Goal: Communication & Community: Answer question/provide support

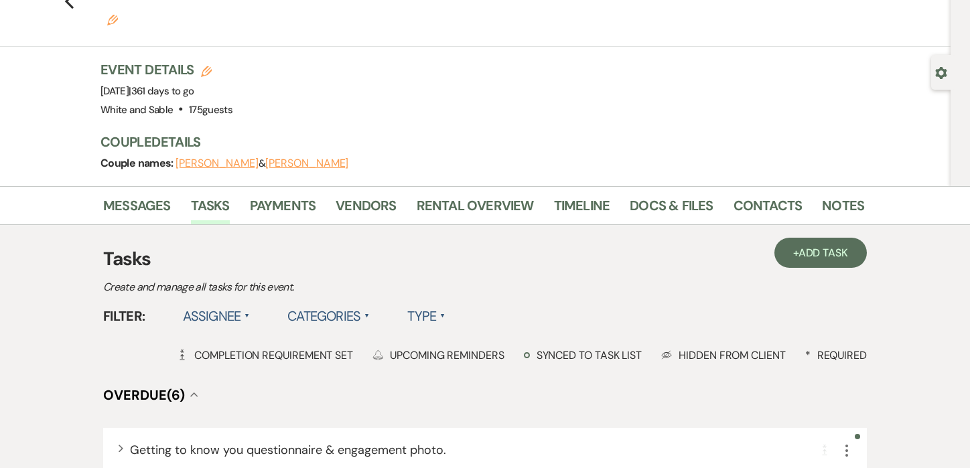
scroll to position [68, 0]
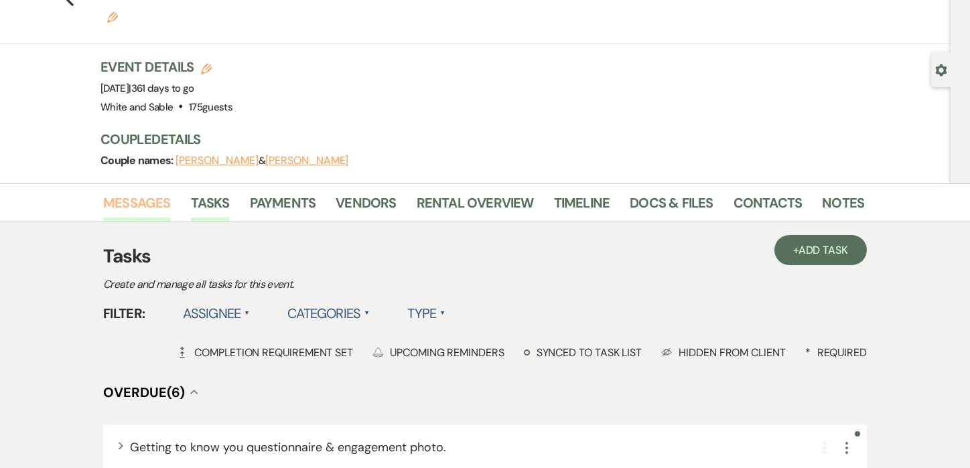
click at [147, 192] on link "Messages" at bounding box center [137, 206] width 68 height 29
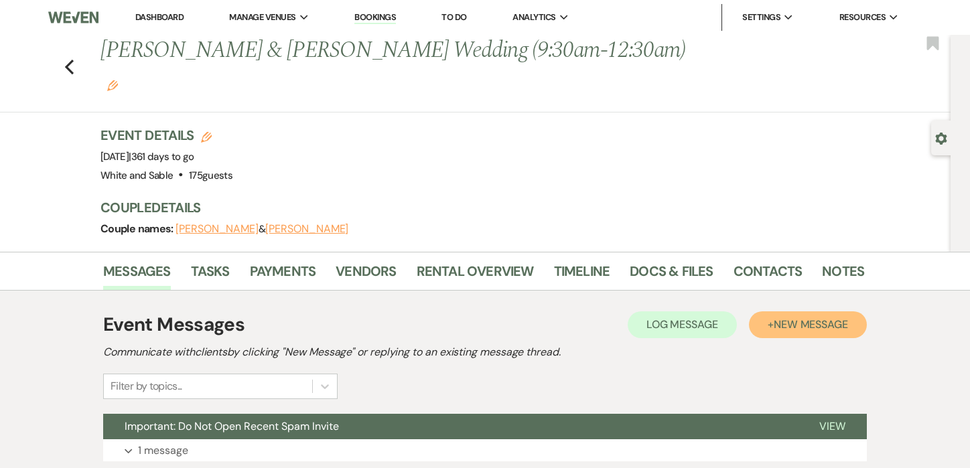
click at [788, 317] on span "New Message" at bounding box center [811, 324] width 74 height 14
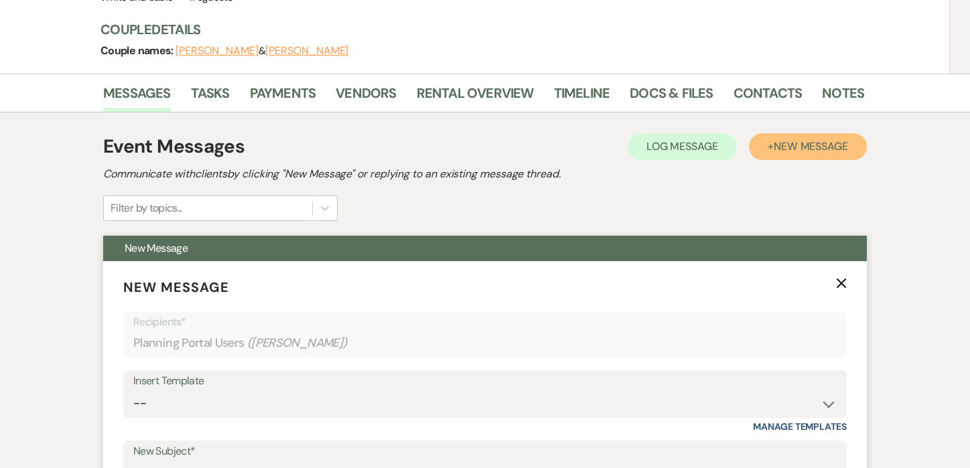
scroll to position [216, 0]
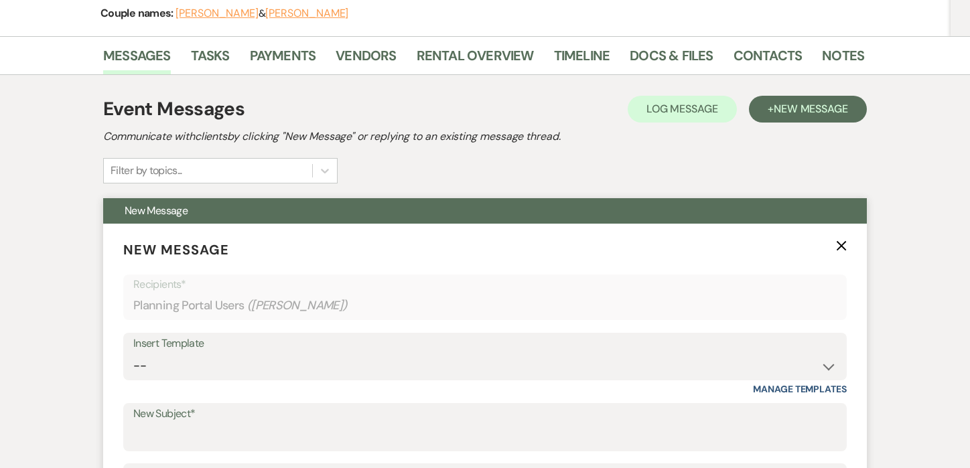
click at [230, 334] on div "Insert Template" at bounding box center [484, 343] width 703 height 19
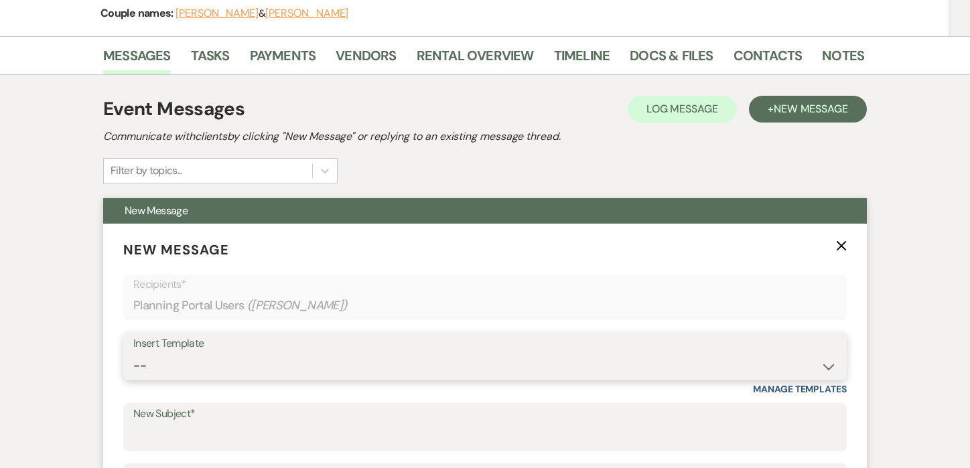
click at [195, 353] on select "-- Inquiry Response (Venue Guide) Schedule - Venue Tour Appt Confirmation Sched…" at bounding box center [484, 366] width 703 height 26
select select "4585"
click at [133, 353] on select "-- Inquiry Response (Venue Guide) Schedule - Venue Tour Appt Confirmation Sched…" at bounding box center [484, 366] width 703 height 26
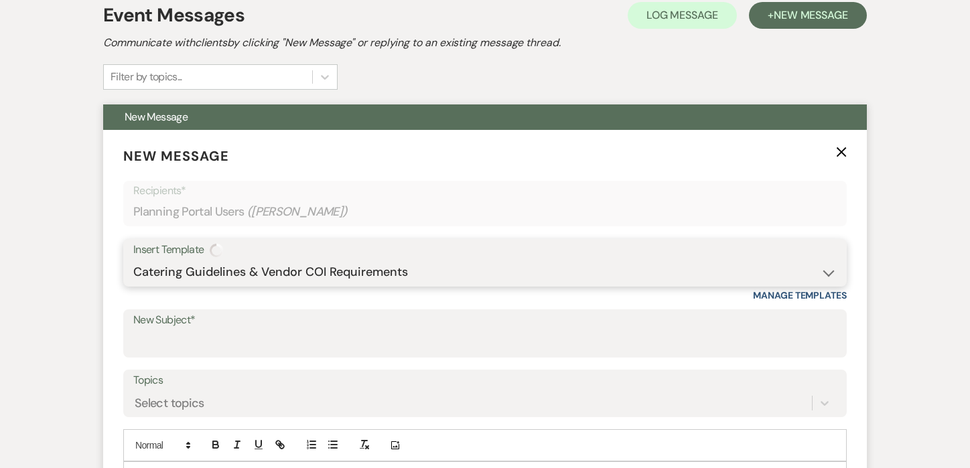
type input "Important: Catering Guidelines & Vendor COI Requirements for Your Wedding at Wh…"
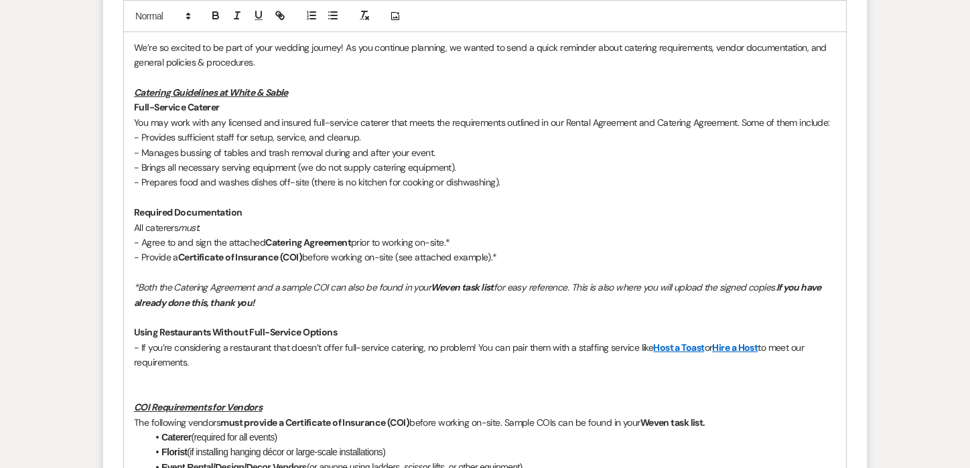
scroll to position [786, 0]
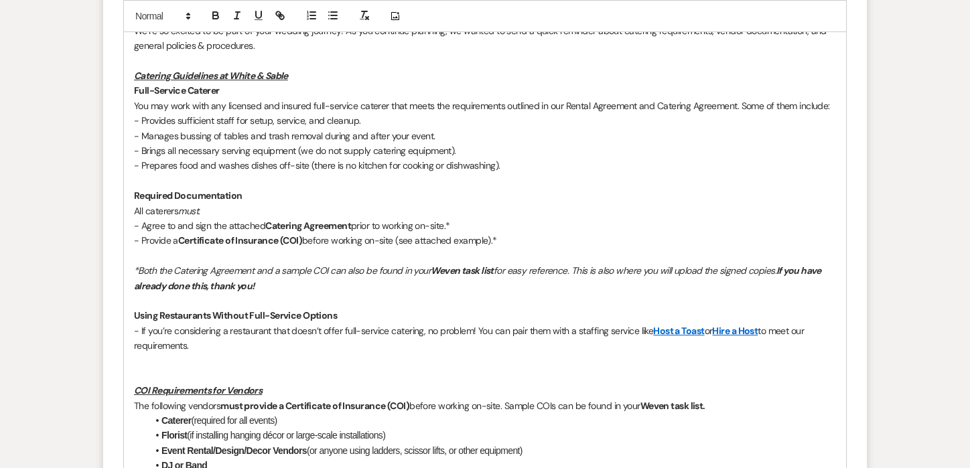
click at [155, 353] on p at bounding box center [485, 360] width 702 height 15
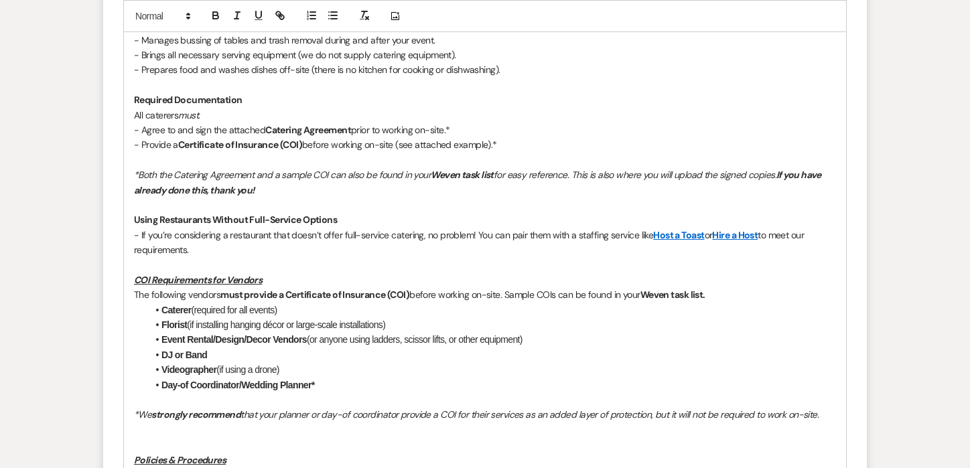
scroll to position [897, 0]
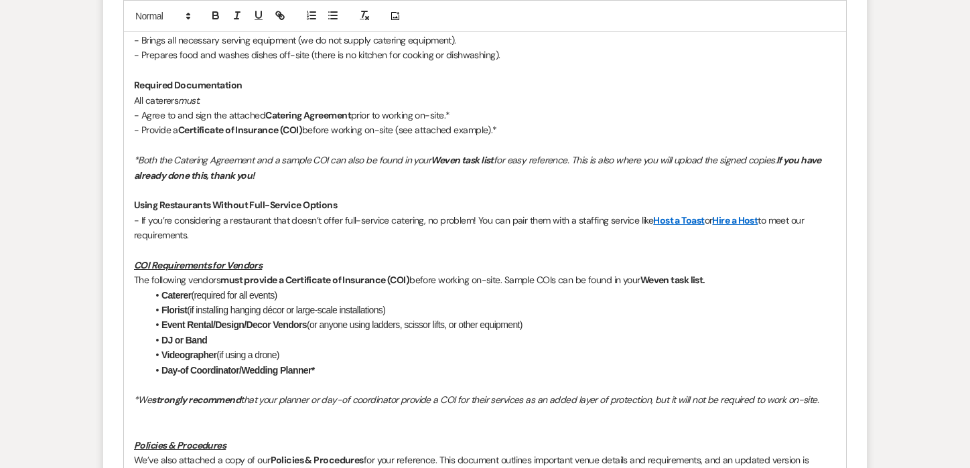
click at [166, 408] on p at bounding box center [485, 415] width 702 height 15
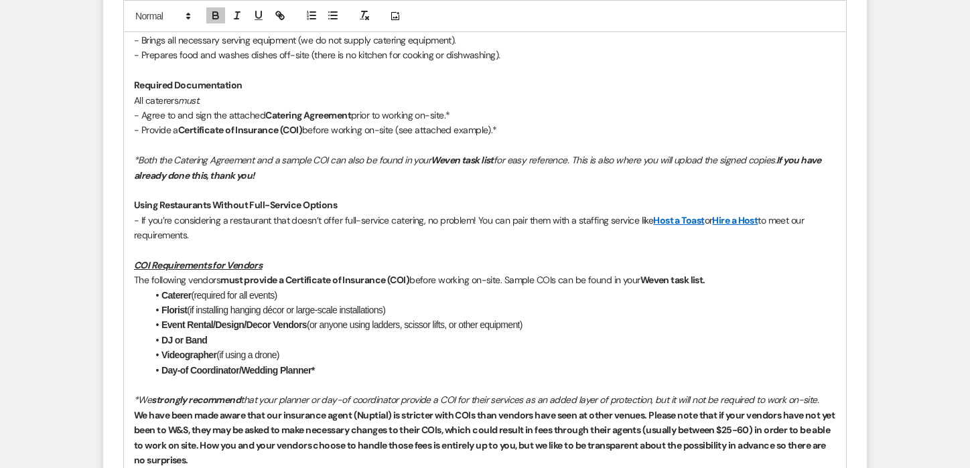
click at [828, 393] on p "*We strongly recommend that your planner or day-of coordinator provide a COI fo…" at bounding box center [485, 400] width 702 height 15
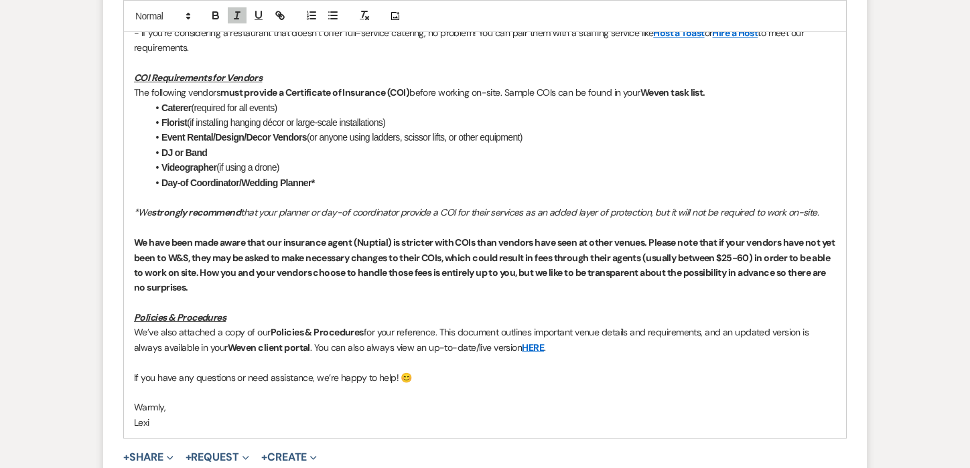
scroll to position [1117, 0]
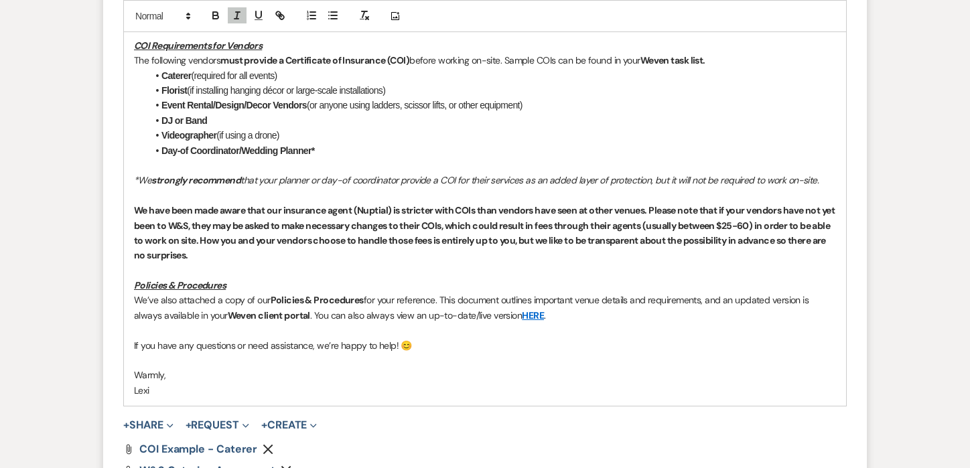
click at [218, 204] on strong "We have been made aware that our insurance agent (Nuptial) is stricter with COI…" at bounding box center [485, 232] width 703 height 57
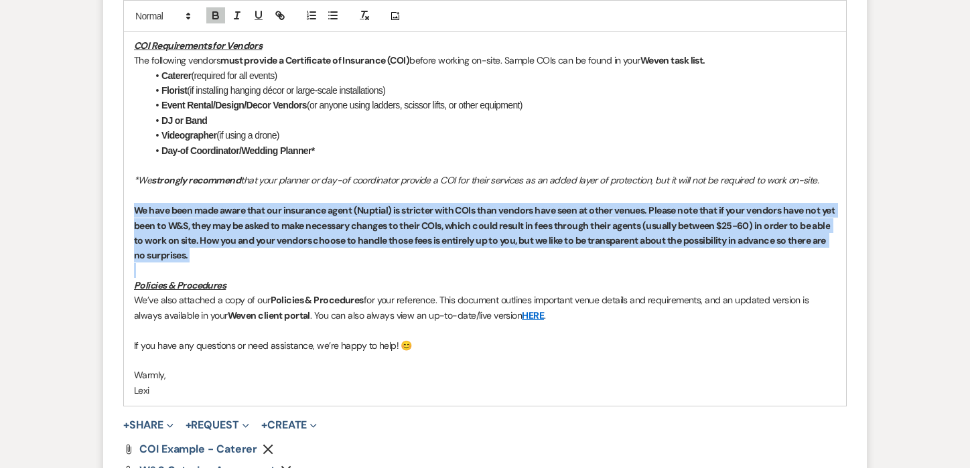
click at [218, 204] on strong "We have been made aware that our insurance agent (Nuptial) is stricter with COI…" at bounding box center [485, 232] width 703 height 57
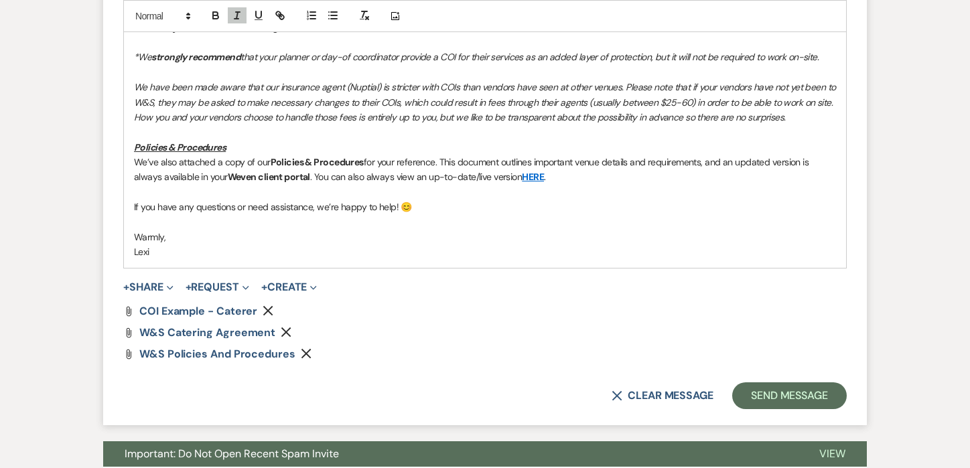
scroll to position [1252, 0]
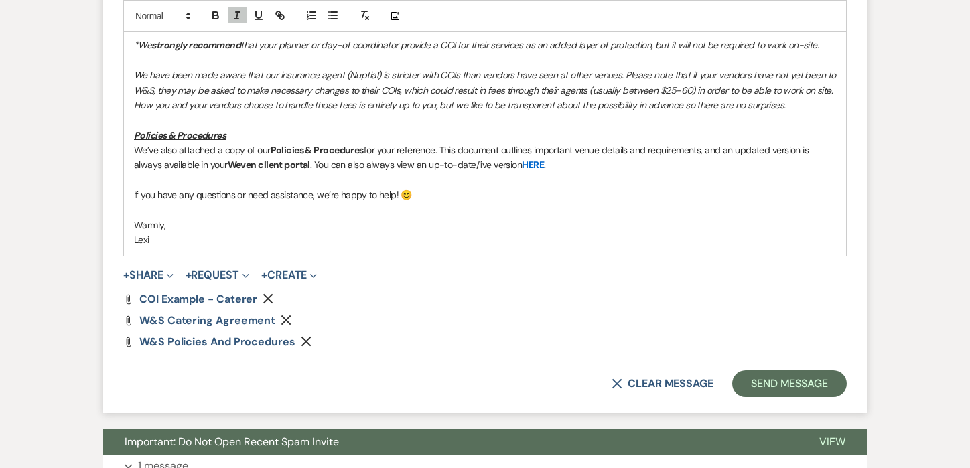
click at [805, 370] on button "Send Message" at bounding box center [789, 383] width 115 height 27
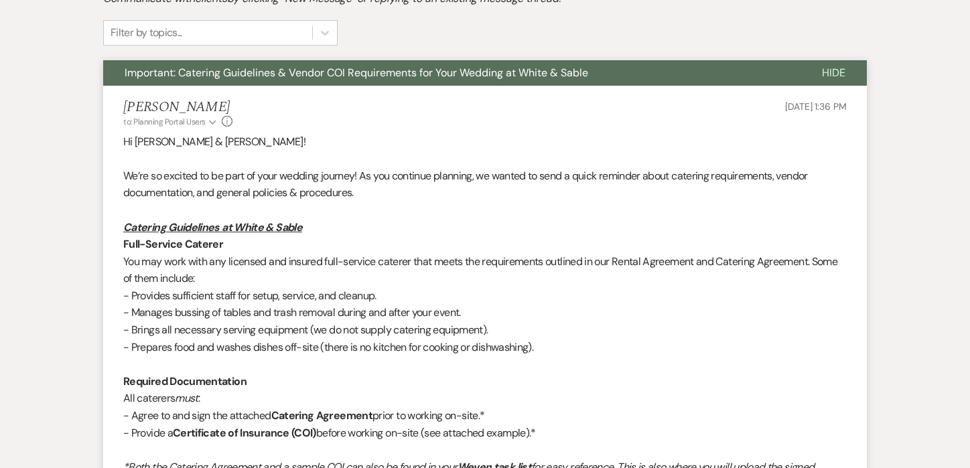
scroll to position [0, 0]
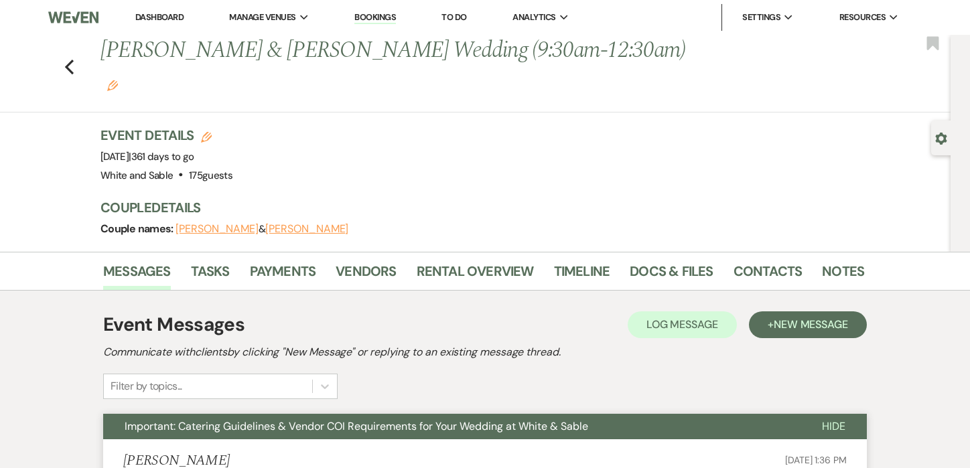
click at [189, 258] on li "Messages" at bounding box center [147, 274] width 88 height 32
click at [213, 261] on link "Tasks" at bounding box center [210, 275] width 39 height 29
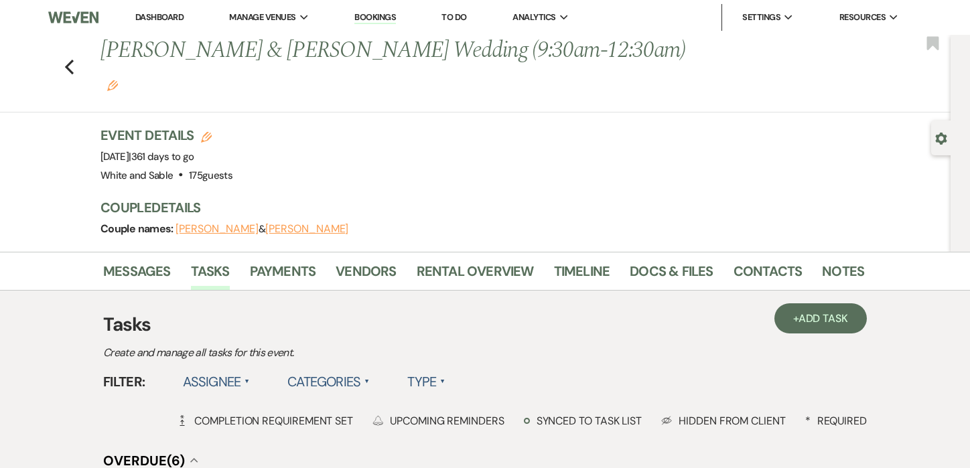
click at [234, 370] on label "Assignee ▲" at bounding box center [217, 382] width 68 height 24
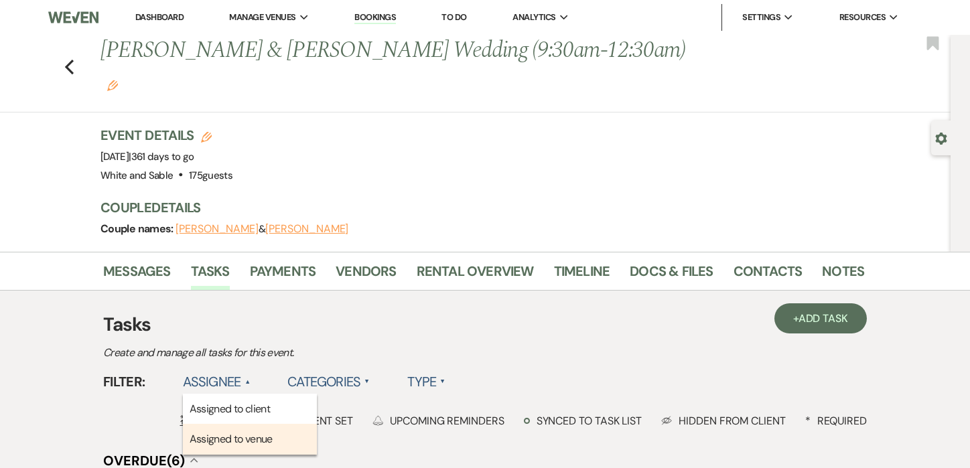
click at [234, 424] on li "Assigned to venue" at bounding box center [250, 439] width 134 height 31
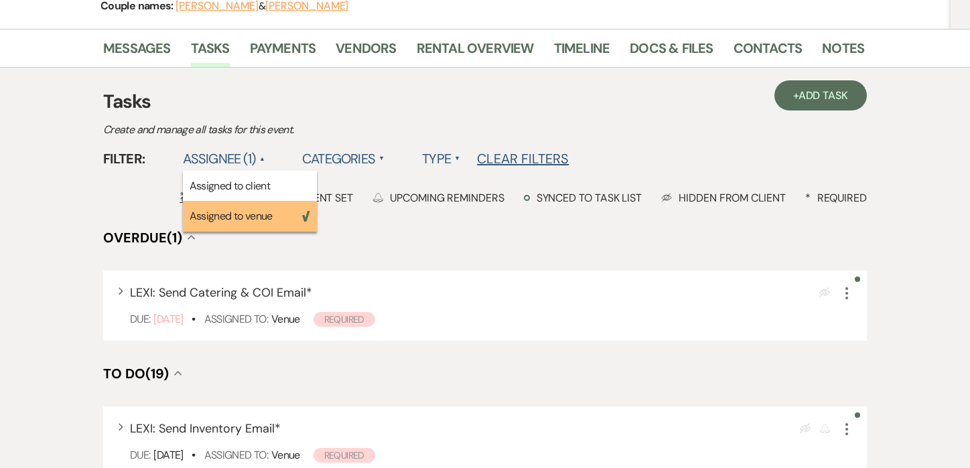
scroll to position [222, 0]
click at [849, 286] on icon "More" at bounding box center [847, 294] width 16 height 16
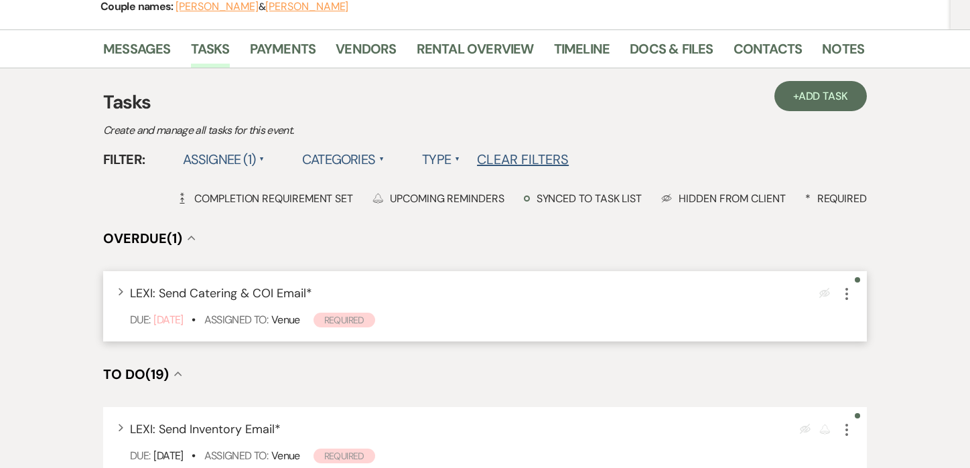
click at [847, 286] on icon "More" at bounding box center [847, 294] width 16 height 16
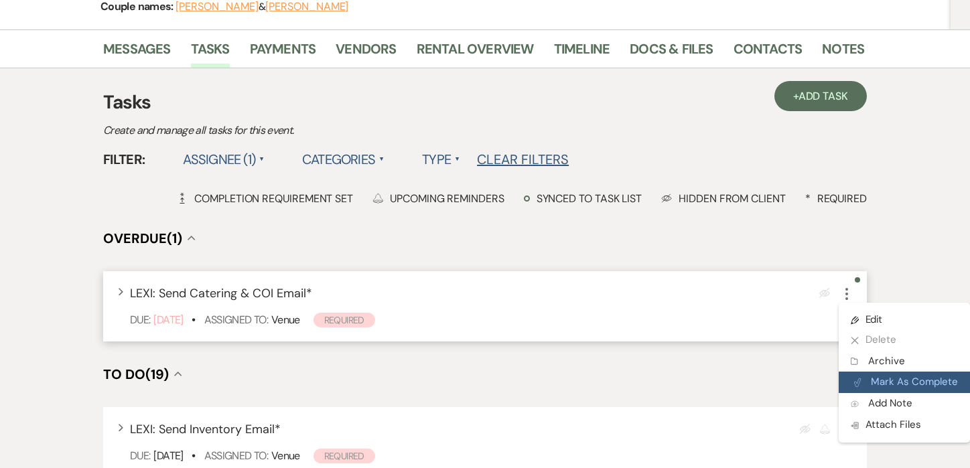
click at [870, 372] on button "Plan Portal Link Mark As Complete" at bounding box center [904, 382] width 131 height 21
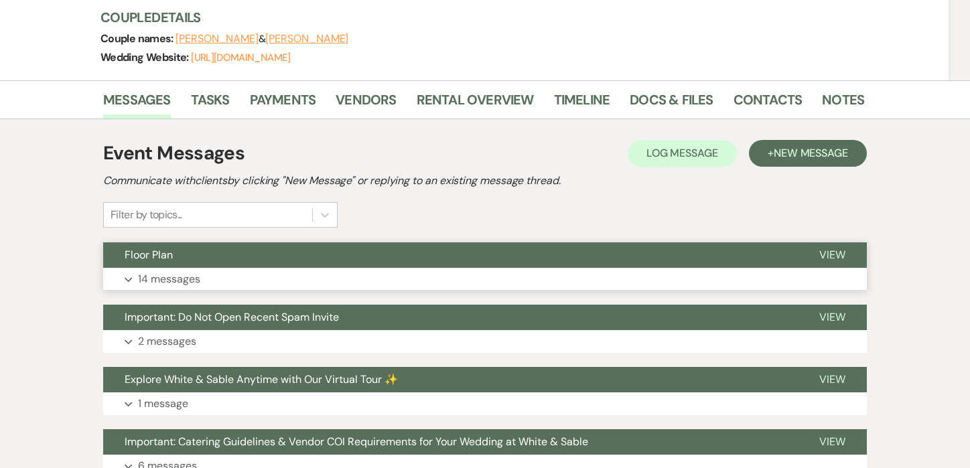
click at [152, 278] on p "14 messages" at bounding box center [169, 279] width 62 height 17
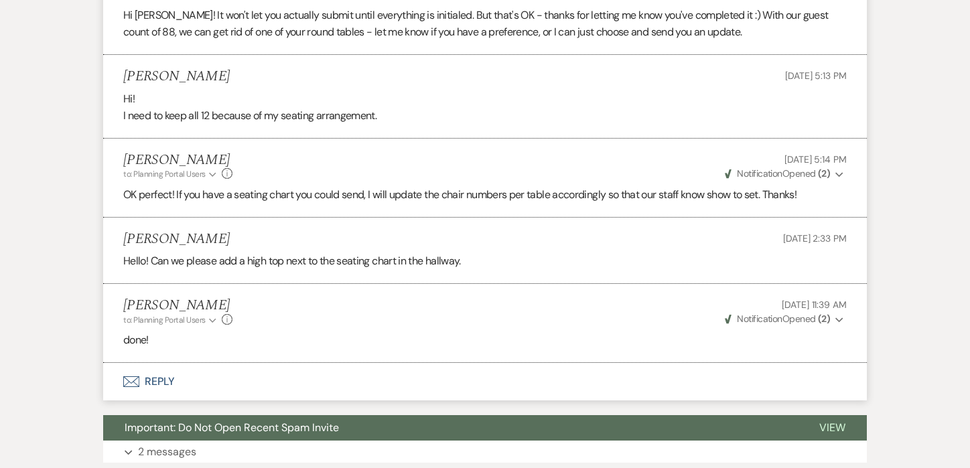
scroll to position [3229, 0]
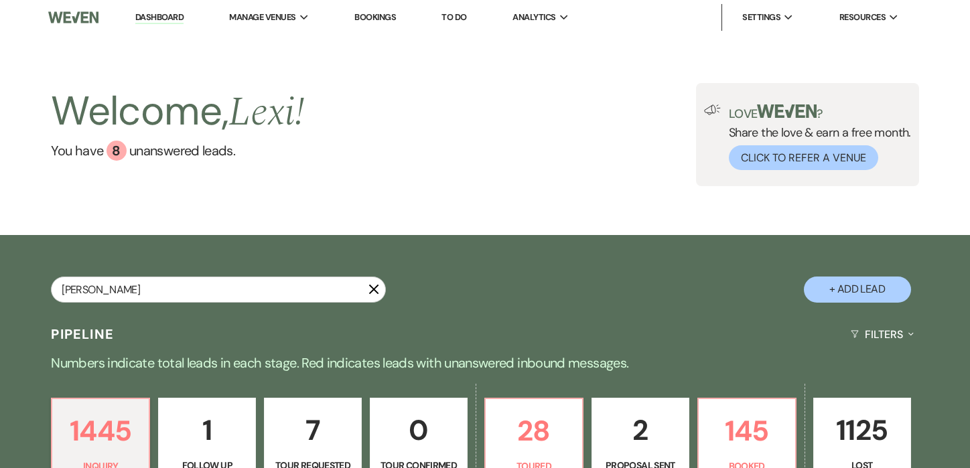
type input "bailey w"
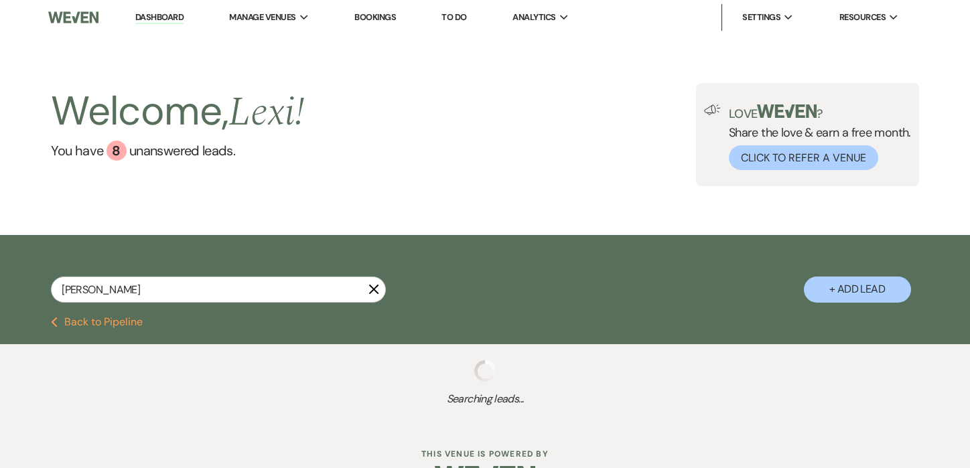
select select "8"
select select "2"
select select "6"
select select "8"
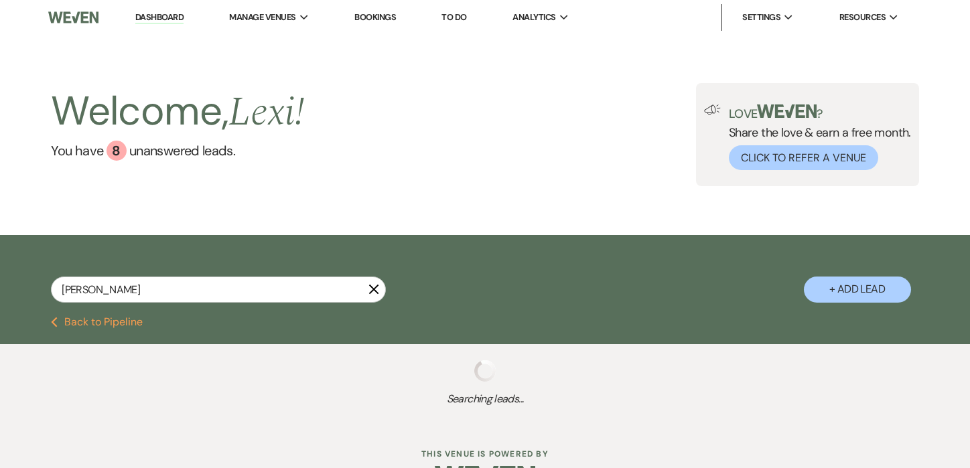
select select "5"
select select "8"
select select "5"
select select "8"
select select "1"
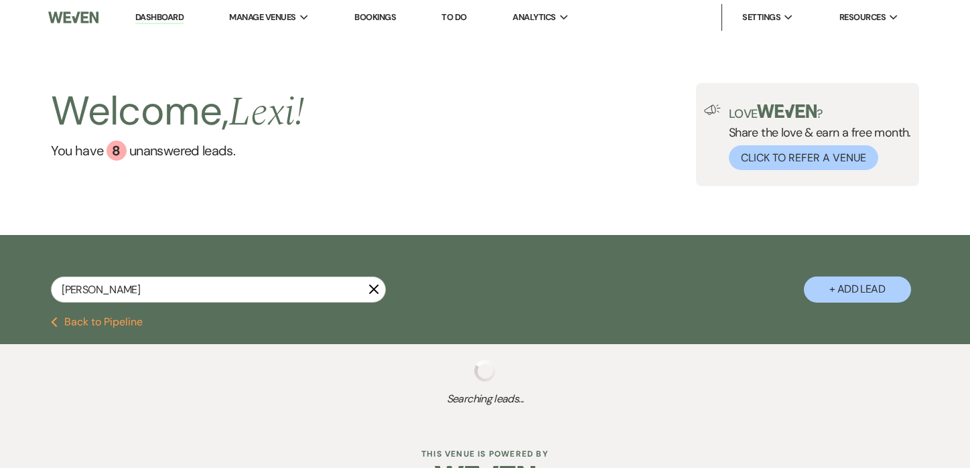
select select "8"
select select "2"
select select "8"
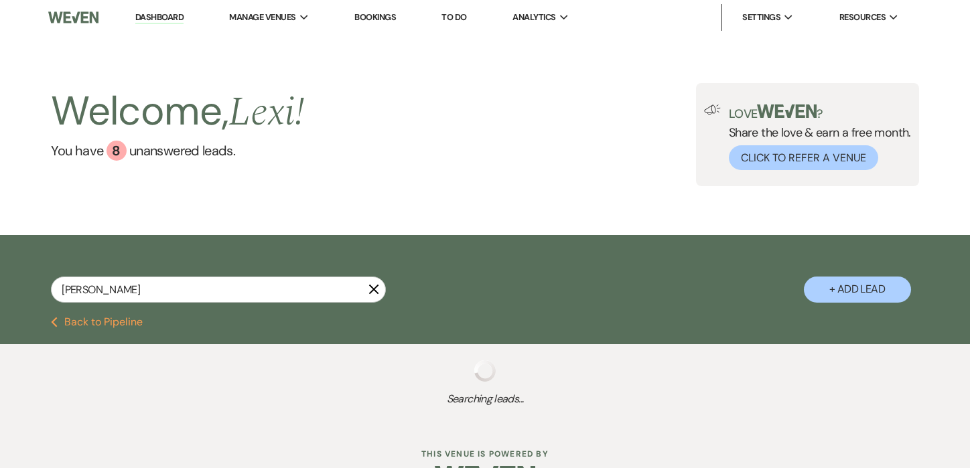
select select "4"
select select "8"
select select "6"
select select "8"
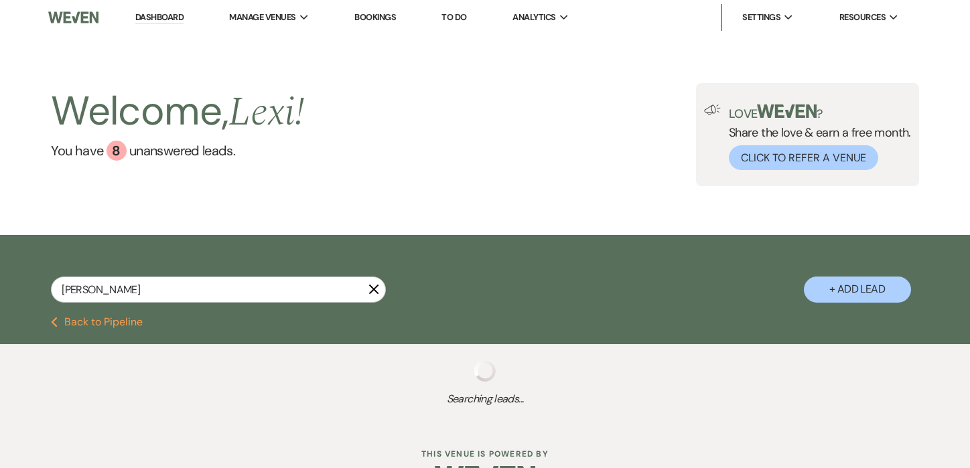
select select "8"
select select "5"
select select "8"
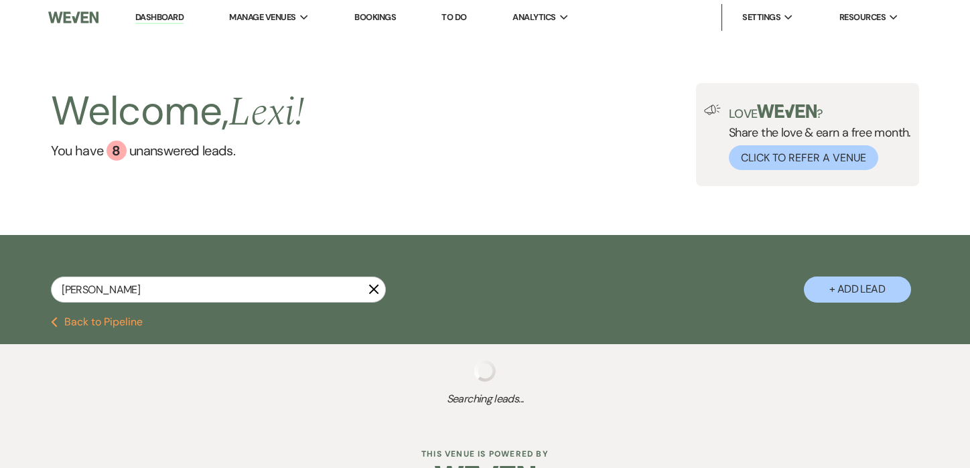
select select "10"
select select "8"
select select "6"
select select "8"
select select "10"
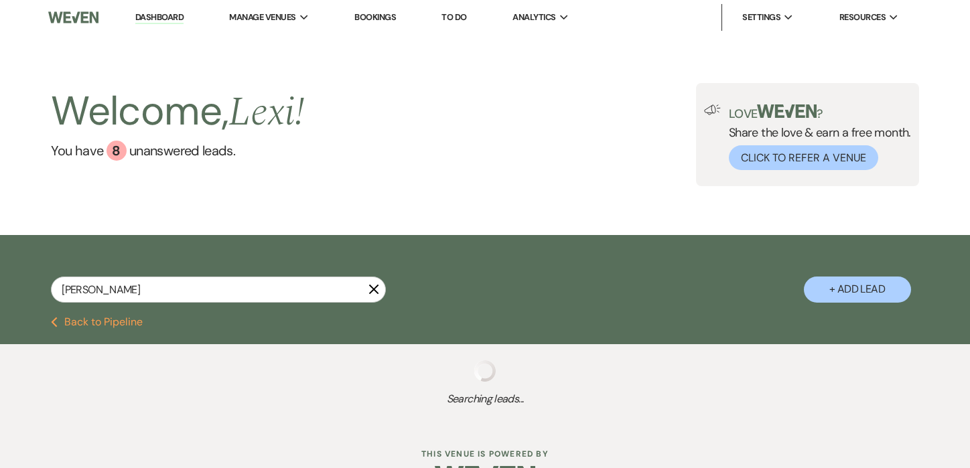
select select "8"
select select "5"
select select "8"
select select "10"
select select "8"
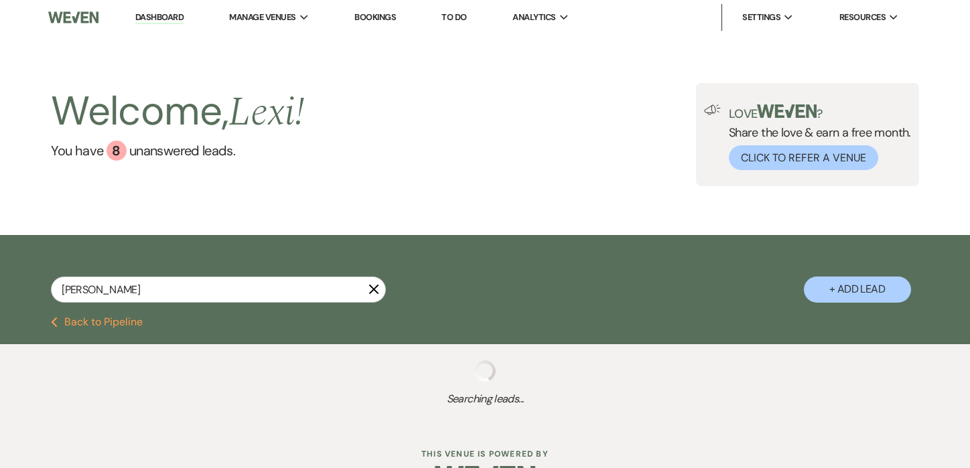
select select "6"
select select "8"
select select "10"
select select "8"
select select "6"
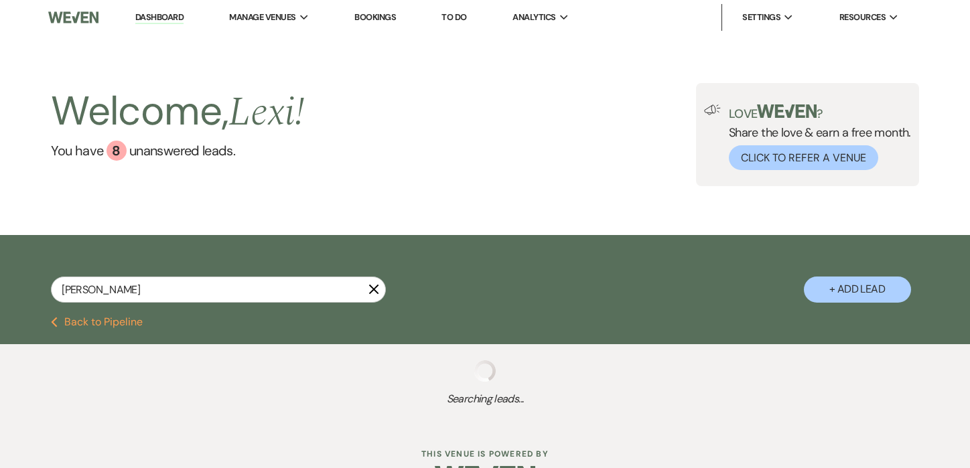
select select "8"
select select "5"
select select "8"
select select "3"
select select "8"
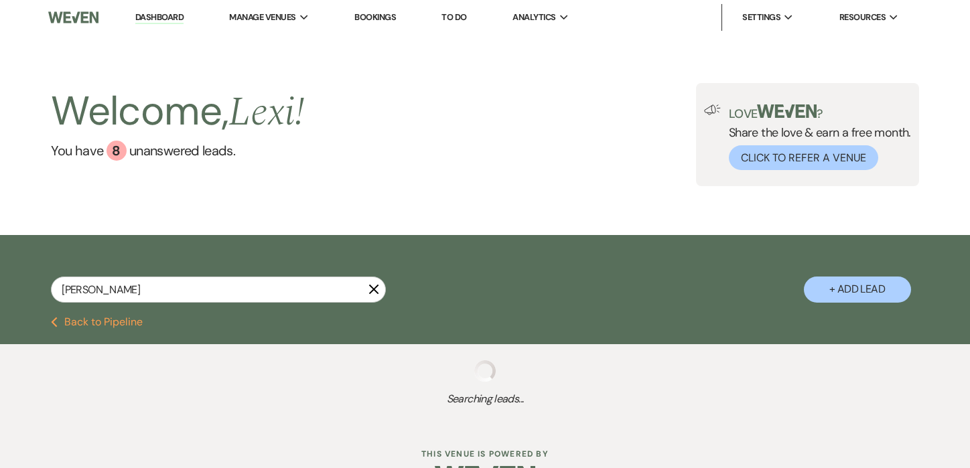
select select "6"
select select "8"
select select "9"
select select "8"
select select "5"
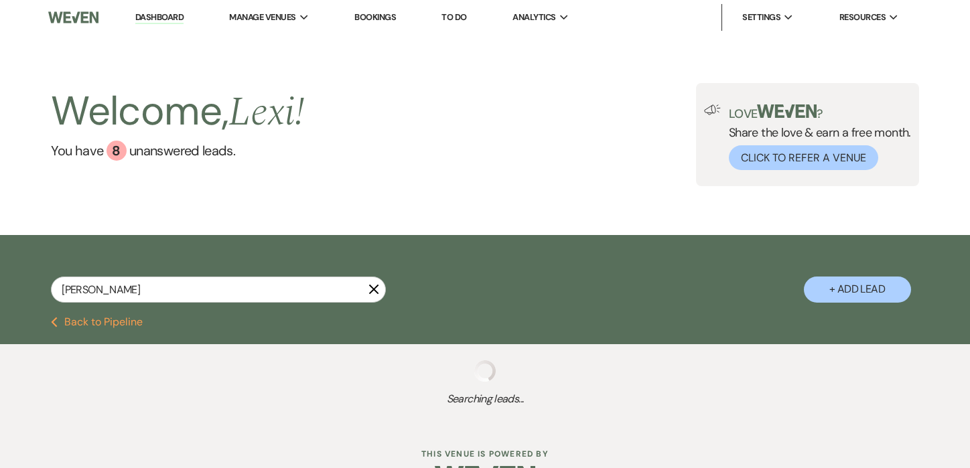
select select "8"
select select "2"
select select "8"
select select "5"
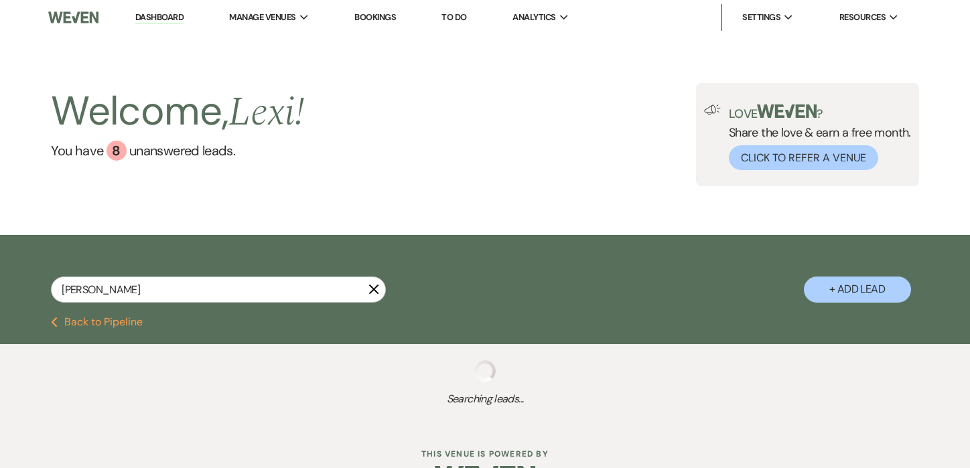
select select "8"
select select "5"
select select "8"
select select "5"
select select "8"
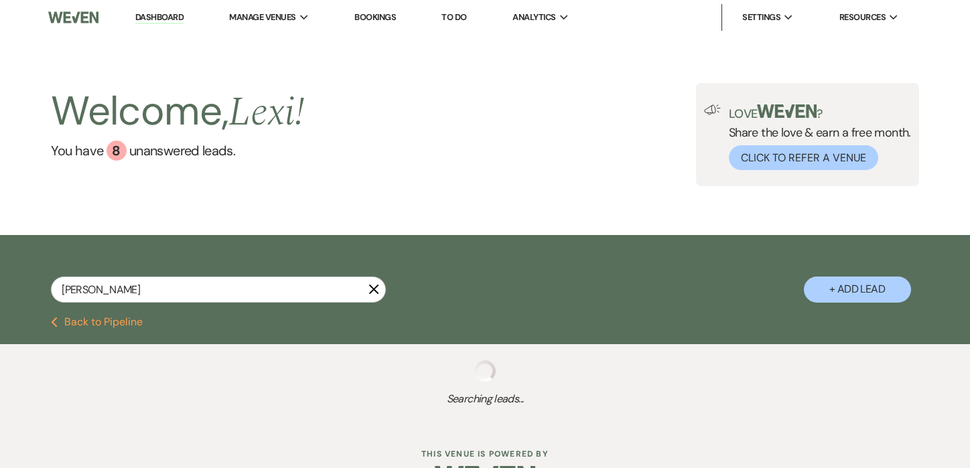
select select "5"
select select "8"
select select "4"
select select "8"
select select "5"
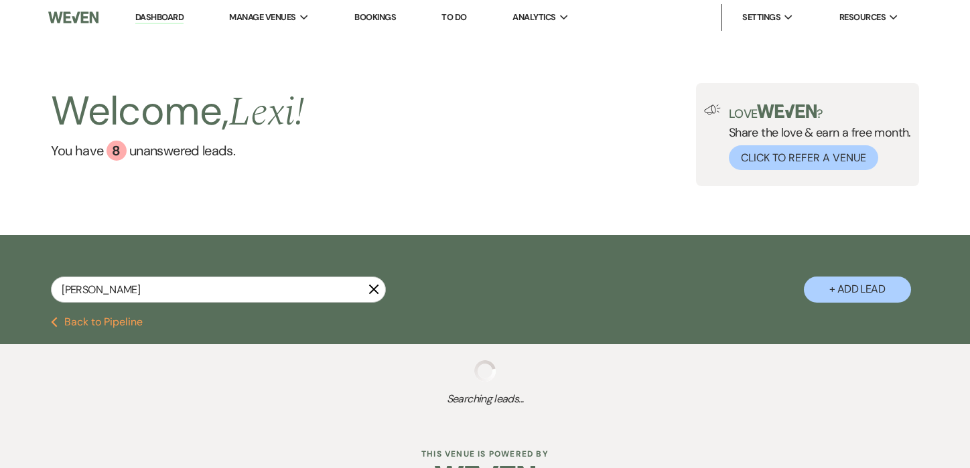
select select "8"
select select "5"
select select "8"
select select "5"
select select "8"
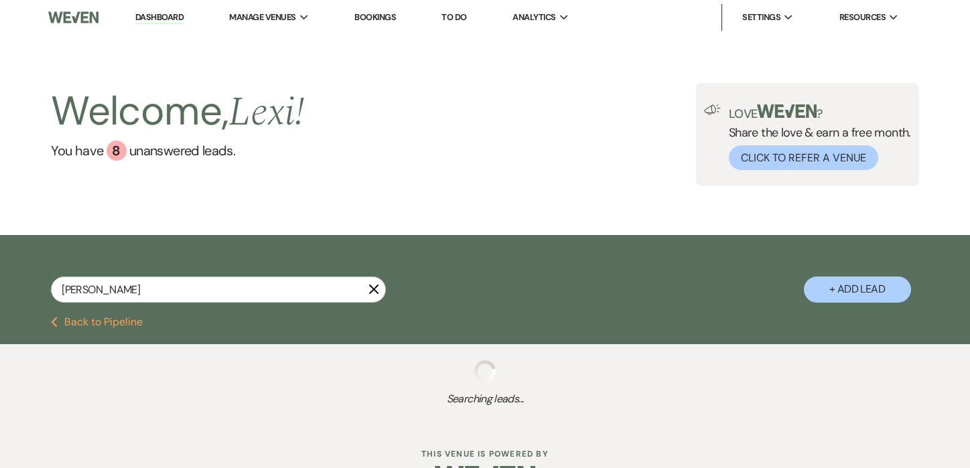
select select "5"
select select "8"
select select "5"
select select "8"
select select "6"
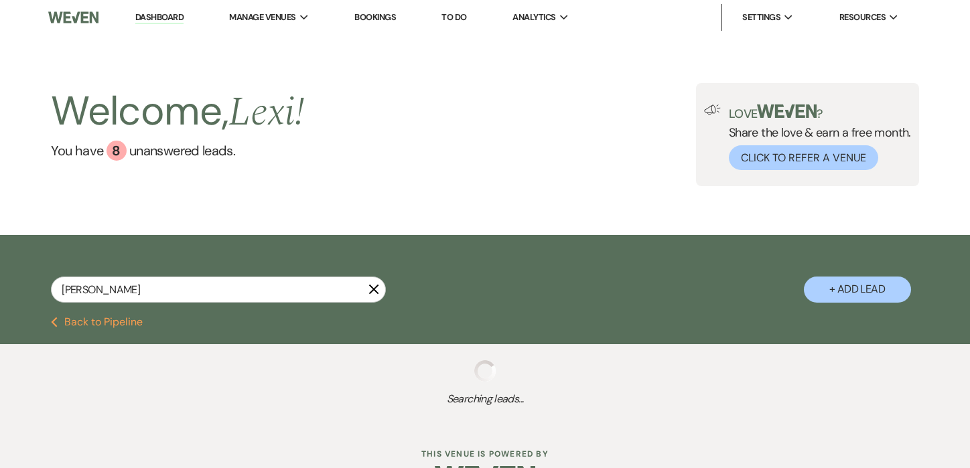
select select "8"
select select "4"
select select "8"
select select "5"
select select "8"
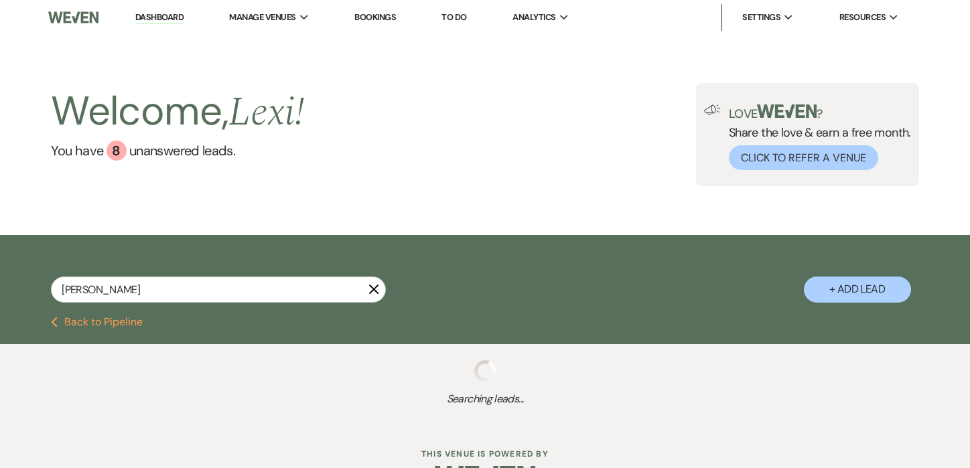
select select "3"
select select "8"
select select "5"
select select "8"
select select "5"
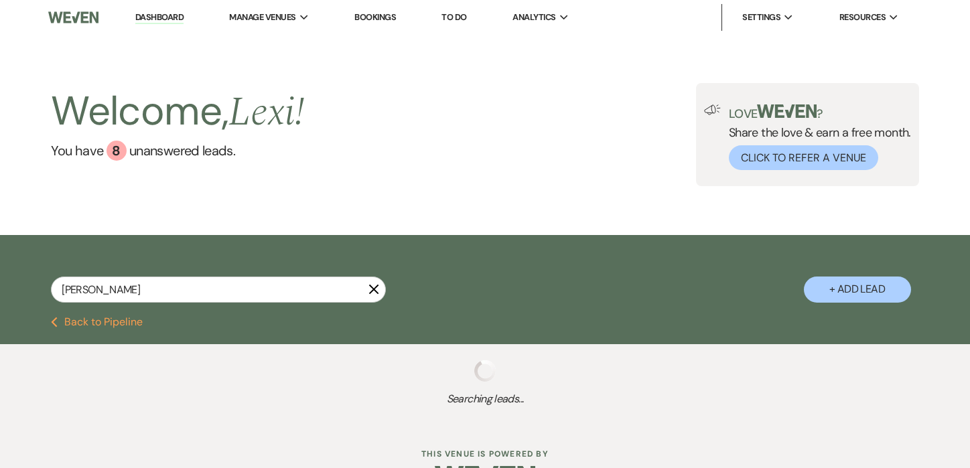
select select "8"
select select "6"
select select "8"
select select "1"
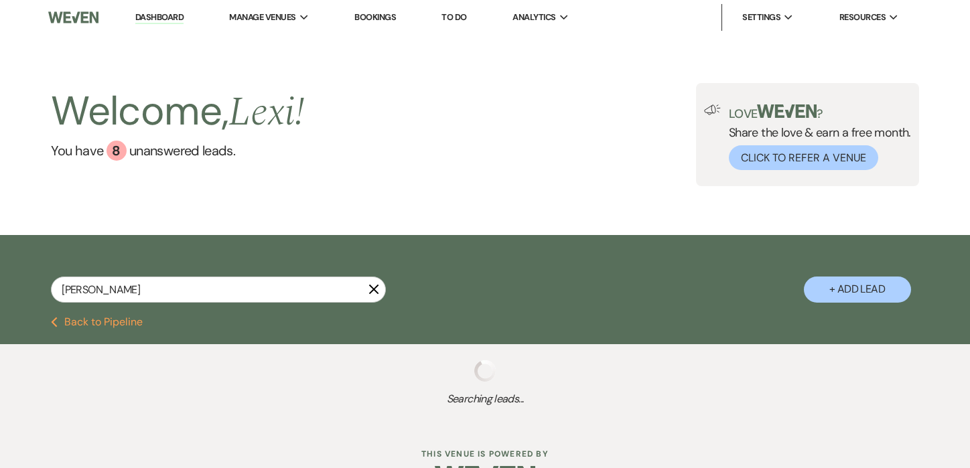
select select "8"
select select "5"
select select "8"
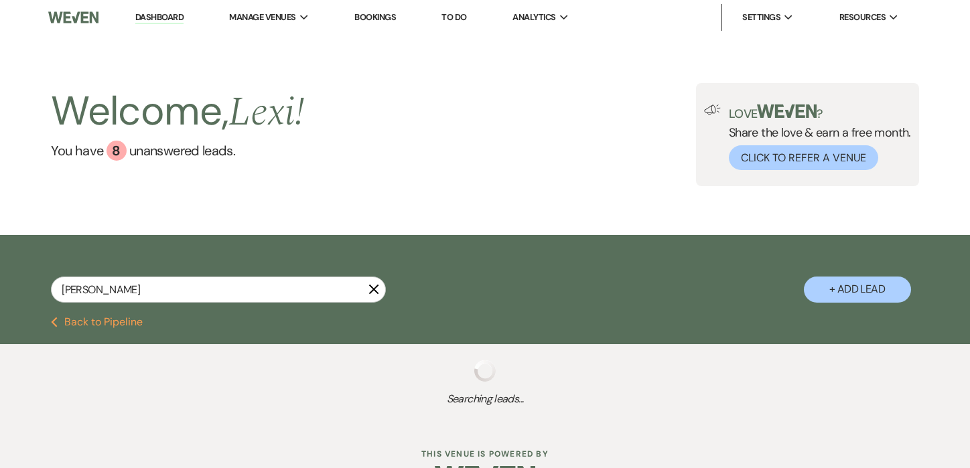
select select "5"
select select "8"
select select "6"
select select "8"
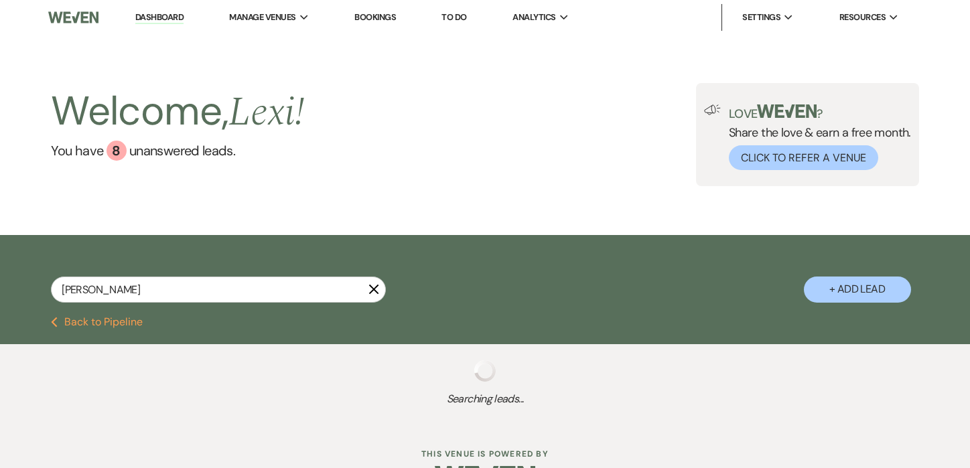
select select "8"
select select "3"
select select "8"
select select "7"
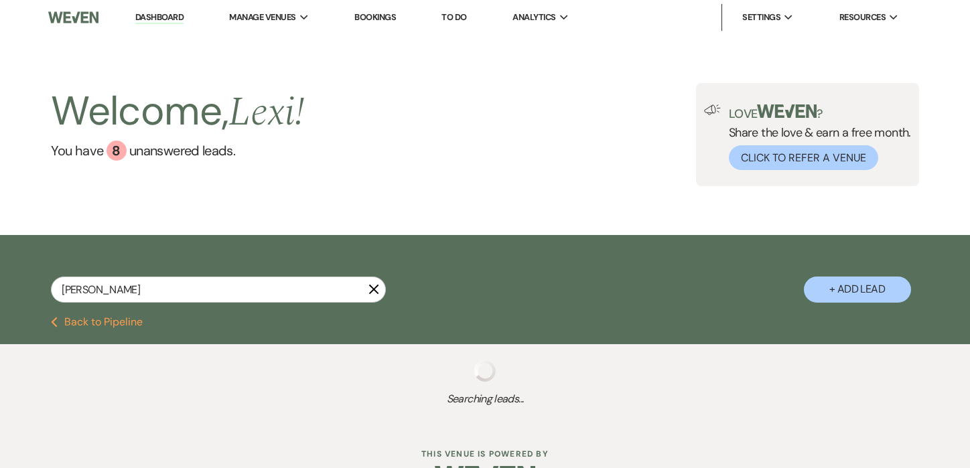
select select "8"
select select "5"
select select "8"
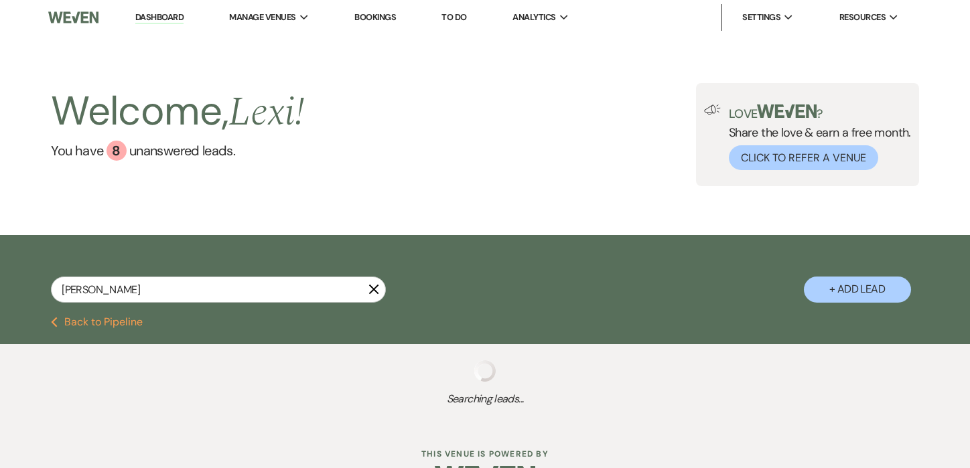
select select "5"
select select "8"
select select "6"
select select "8"
select select "6"
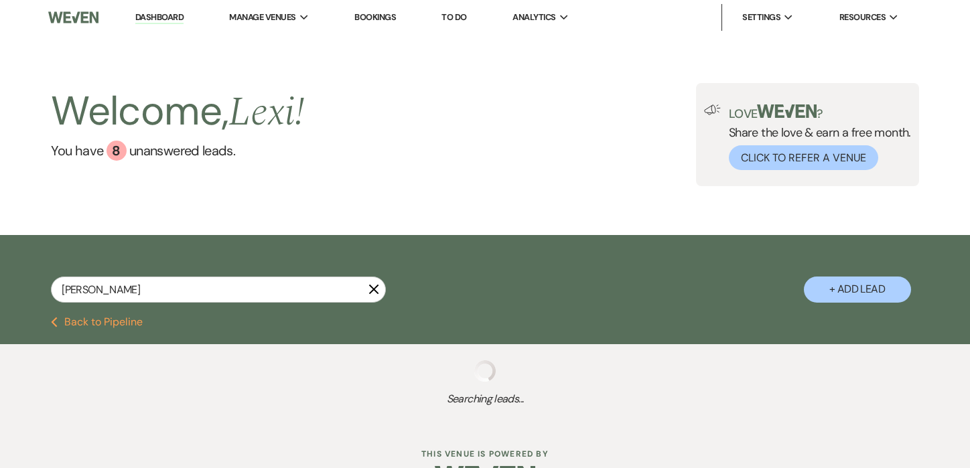
select select "8"
select select "5"
select select "8"
select select "5"
select select "8"
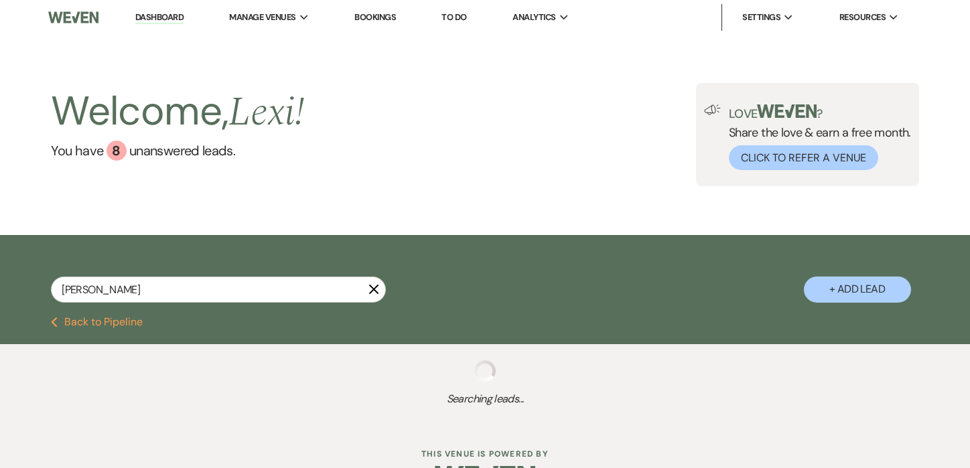
select select "5"
select select "8"
select select "2"
select select "8"
select select "5"
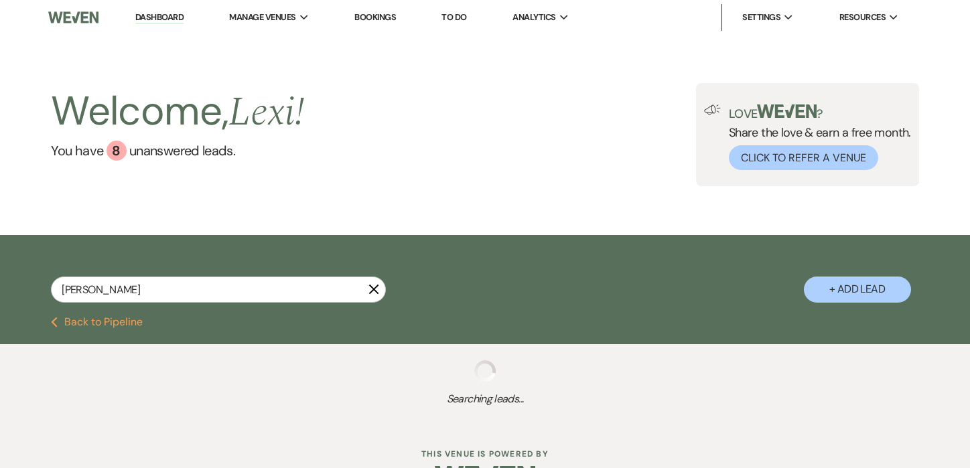
select select "8"
select select "6"
select select "8"
select select "6"
select select "8"
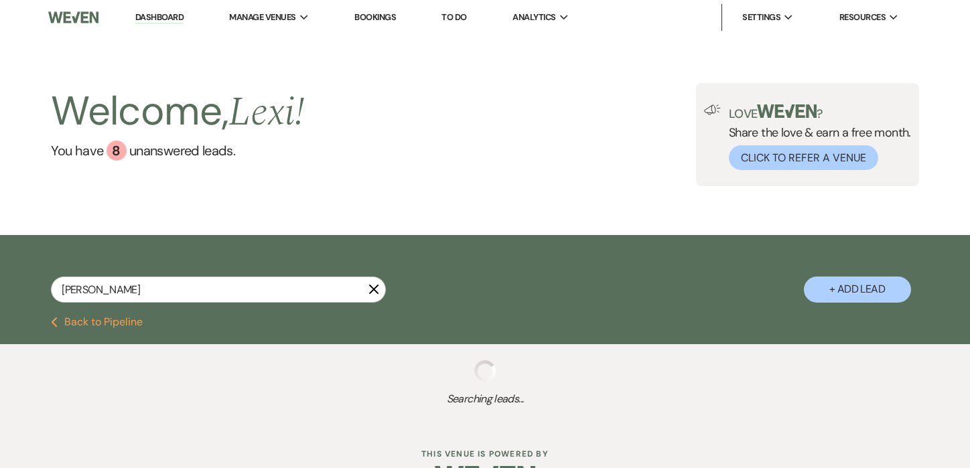
select select "5"
select select "8"
select select "5"
select select "8"
select select "5"
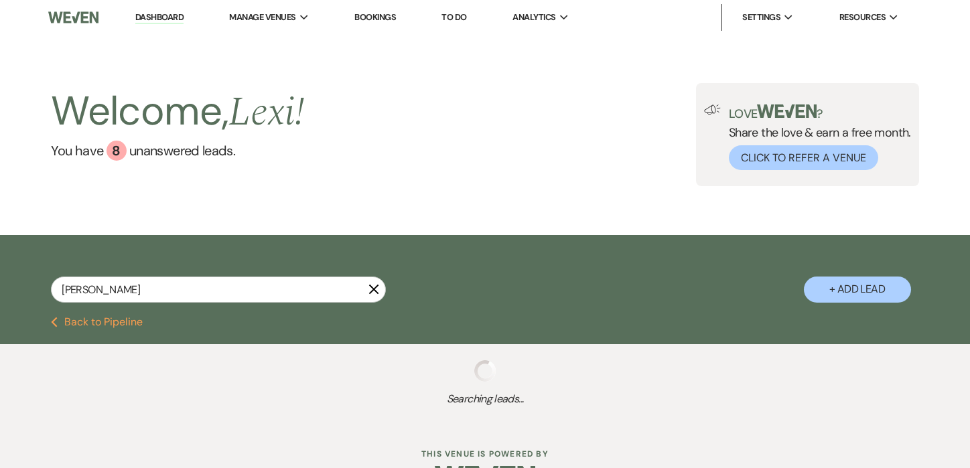
select select "8"
select select "5"
select select "8"
select select "5"
select select "8"
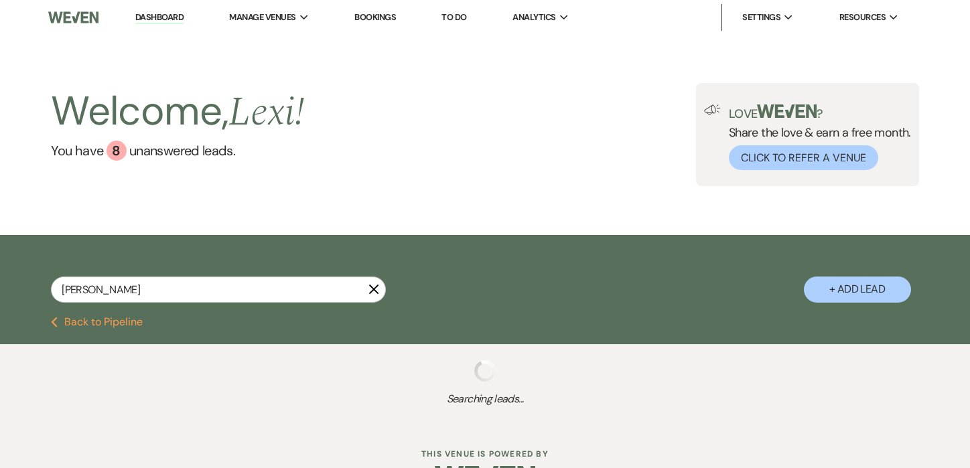
select select "6"
select select "8"
select select "6"
select select "8"
select select "5"
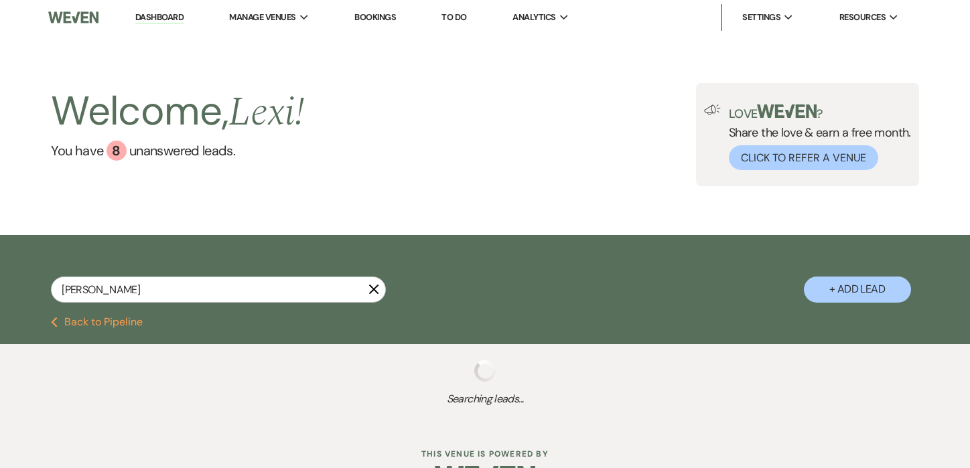
select select "8"
select select "5"
select select "8"
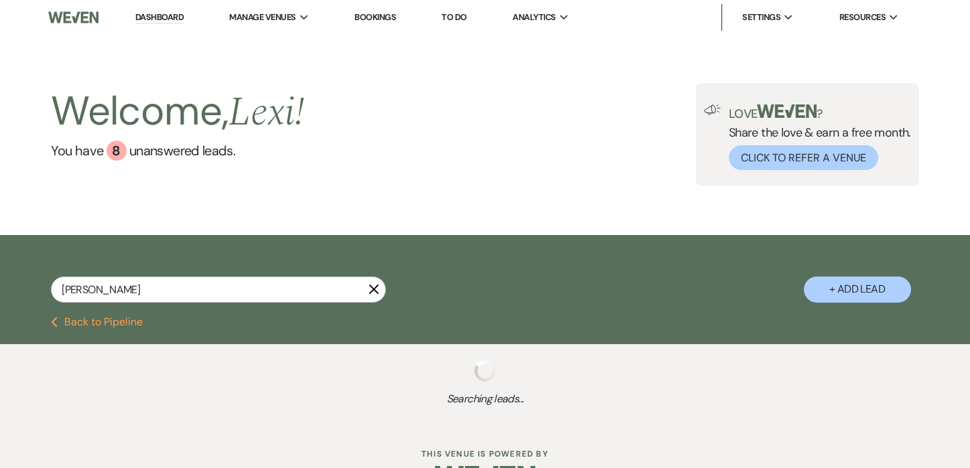
select select "6"
select select "8"
select select "1"
select select "8"
select select "5"
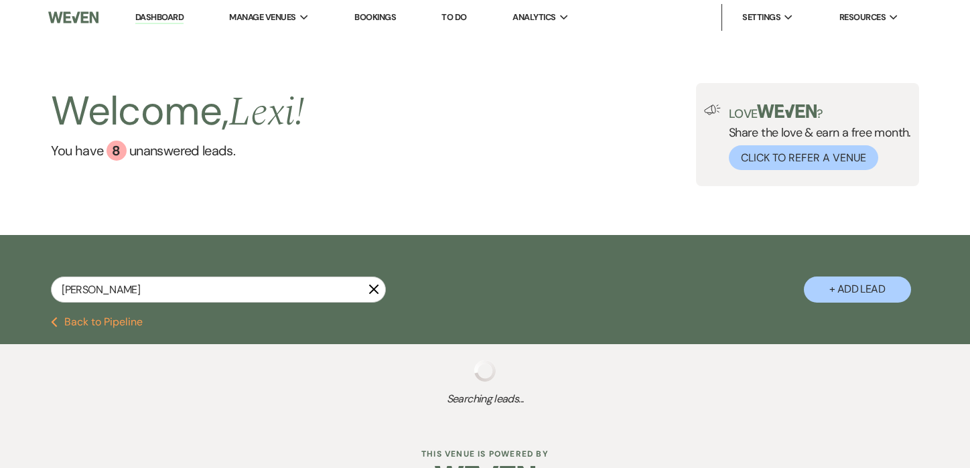
select select "8"
select select "4"
select select "8"
select select "6"
select select "8"
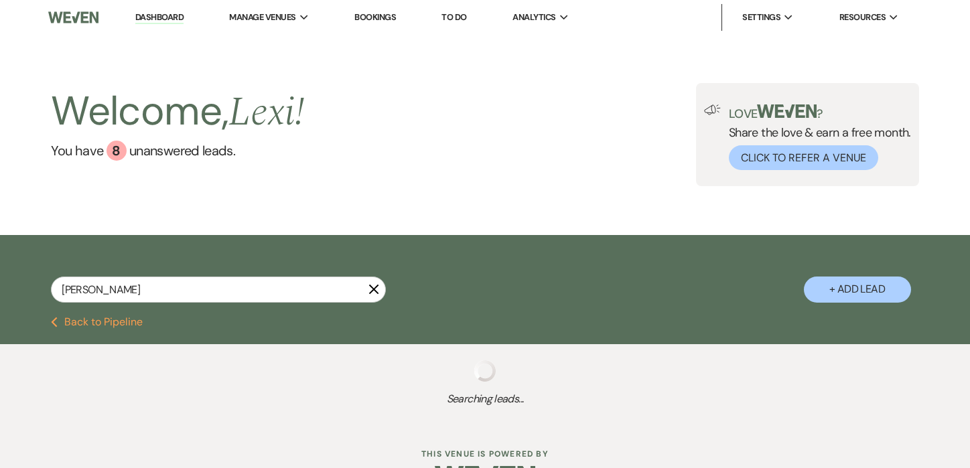
select select "6"
select select "8"
select select "5"
select select "8"
select select "2"
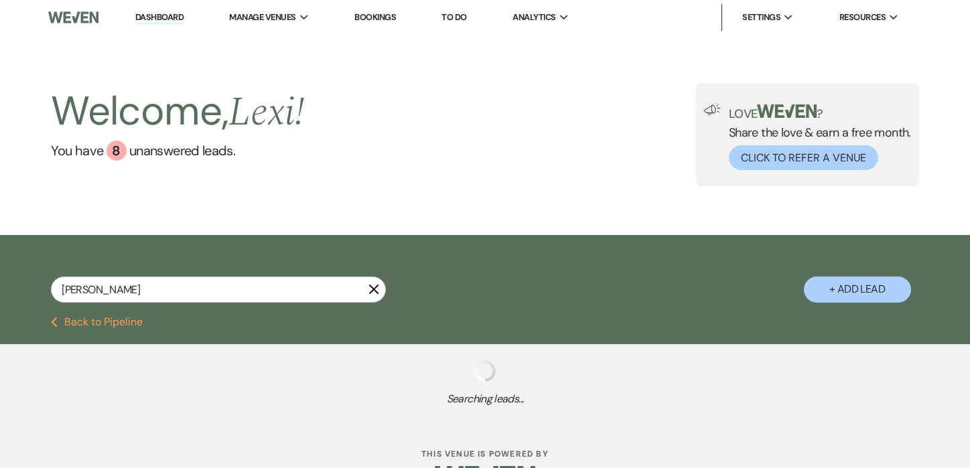
select select "8"
select select "5"
select select "8"
select select "5"
select select "8"
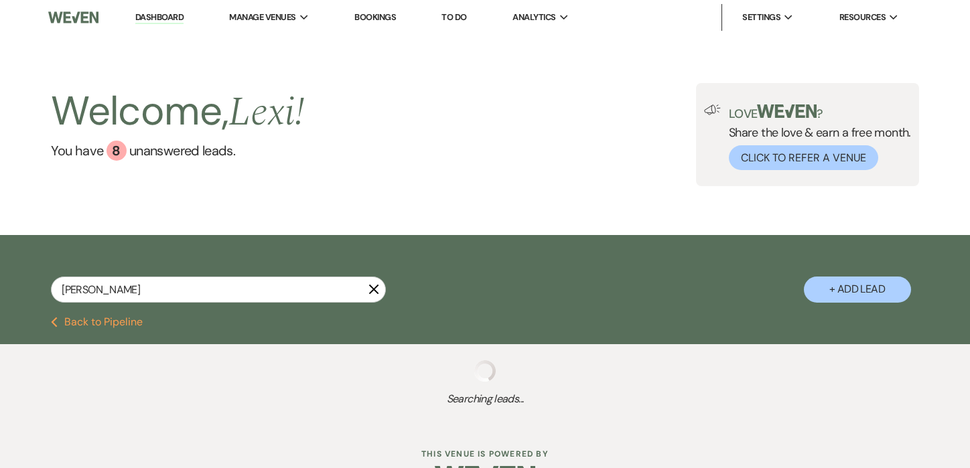
select select "5"
select select "8"
select select "1"
select select "8"
select select "5"
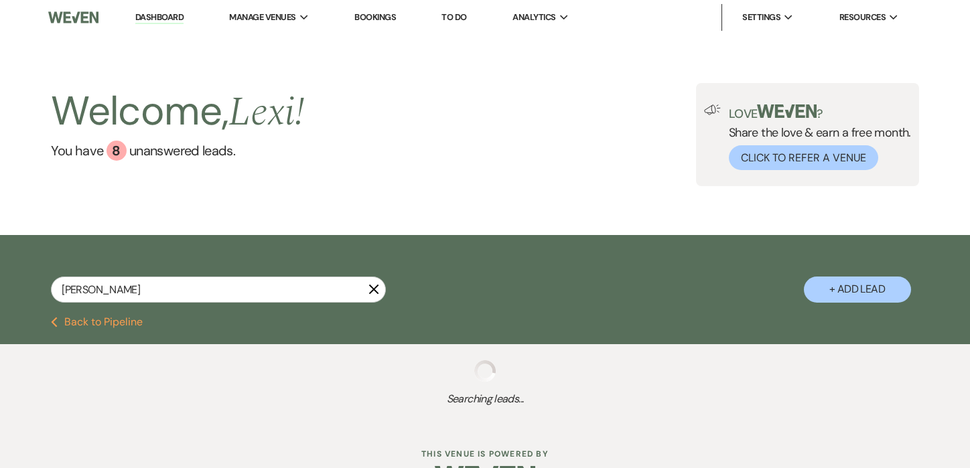
select select "8"
select select "2"
select select "8"
select select "5"
select select "8"
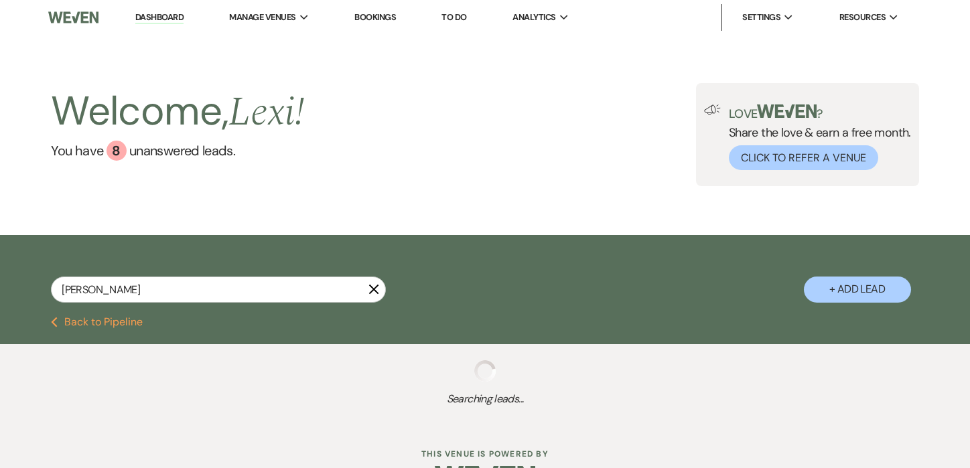
select select "10"
select select "8"
select select "5"
select select "8"
select select "5"
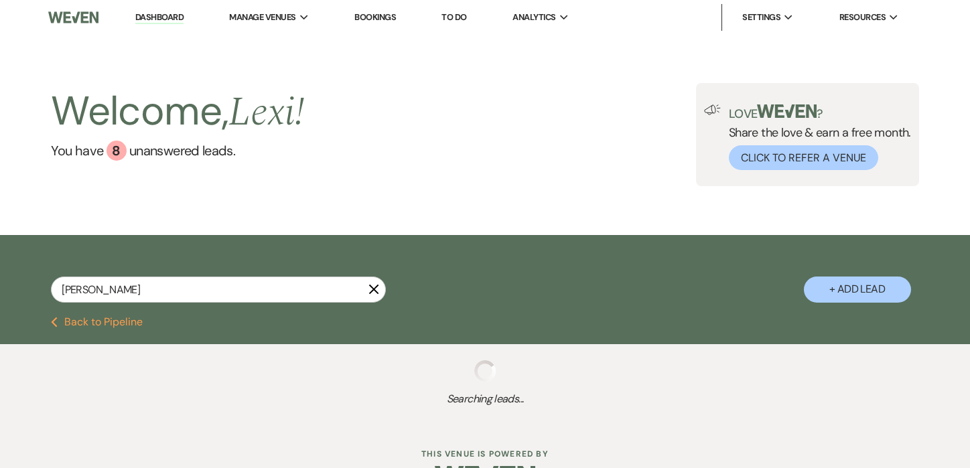
select select "8"
select select "7"
select select "8"
select select "5"
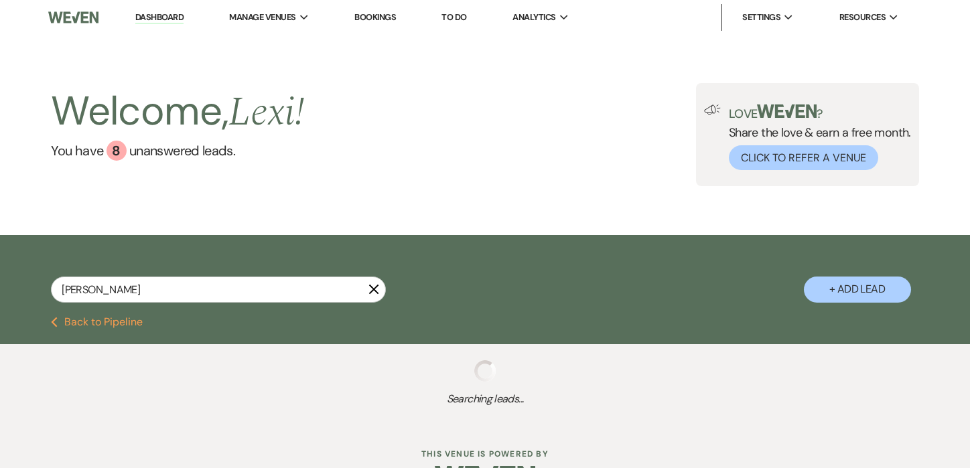
select select "8"
select select "6"
select select "8"
select select "6"
select select "8"
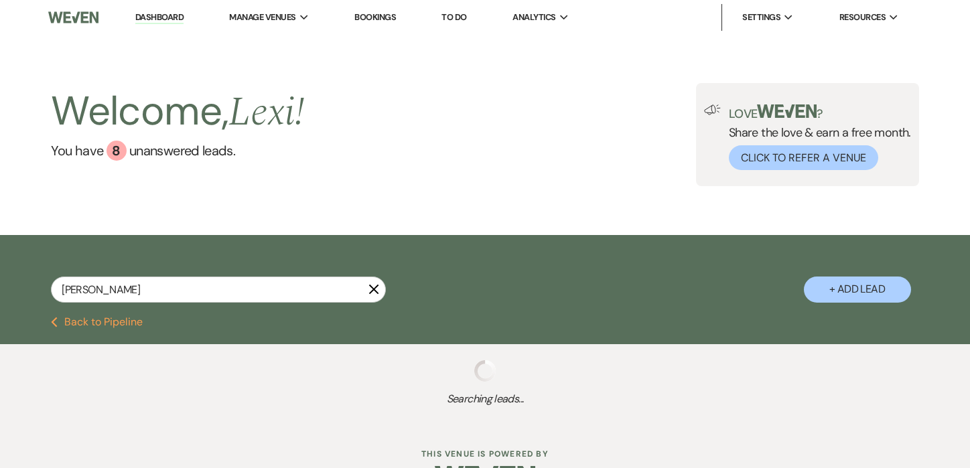
select select "6"
select select "8"
select select "6"
select select "8"
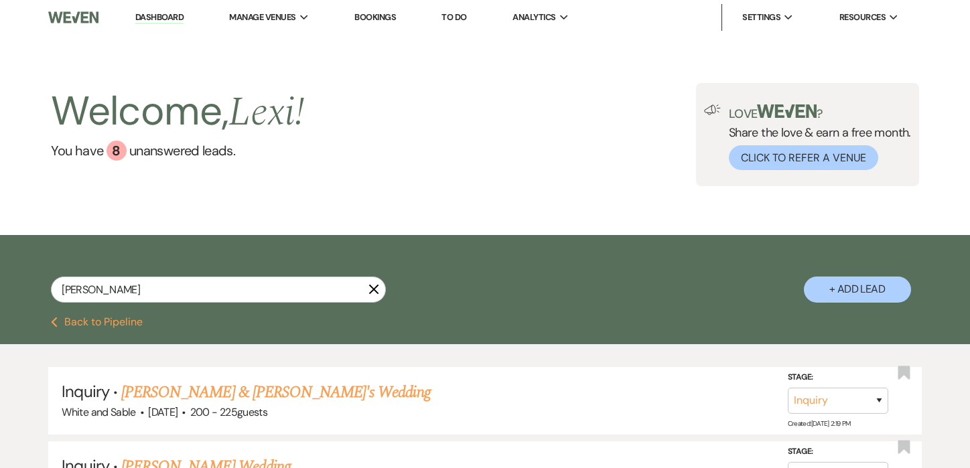
click at [377, 288] on icon "X" at bounding box center [373, 289] width 11 height 11
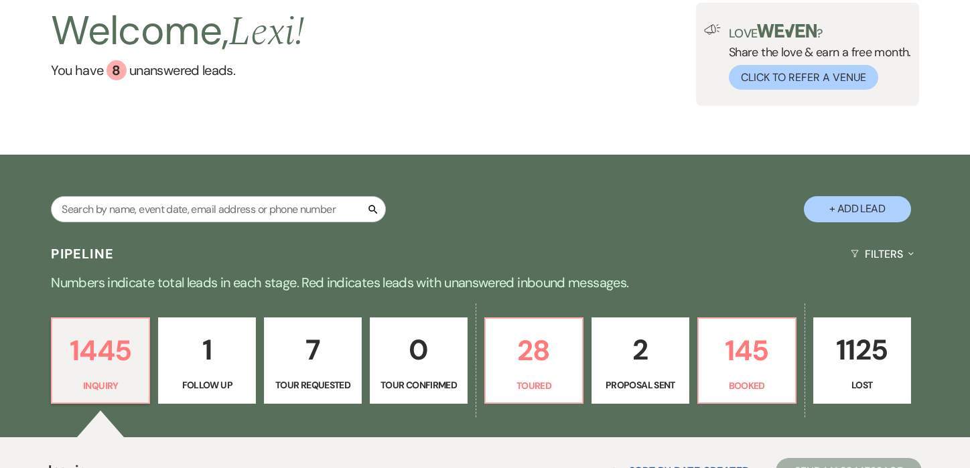
scroll to position [111, 0]
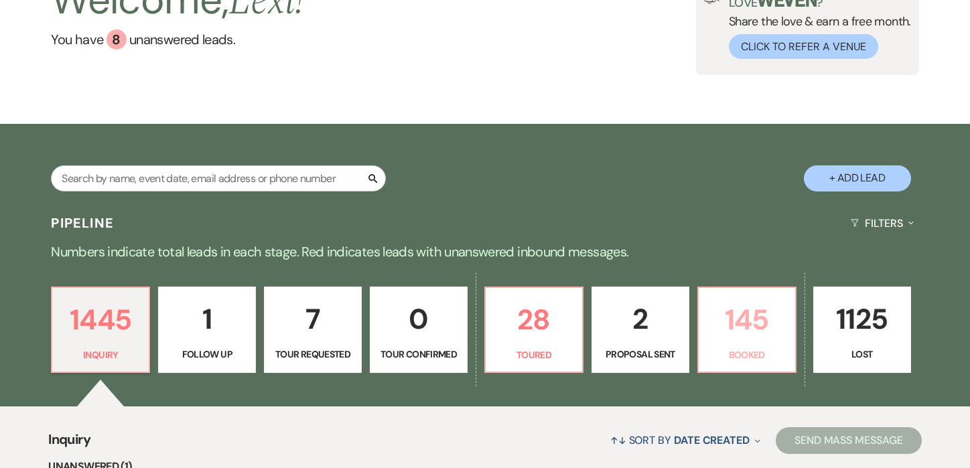
click at [743, 323] on p "145" at bounding box center [747, 319] width 80 height 45
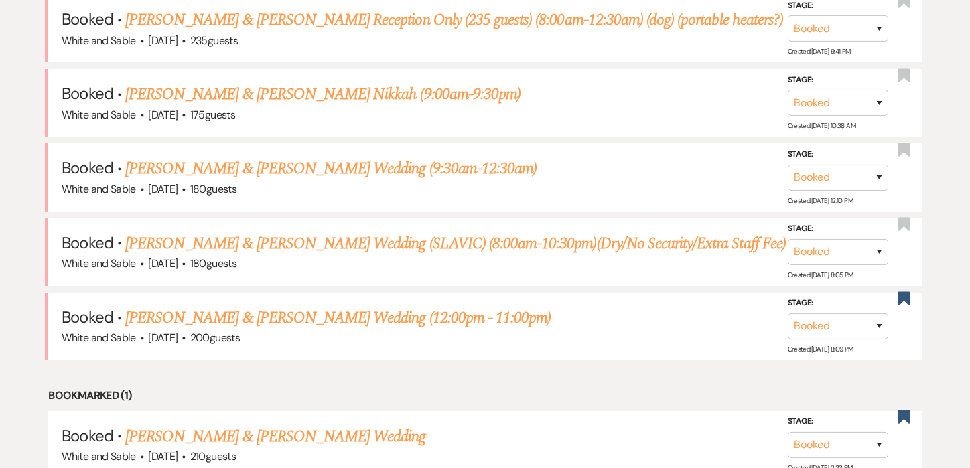
scroll to position [647, 0]
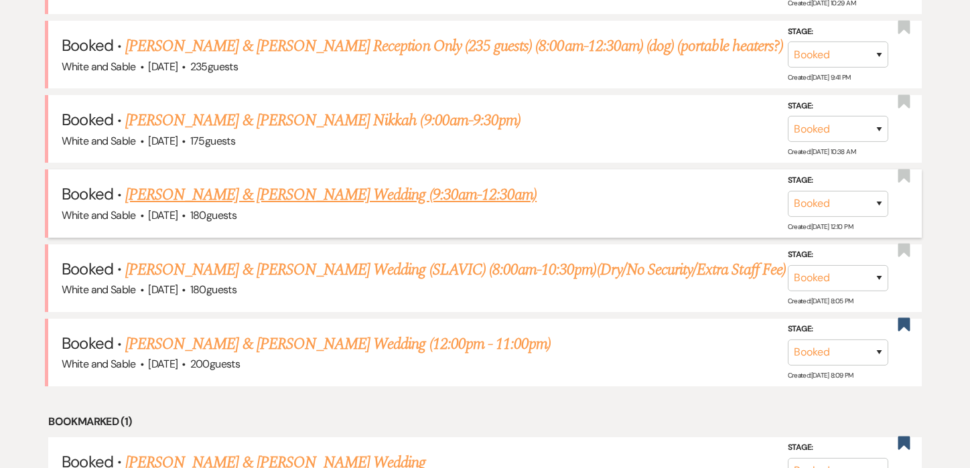
click at [368, 194] on link "Bailey Waldhauser & TJ Hallfin's Wedding (9:30am-12:30am)" at bounding box center [330, 195] width 411 height 24
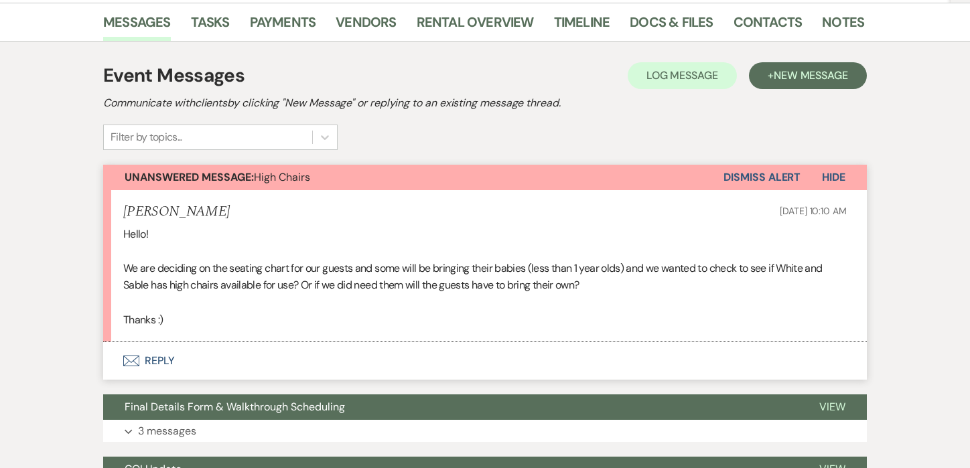
scroll to position [252, 0]
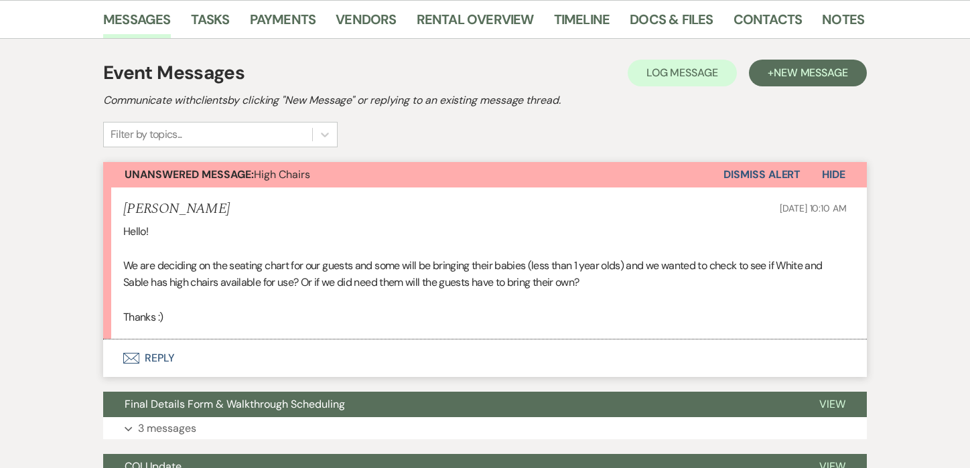
click at [154, 340] on button "Envelope Reply" at bounding box center [485, 359] width 764 height 38
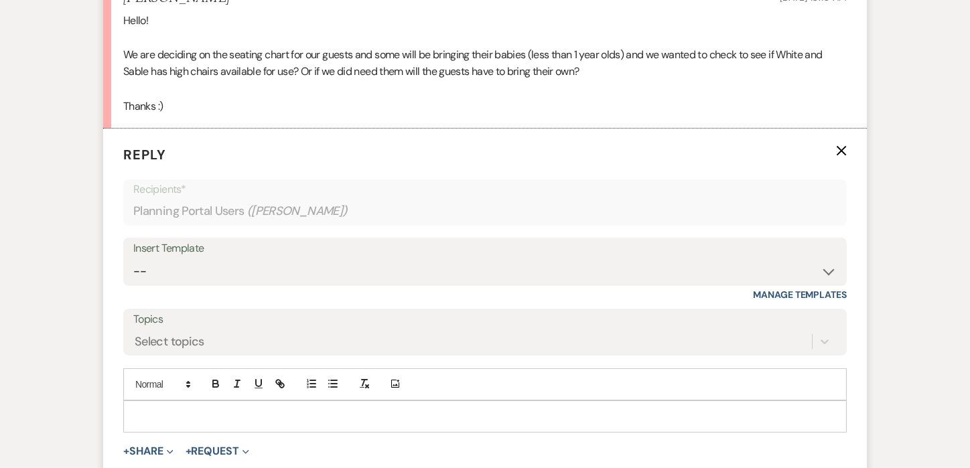
scroll to position [464, 0]
drag, startPoint x: 162, startPoint y: 388, endPoint x: 162, endPoint y: 365, distance: 23.4
click at [162, 408] on p at bounding box center [485, 415] width 702 height 15
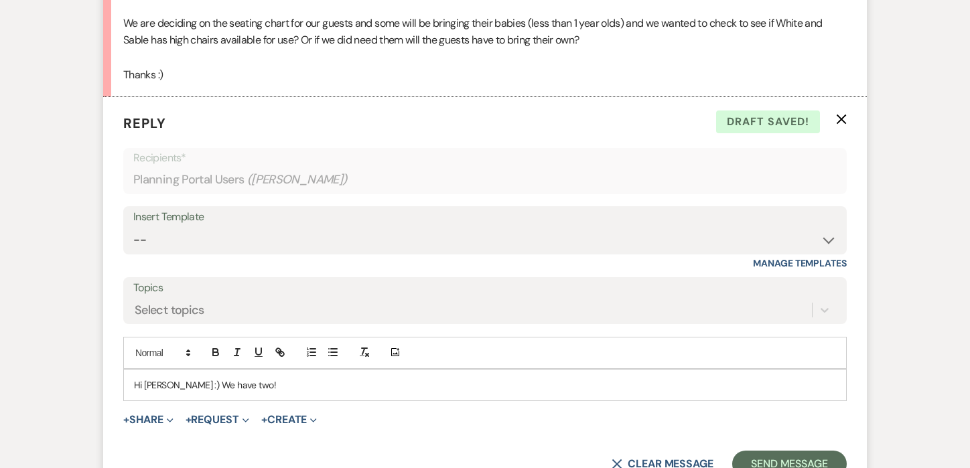
scroll to position [548, 0]
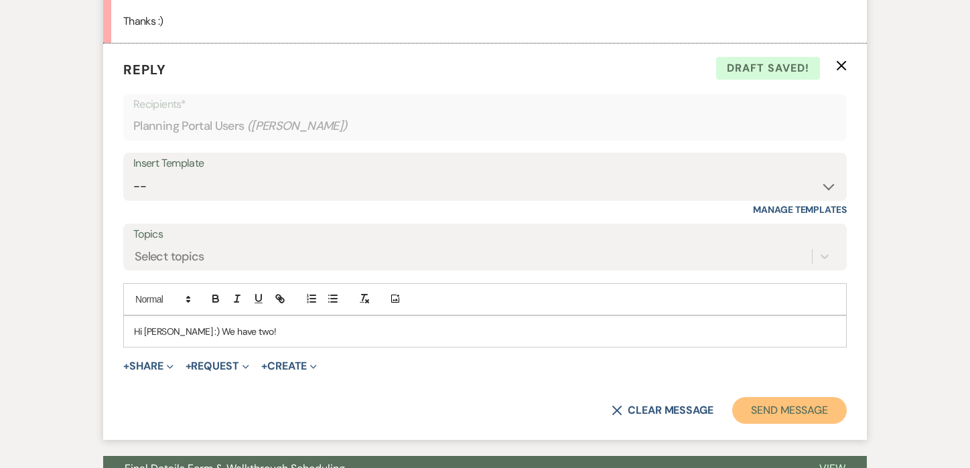
click at [751, 397] on button "Send Message" at bounding box center [789, 410] width 115 height 27
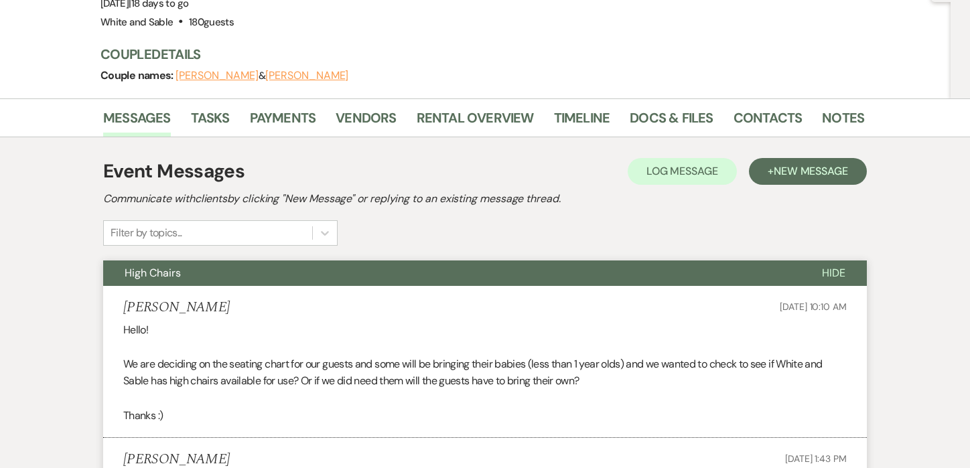
scroll to position [0, 0]
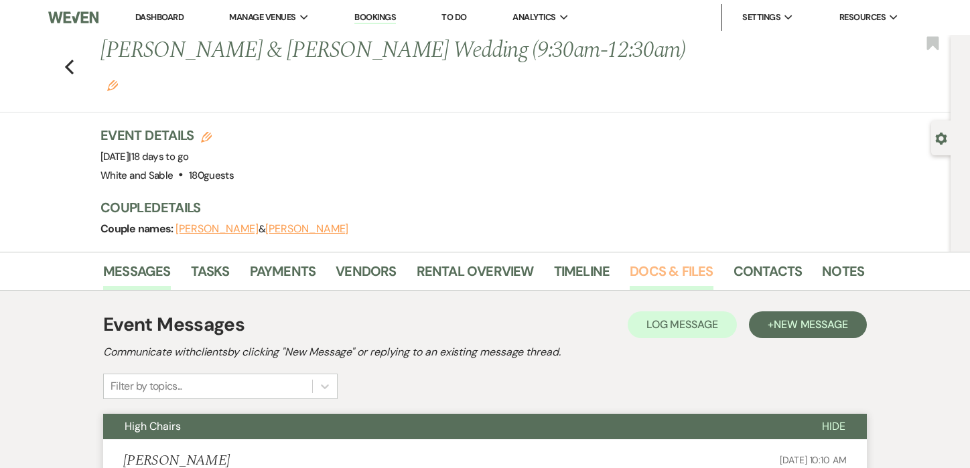
click at [650, 261] on link "Docs & Files" at bounding box center [671, 275] width 83 height 29
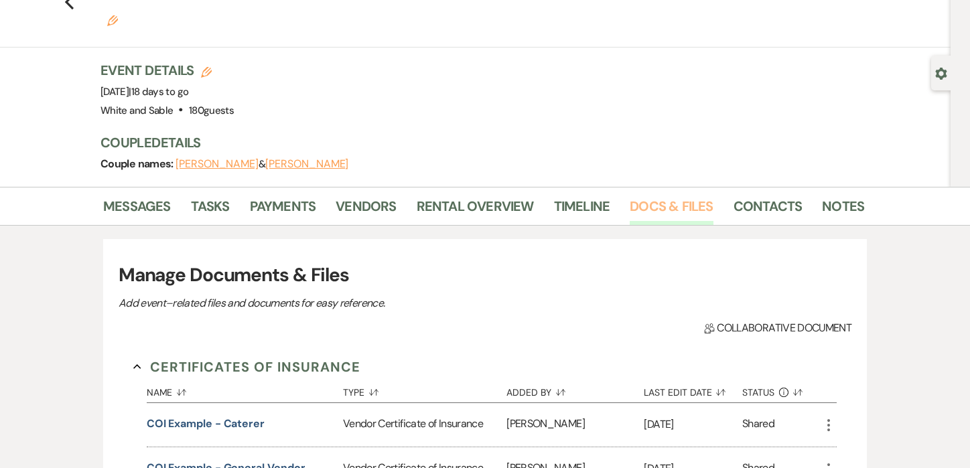
scroll to position [127, 0]
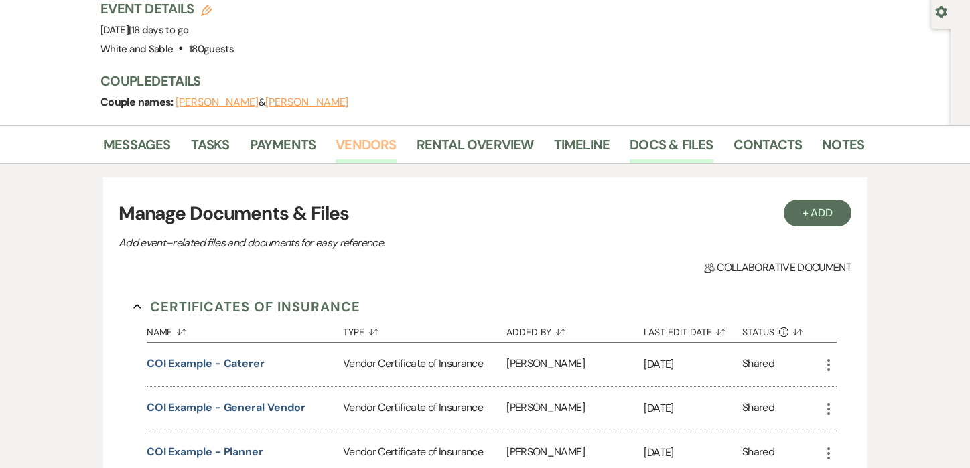
click at [356, 134] on link "Vendors" at bounding box center [366, 148] width 60 height 29
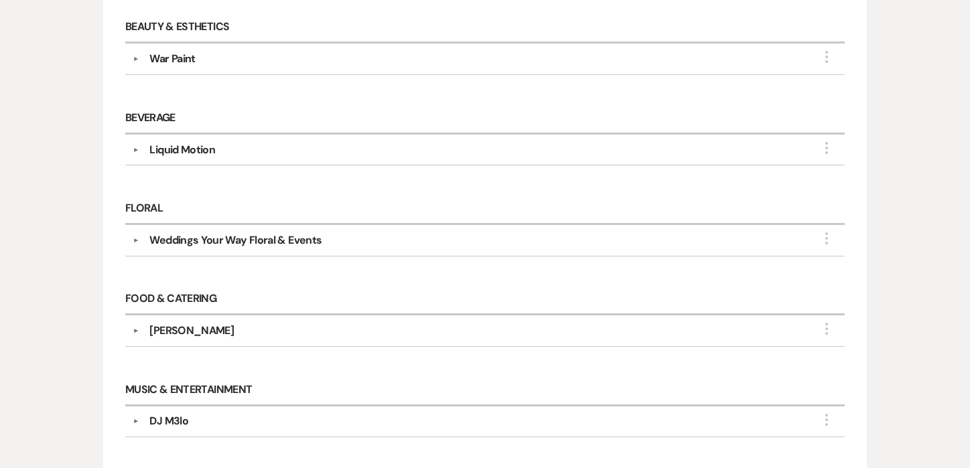
scroll to position [392, 0]
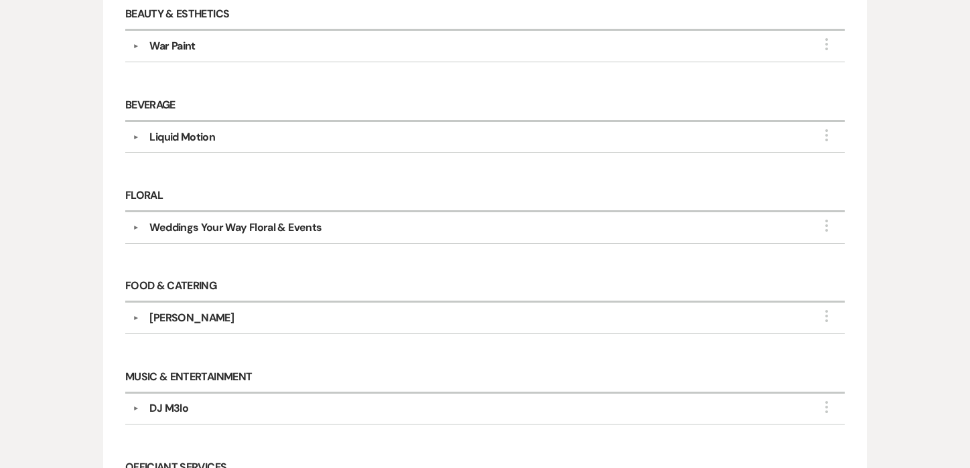
click at [165, 401] on div "DJ M3lo" at bounding box center [168, 409] width 39 height 16
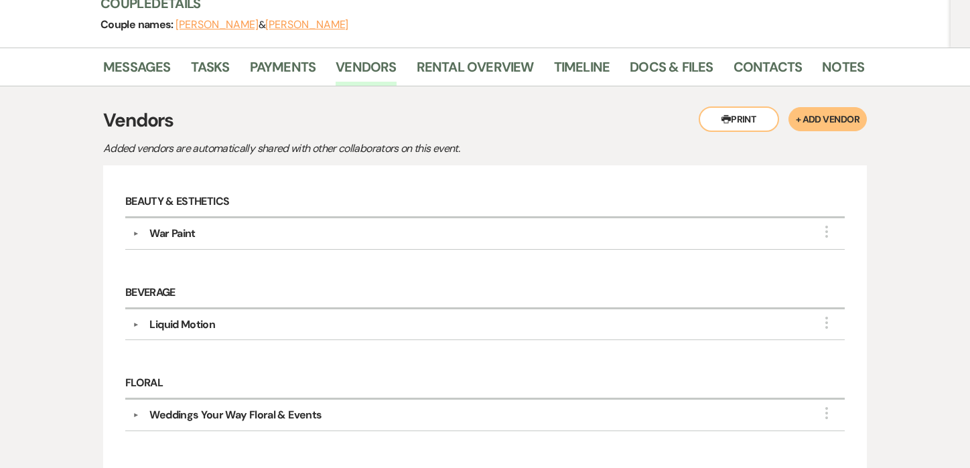
scroll to position [0, 0]
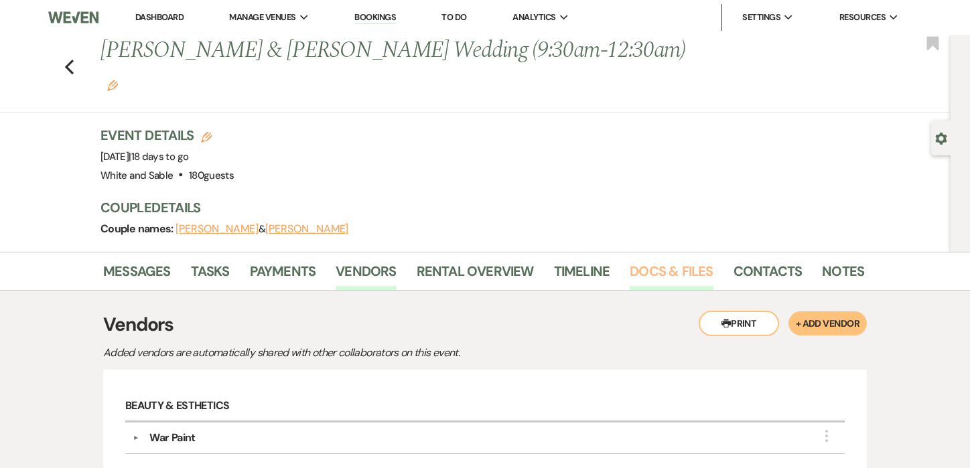
click at [674, 261] on link "Docs & Files" at bounding box center [671, 275] width 83 height 29
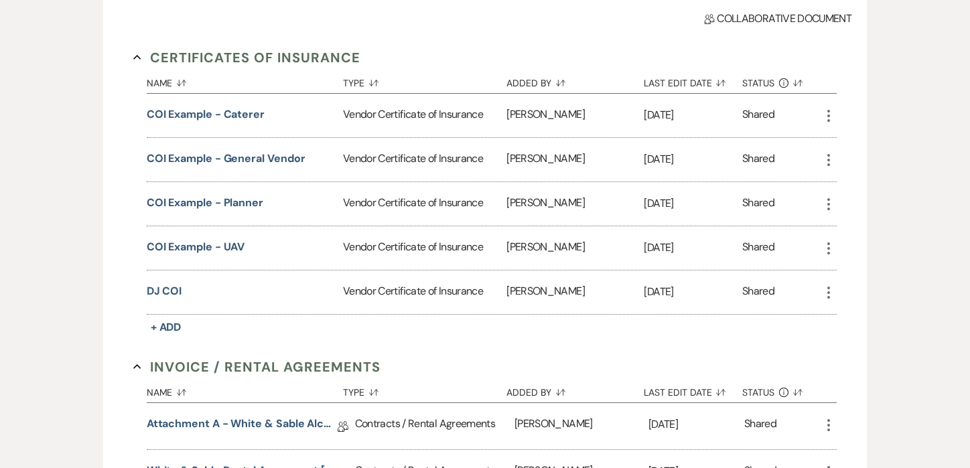
scroll to position [390, 0]
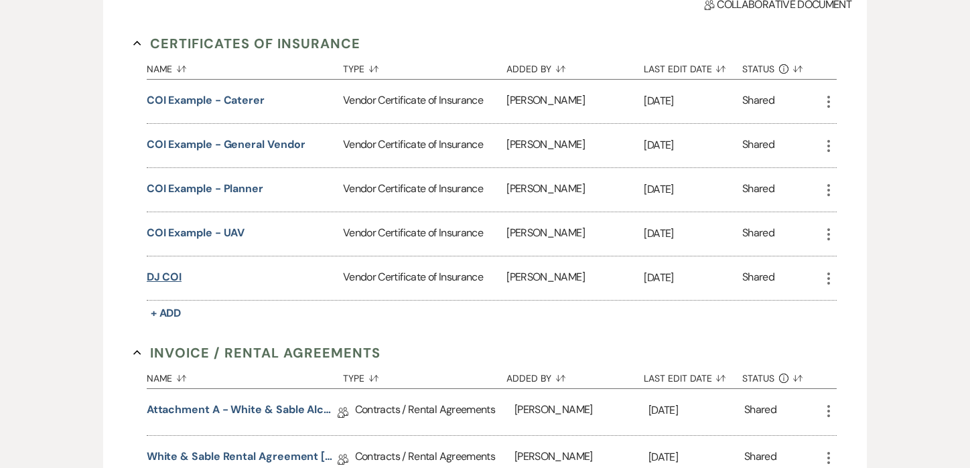
click at [171, 269] on button "DJ COI" at bounding box center [164, 277] width 35 height 16
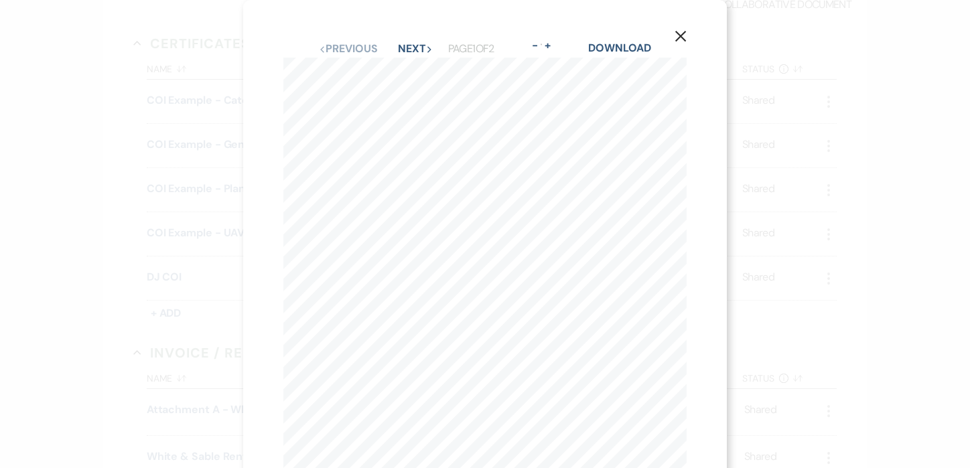
click at [64, 258] on div "X Previous Previous Next Next Page 1 of 2 - Zoom + Download SHOULD ANY OF THE A…" at bounding box center [485, 234] width 970 height 468
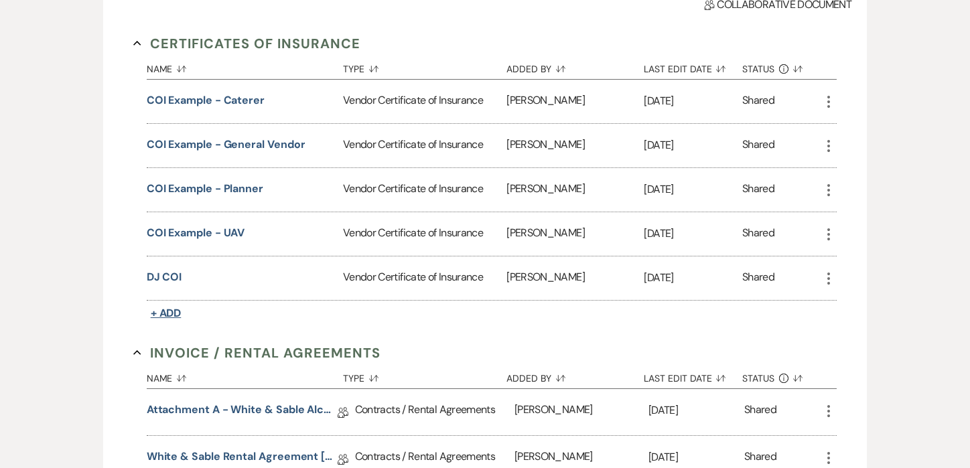
click at [167, 306] on span "+ Add" at bounding box center [166, 313] width 31 height 14
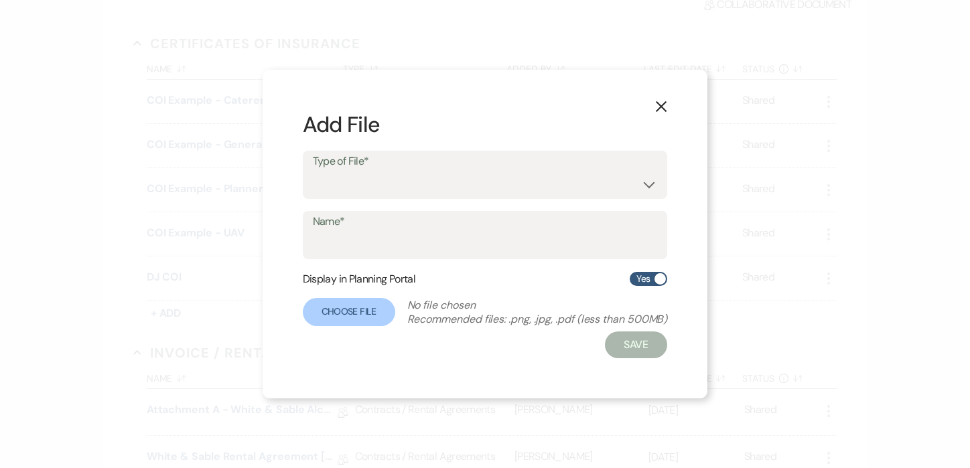
click at [361, 169] on label "Type of File*" at bounding box center [485, 161] width 345 height 19
click at [361, 179] on select "Special Event Insurance Vendor Certificate of Insurance" at bounding box center [485, 184] width 345 height 26
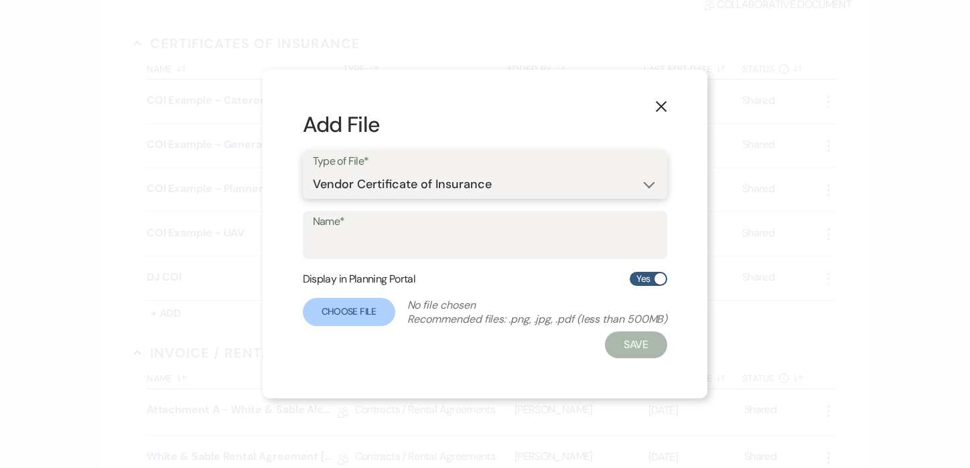
click at [313, 171] on select "Special Event Insurance Vendor Certificate of Insurance" at bounding box center [485, 184] width 345 height 26
click at [357, 228] on label "Name*" at bounding box center [485, 221] width 345 height 19
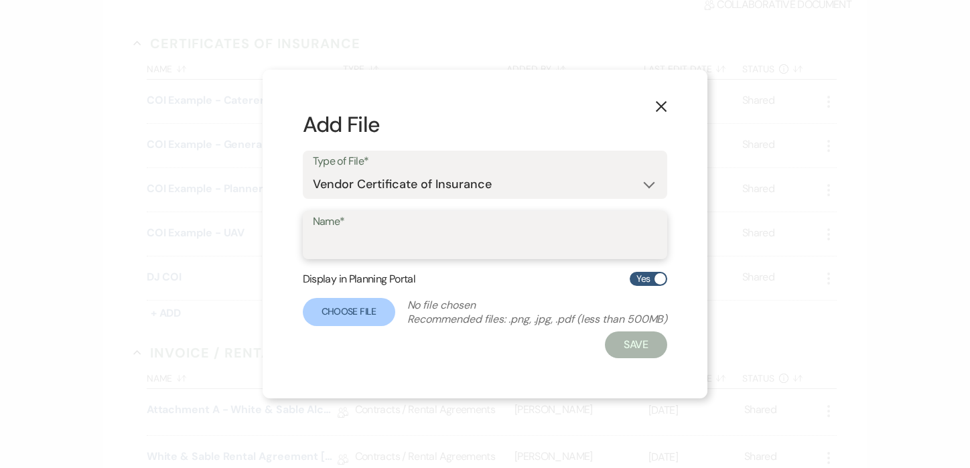
click at [357, 232] on input "Name*" at bounding box center [485, 245] width 345 height 26
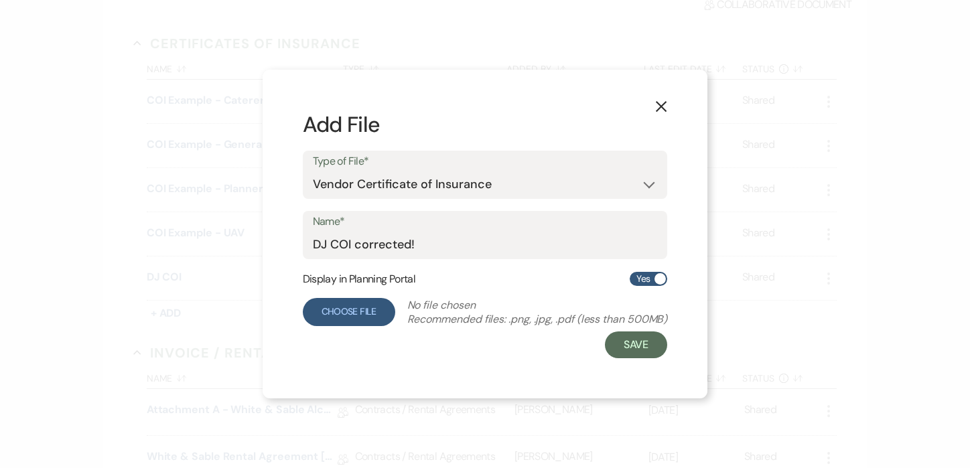
click at [330, 298] on label "Choose File" at bounding box center [349, 312] width 92 height 28
click at [0, 0] on input "Choose File" at bounding box center [0, 0] width 0 height 0
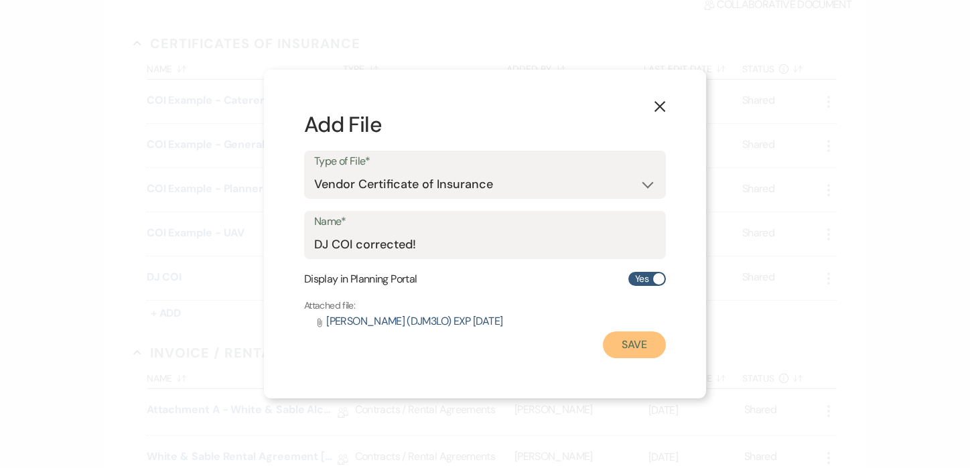
click at [616, 350] on button "Save" at bounding box center [634, 345] width 63 height 27
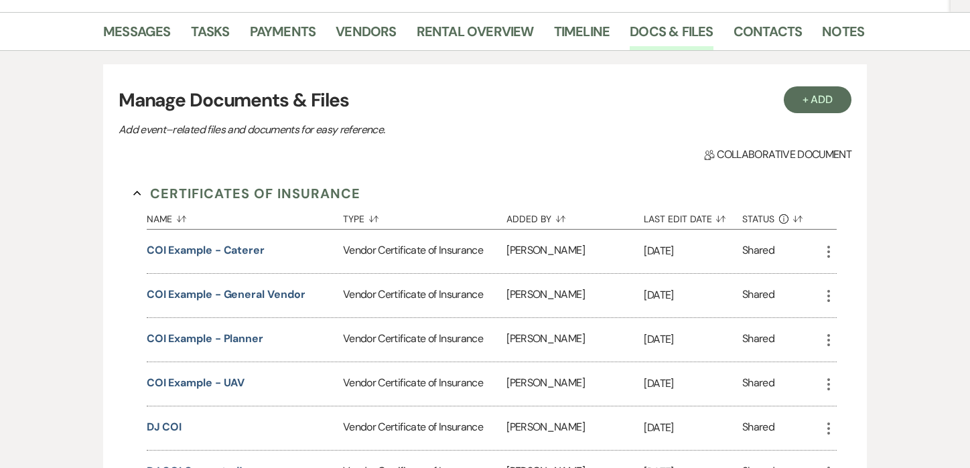
scroll to position [0, 0]
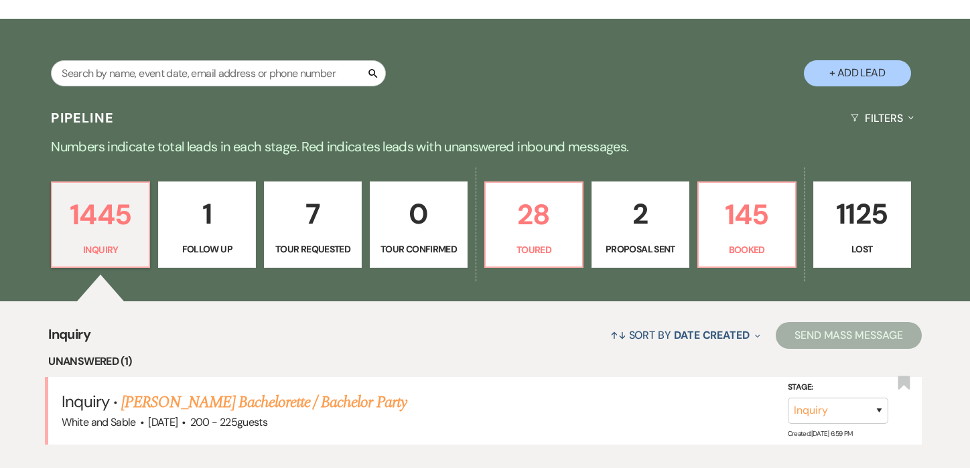
scroll to position [216, 0]
click at [726, 228] on p "145" at bounding box center [747, 214] width 80 height 45
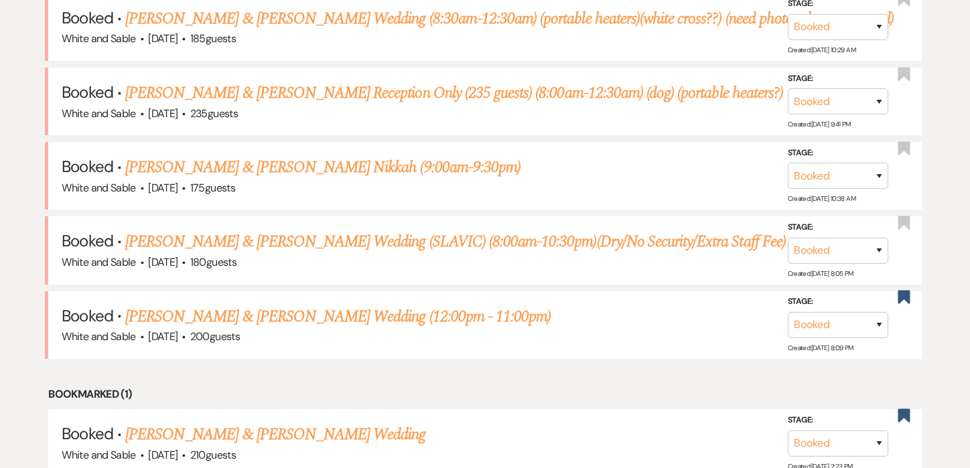
scroll to position [626, 0]
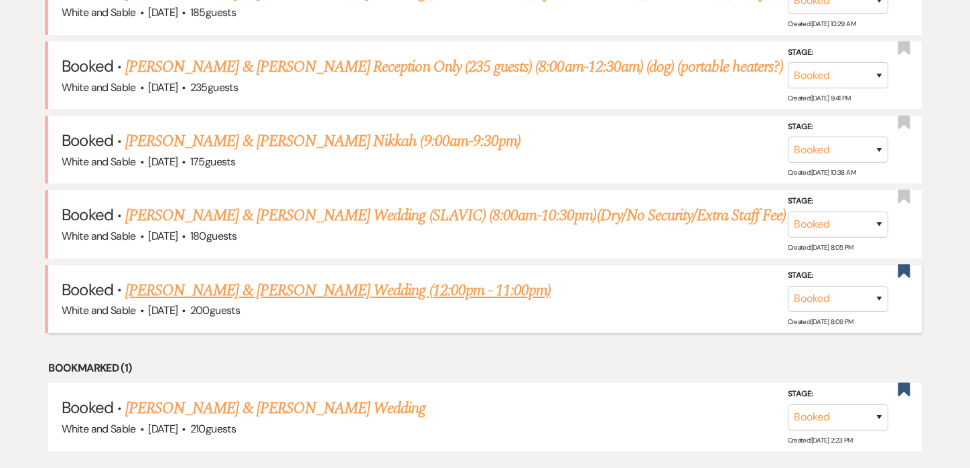
click at [427, 291] on link "[PERSON_NAME] & [PERSON_NAME] Wedding (12:00pm - 11:00pm)" at bounding box center [337, 291] width 425 height 24
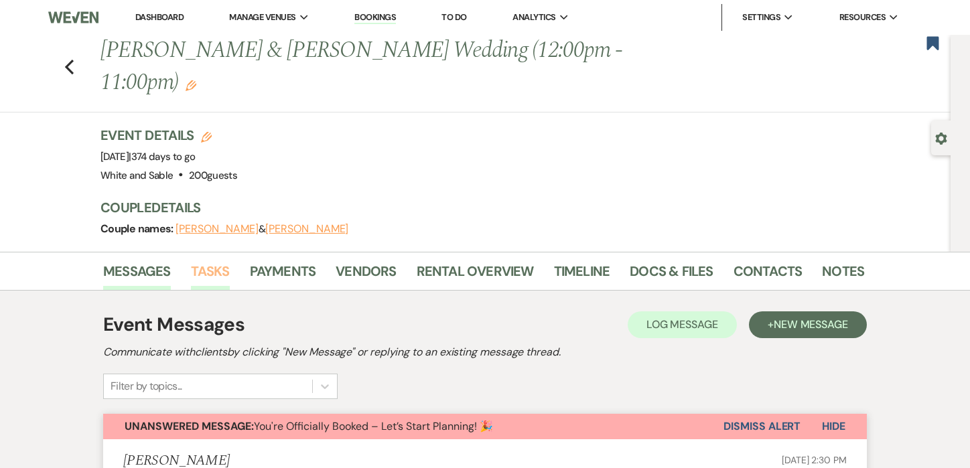
click at [218, 261] on link "Tasks" at bounding box center [210, 275] width 39 height 29
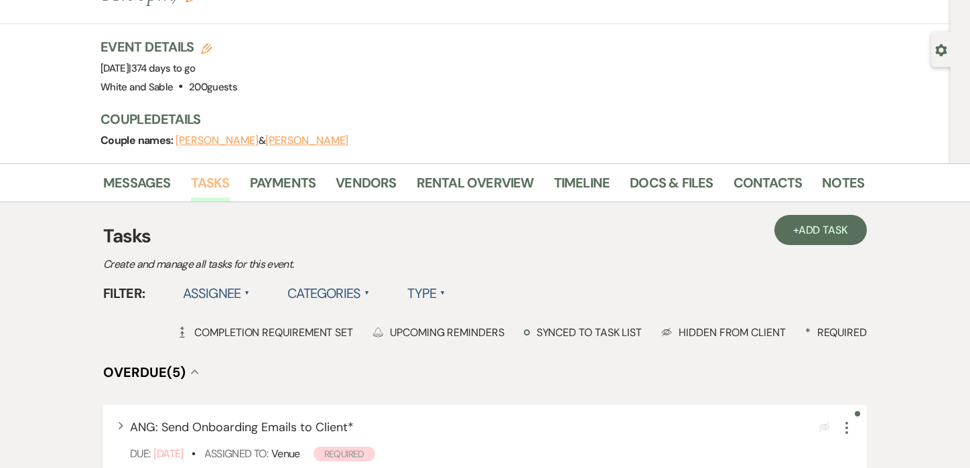
scroll to position [100, 0]
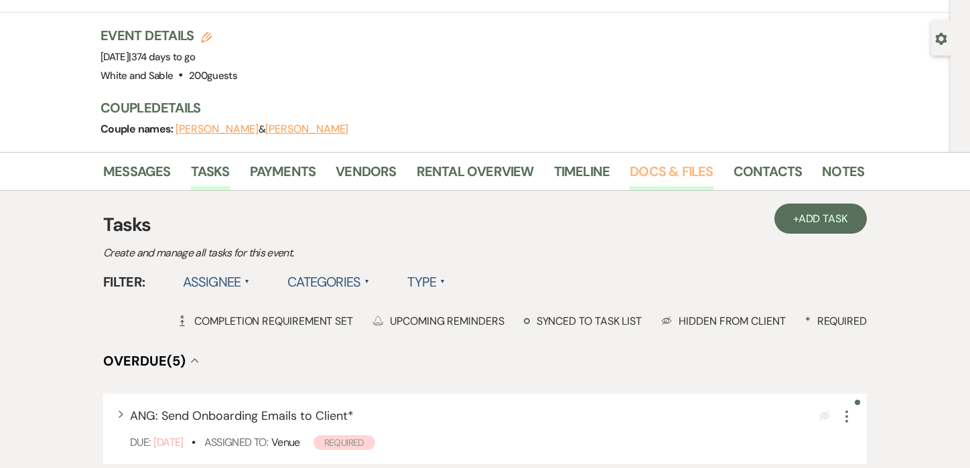
click at [676, 161] on link "Docs & Files" at bounding box center [671, 175] width 83 height 29
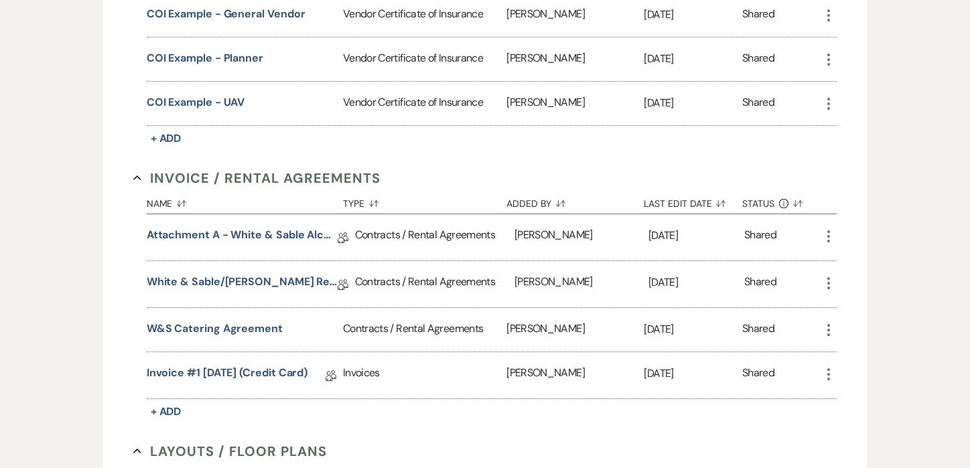
scroll to position [524, 0]
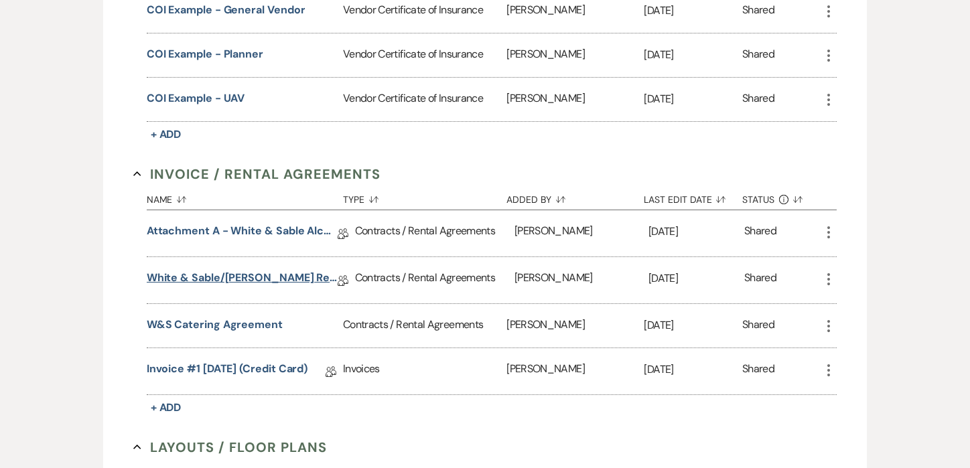
click at [243, 270] on link "White & Sable/Decker Rental Agreement - 10.1.26" at bounding box center [242, 280] width 191 height 21
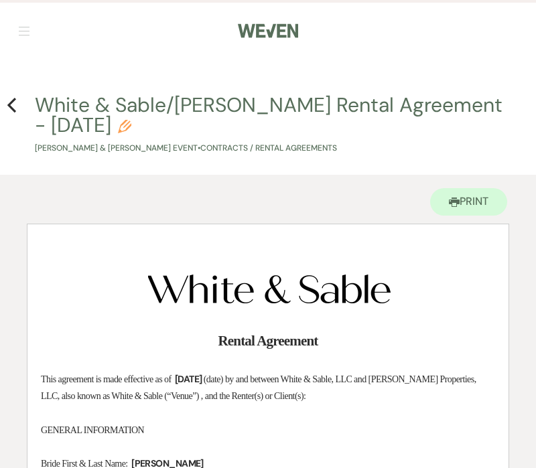
click at [17, 104] on h4 "Previous White & Sable/Decker Rental Agreement - 10.1.26 Pencil Ellie Decker & …" at bounding box center [268, 123] width 536 height 64
click at [12, 104] on icon "Previous" at bounding box center [12, 105] width 10 height 16
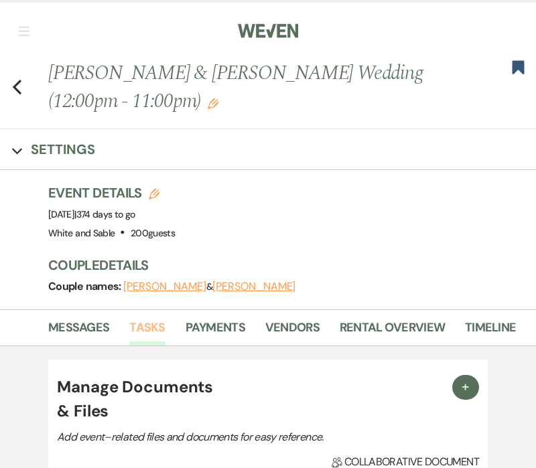
click at [141, 326] on link "Tasks" at bounding box center [146, 331] width 35 height 27
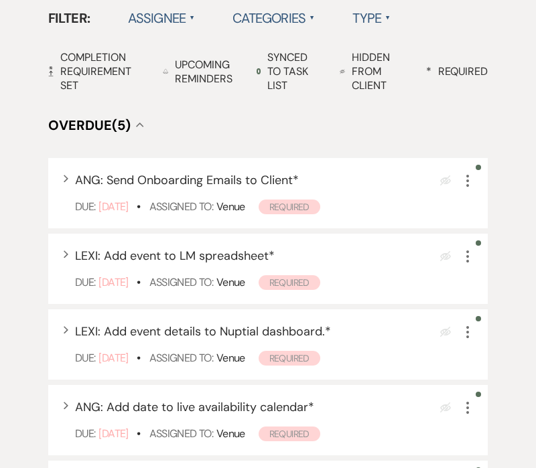
scroll to position [430, 0]
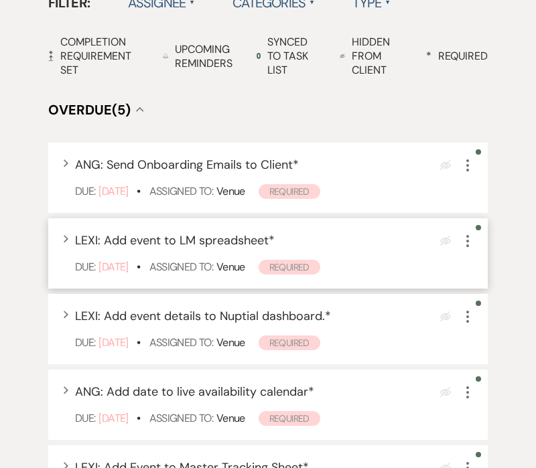
click at [466, 242] on icon "More" at bounding box center [467, 241] width 16 height 16
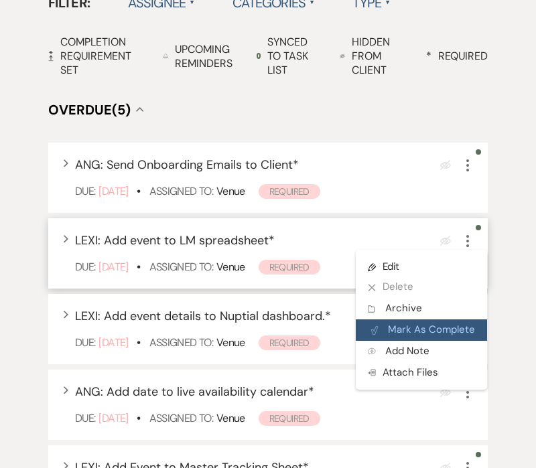
click at [441, 324] on button "Plan Portal Link Mark As Complete" at bounding box center [421, 329] width 131 height 21
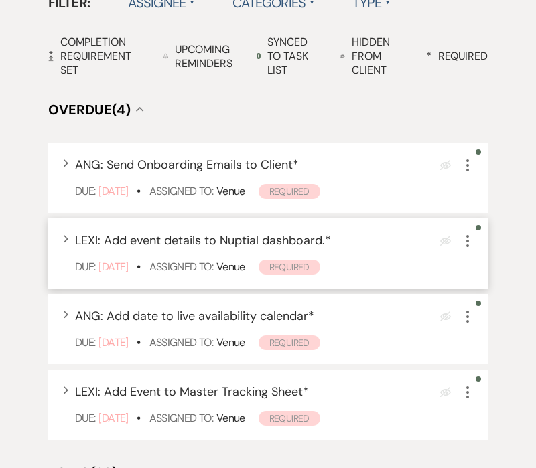
click at [471, 240] on icon "More" at bounding box center [467, 241] width 16 height 16
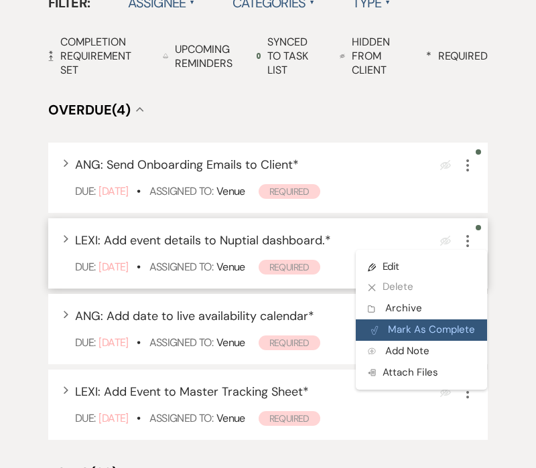
click at [446, 329] on button "Plan Portal Link Mark As Complete" at bounding box center [421, 329] width 131 height 21
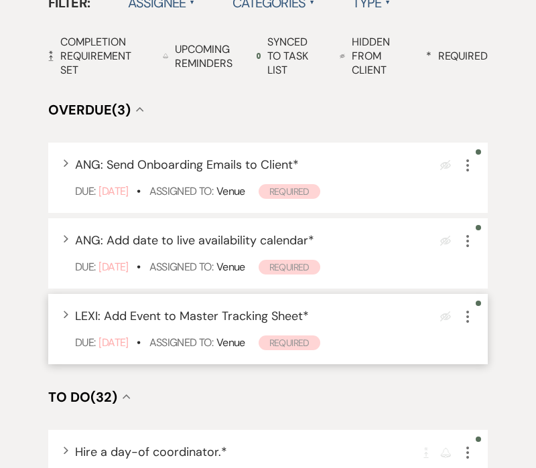
click at [468, 314] on icon "More" at bounding box center [467, 317] width 16 height 16
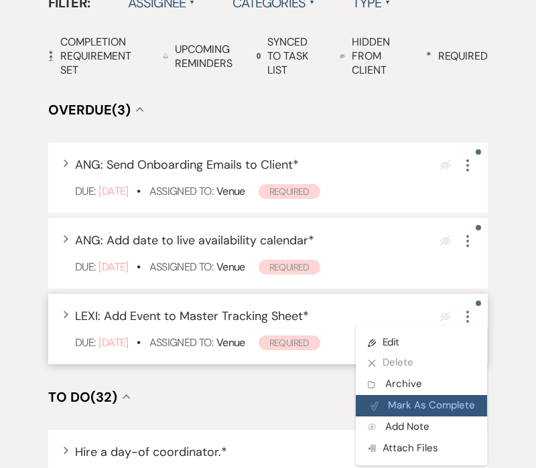
click at [467, 401] on button "Plan Portal Link Mark As Complete" at bounding box center [421, 405] width 131 height 21
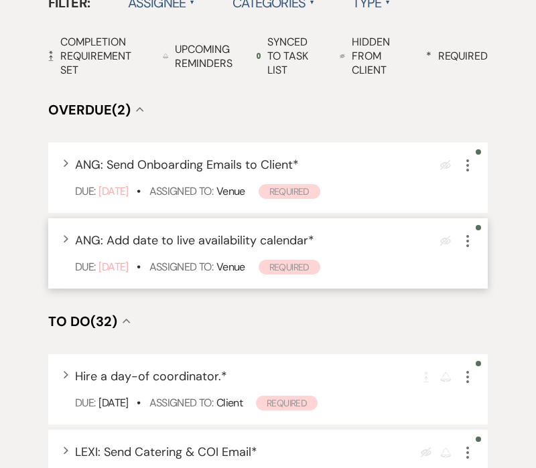
click at [466, 243] on icon "More" at bounding box center [467, 241] width 16 height 16
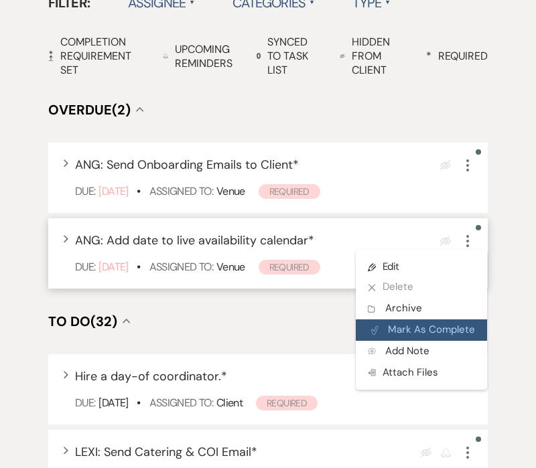
click at [446, 324] on button "Plan Portal Link Mark As Complete" at bounding box center [421, 329] width 131 height 21
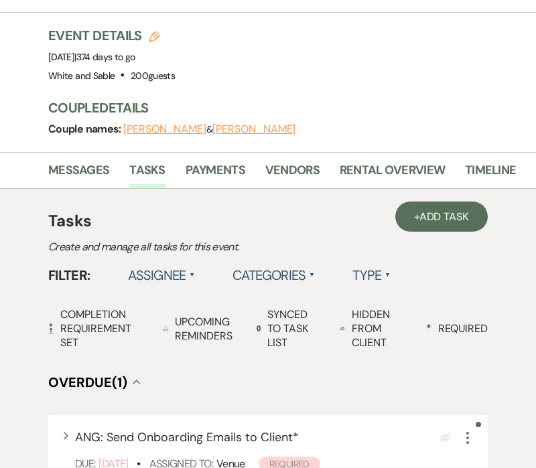
scroll to position [23, 0]
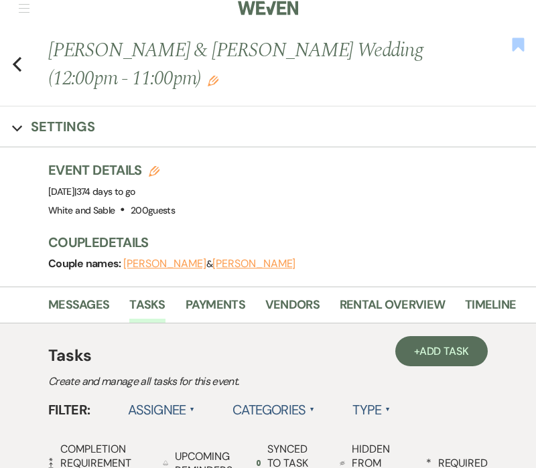
click at [520, 44] on use "button" at bounding box center [518, 44] width 12 height 13
click at [16, 64] on icon "Previous" at bounding box center [17, 64] width 10 height 16
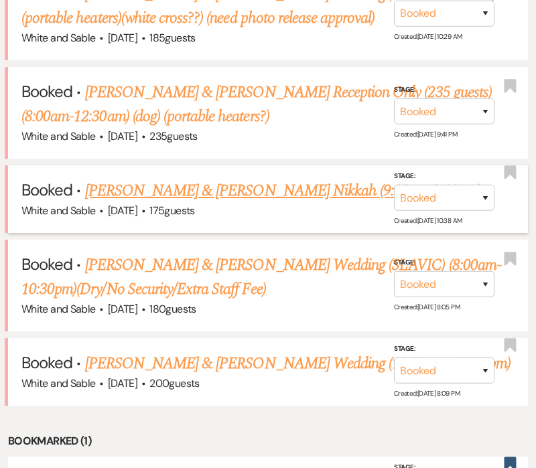
scroll to position [612, 0]
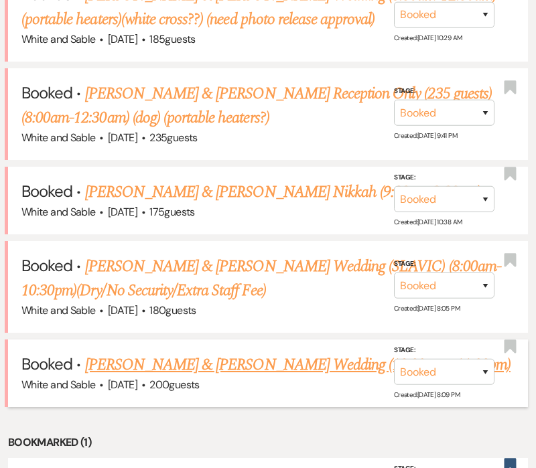
click at [143, 353] on link "Ellie Decker & Kevin Donohue’s Wedding (12:00pm - 11:00pm)" at bounding box center [297, 365] width 425 height 24
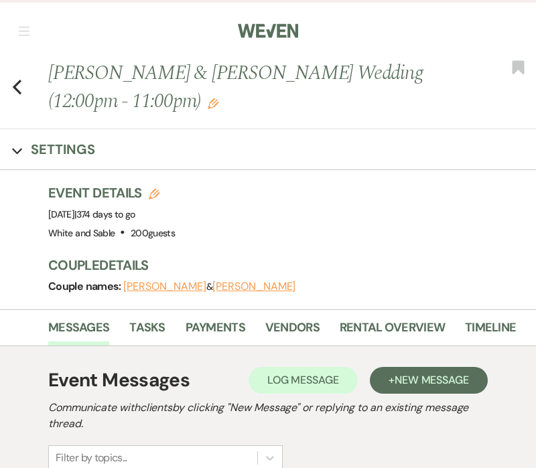
click at [23, 84] on div "Previous Ellie Decker & Kevin Donohue’s Wedding (12:00pm - 11:00pm) Edit Bookma…" at bounding box center [264, 94] width 543 height 70
click at [19, 86] on icon "Previous" at bounding box center [17, 87] width 10 height 16
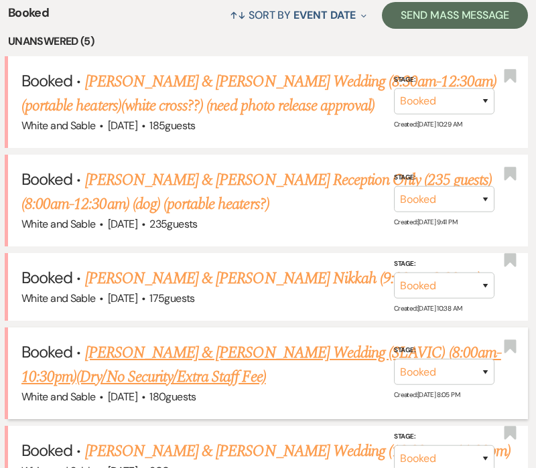
scroll to position [488, 0]
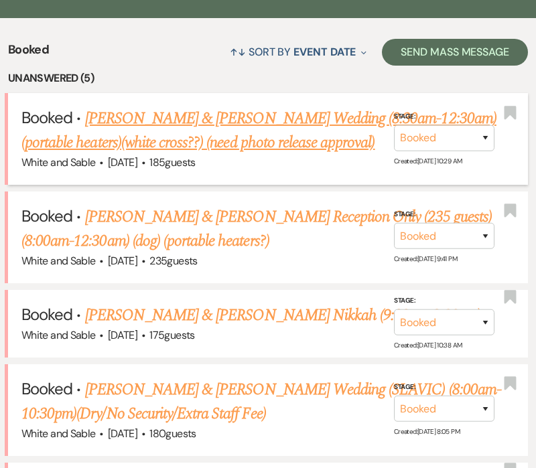
click at [155, 137] on link "Hannah Vessey & Kyle Dahlstrom's Wedding (8:30am-12:30am) (portable heaters)(wh…" at bounding box center [258, 130] width 475 height 48
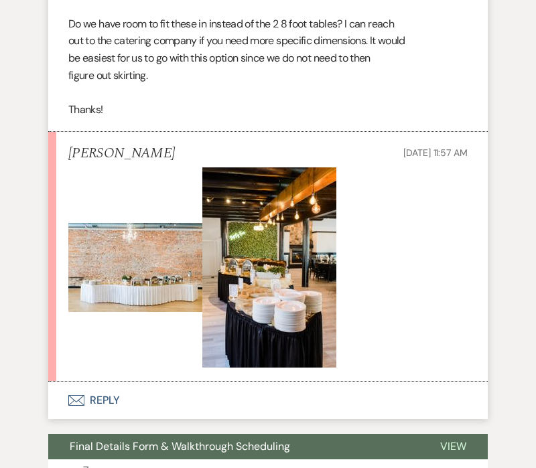
scroll to position [6308, 0]
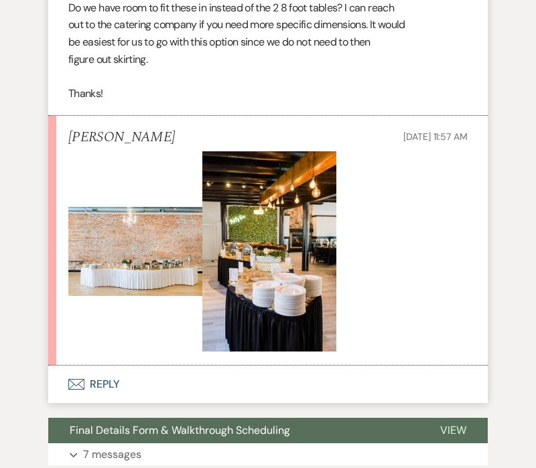
click at [99, 376] on button "Envelope Reply" at bounding box center [267, 385] width 439 height 38
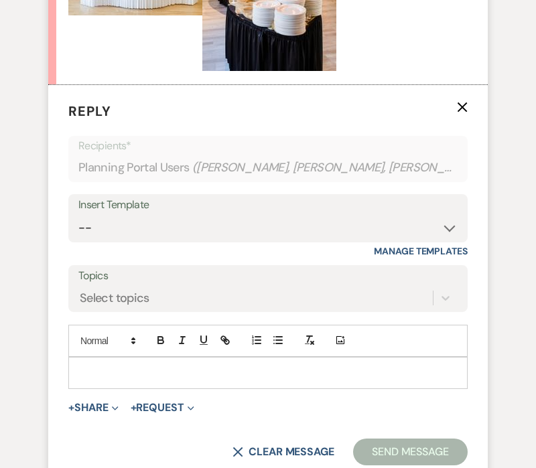
scroll to position [6603, 0]
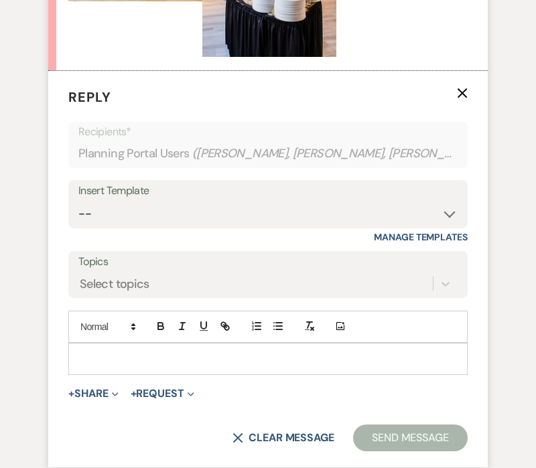
click at [106, 366] on div at bounding box center [268, 359] width 398 height 31
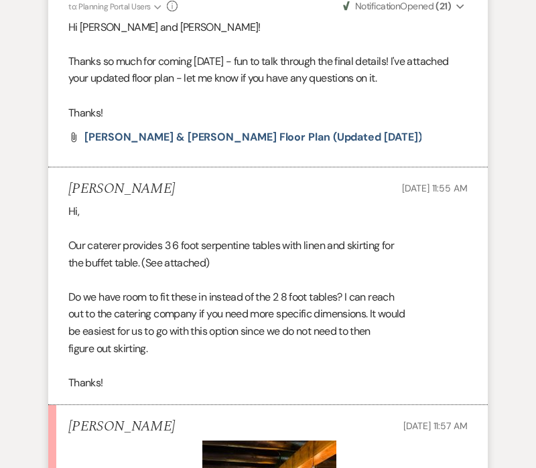
scroll to position [6016, 0]
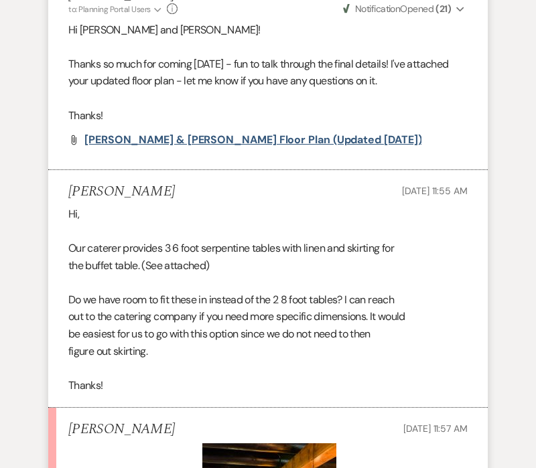
click at [188, 138] on span "Hannah & Kyle Floor Plan (updated 9.10.25)" at bounding box center [252, 140] width 337 height 14
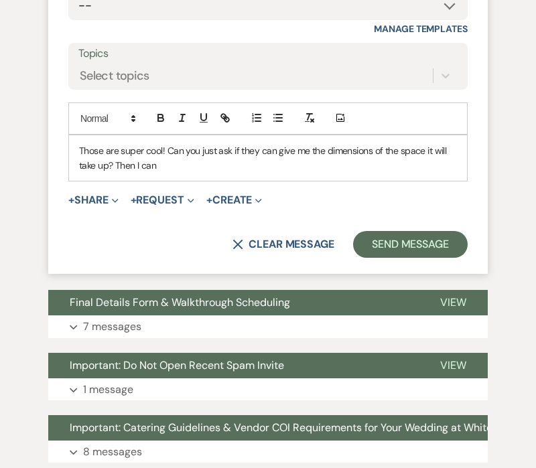
scroll to position [6790, 0]
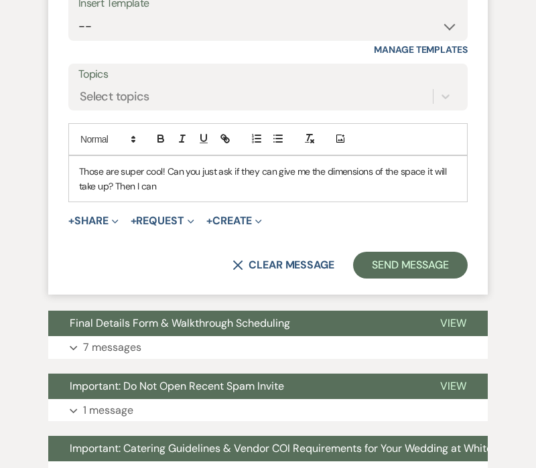
click at [202, 188] on p "Those are super cool! Can you just ask if they can give me the dimensions of th…" at bounding box center [268, 179] width 378 height 30
click at [155, 186] on p "Those are super cool! Can you just ask if they can give me the dimensions of th…" at bounding box center [268, 179] width 378 height 30
click at [445, 189] on p "Those are super cool! Can you just ask if they can give me the dimensions of th…" at bounding box center [268, 179] width 378 height 30
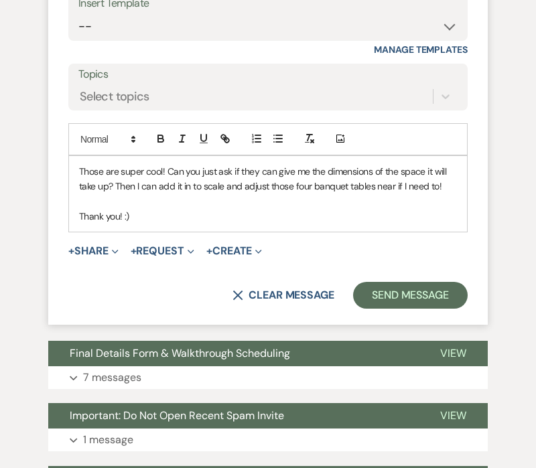
click at [470, 186] on form "Reply X Saving draft... Recipients* Planning Portal Users ( Hannah Vessey, Kyle…" at bounding box center [267, 103] width 439 height 441
click at [453, 183] on p "Those are super cool! Can you just ask if they can give me the dimensions of th…" at bounding box center [268, 179] width 378 height 30
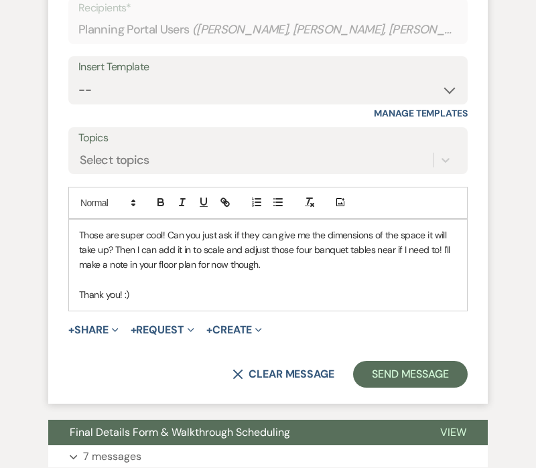
scroll to position [6726, 0]
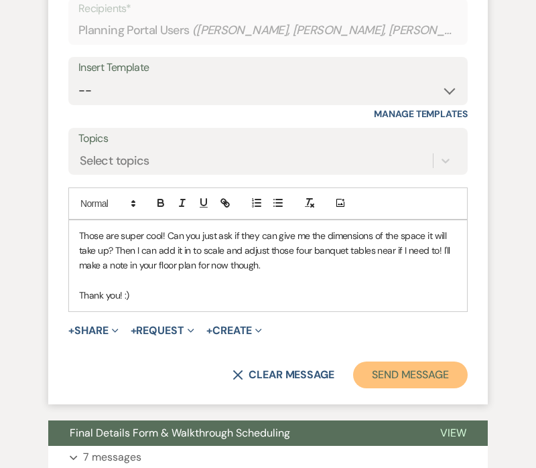
click at [374, 379] on button "Send Message" at bounding box center [410, 375] width 115 height 27
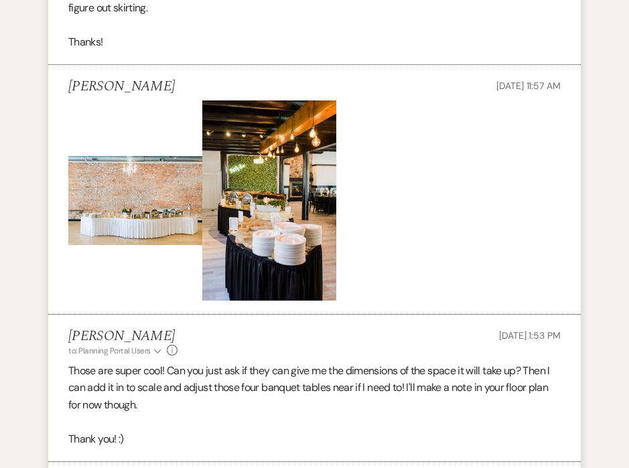
scroll to position [6030, 0]
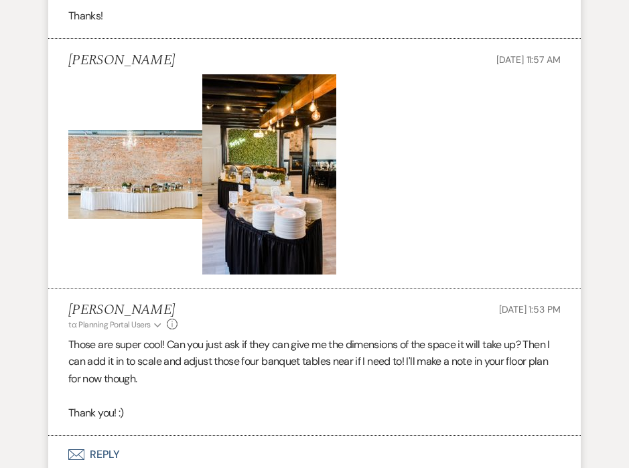
click at [109, 436] on button "Envelope Reply" at bounding box center [314, 455] width 532 height 38
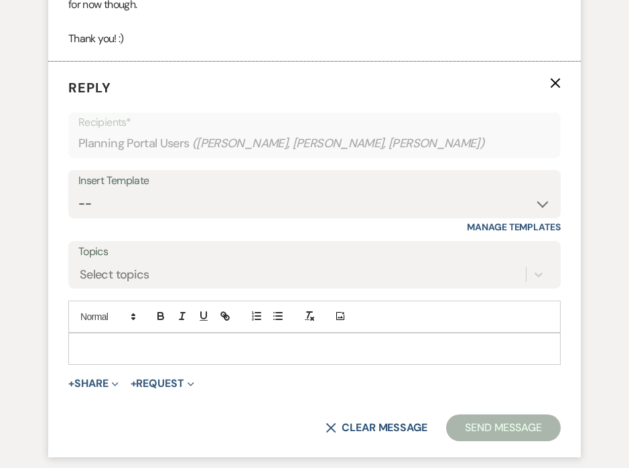
scroll to position [6413, 0]
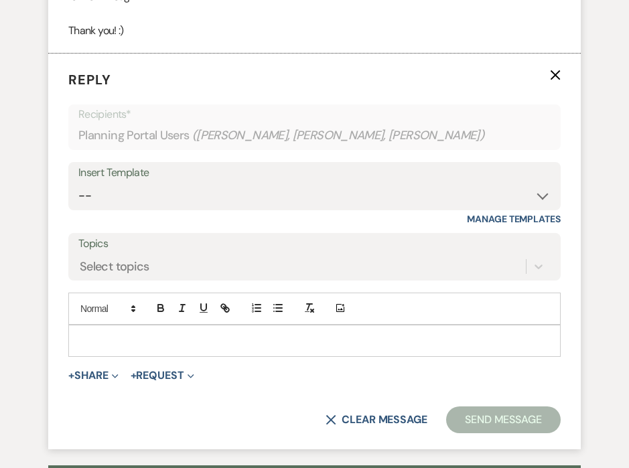
click at [144, 334] on p at bounding box center [314, 341] width 471 height 15
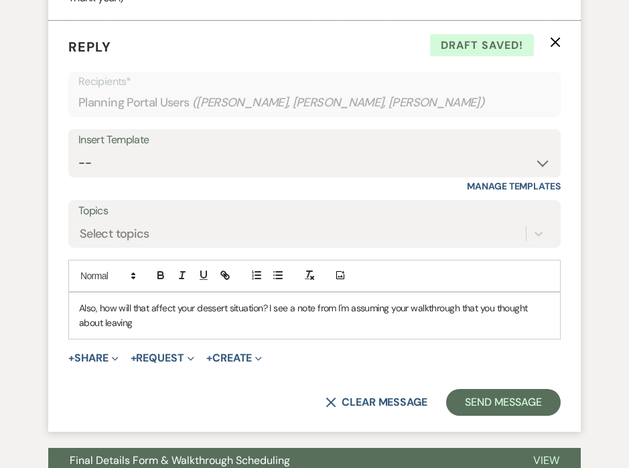
scroll to position [6445, 0]
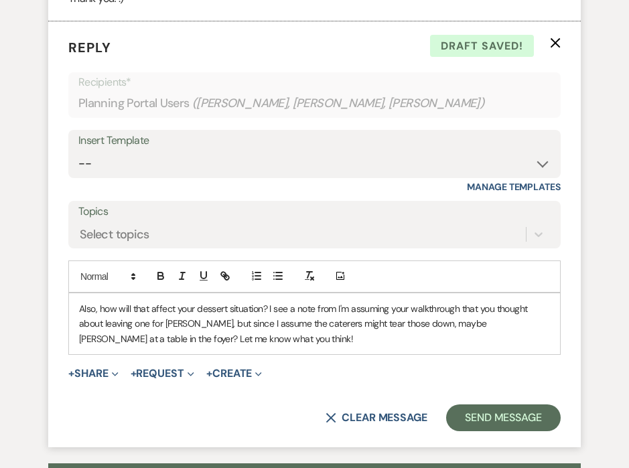
click at [154, 301] on p "Also, how will that affect your dessert situation? I see a note from I'm assumi…" at bounding box center [314, 323] width 471 height 45
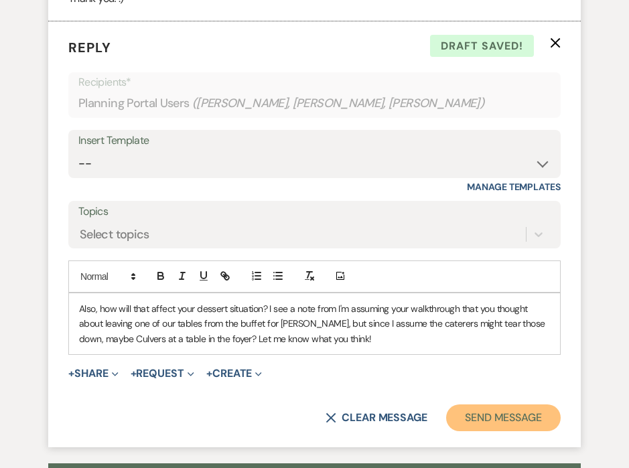
click at [500, 405] on button "Send Message" at bounding box center [503, 418] width 115 height 27
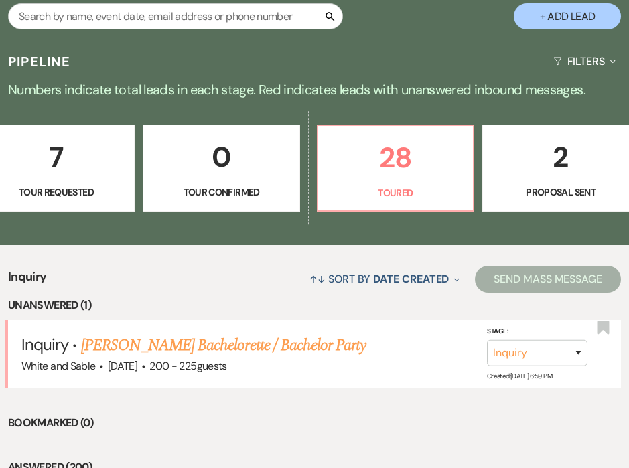
scroll to position [0, 555]
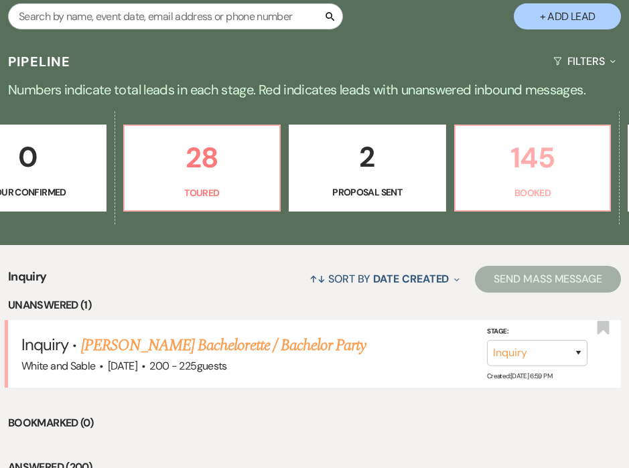
click at [524, 184] on link "145 Booked" at bounding box center [532, 168] width 157 height 87
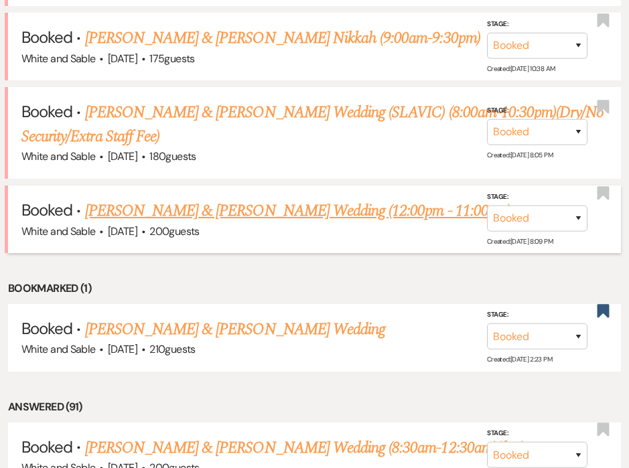
scroll to position [663, 0]
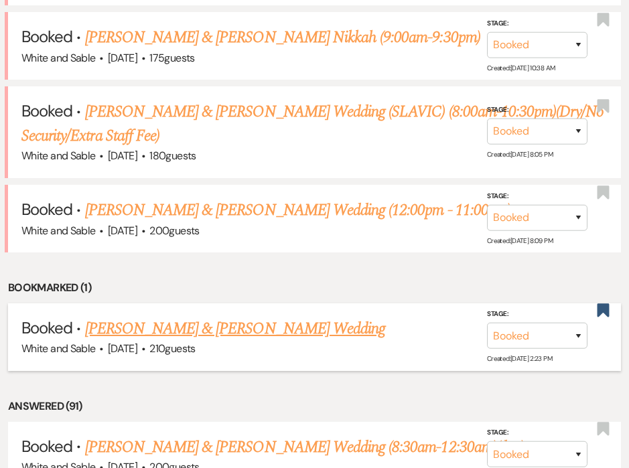
click at [298, 331] on link "Tiffany Taylor & Akeen Smith's Wedding" at bounding box center [235, 329] width 300 height 24
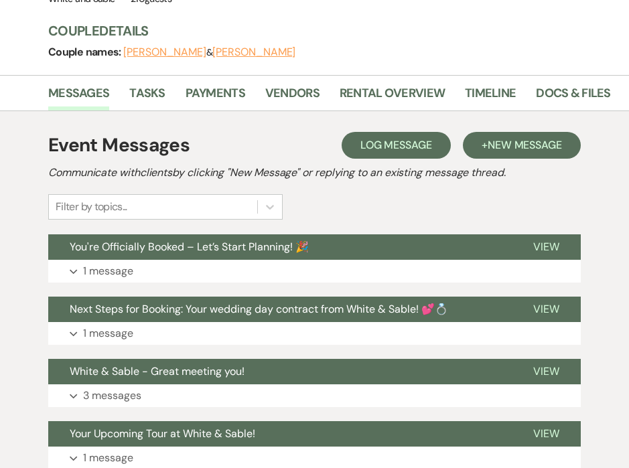
scroll to position [229, 0]
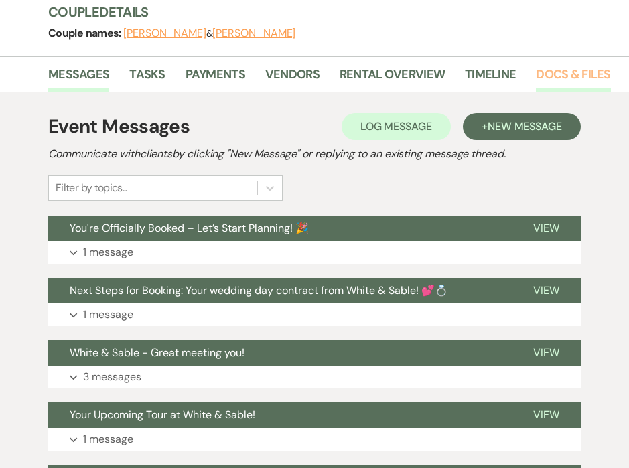
click at [549, 65] on link "Docs & Files" at bounding box center [573, 78] width 74 height 27
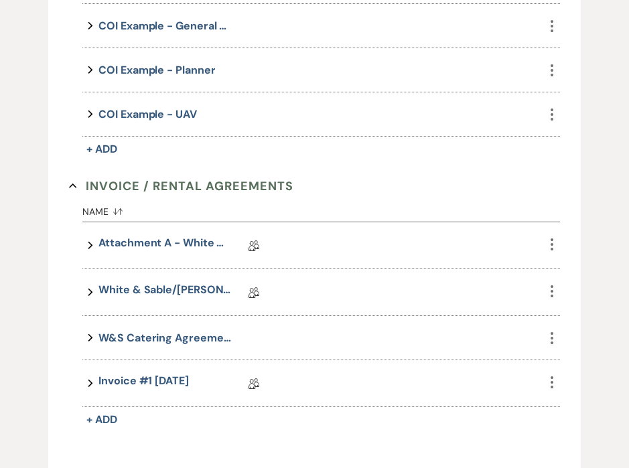
scroll to position [552, 0]
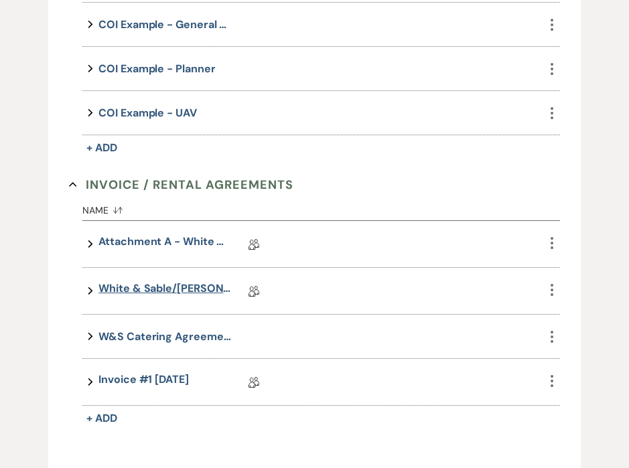
click at [157, 290] on link "White & Sable/Taylor Rental Agreement - 10.8.26" at bounding box center [165, 291] width 134 height 21
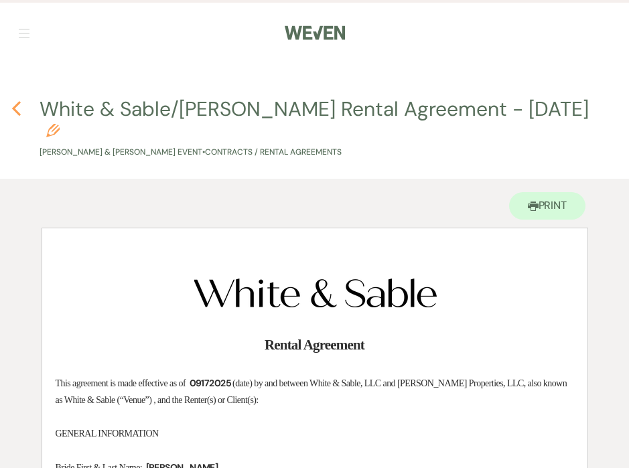
click at [15, 115] on icon "Previous" at bounding box center [16, 108] width 10 height 16
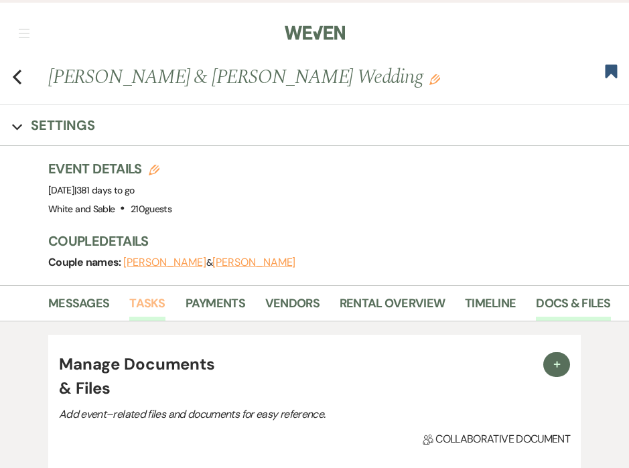
click at [154, 308] on link "Tasks" at bounding box center [146, 307] width 35 height 27
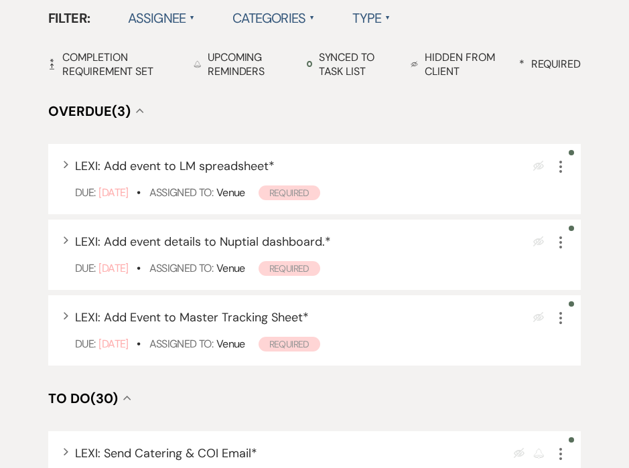
scroll to position [401, 0]
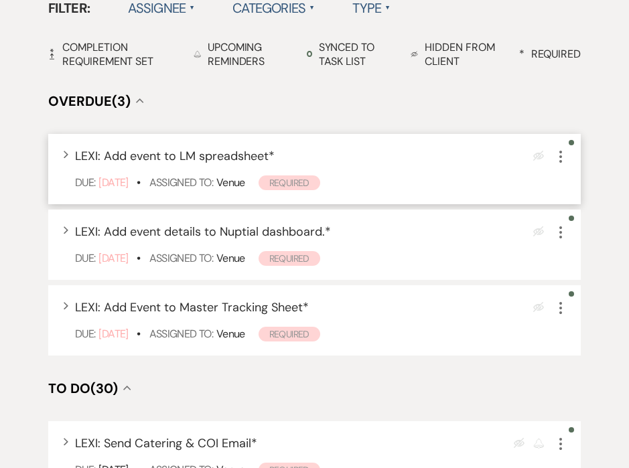
click at [565, 151] on icon "More" at bounding box center [561, 157] width 16 height 16
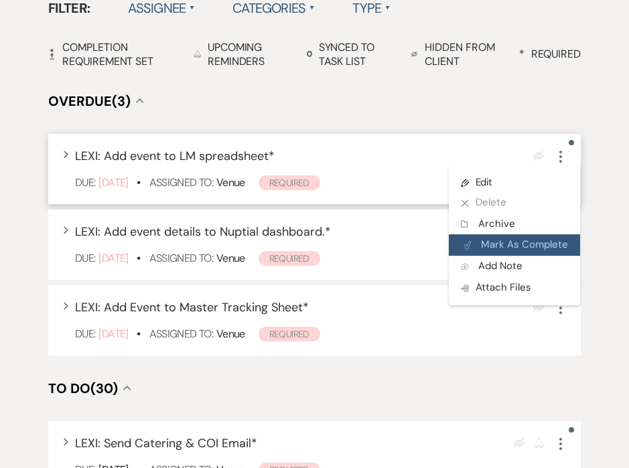
click at [535, 246] on button "Plan Portal Link Mark As Complete" at bounding box center [514, 244] width 131 height 21
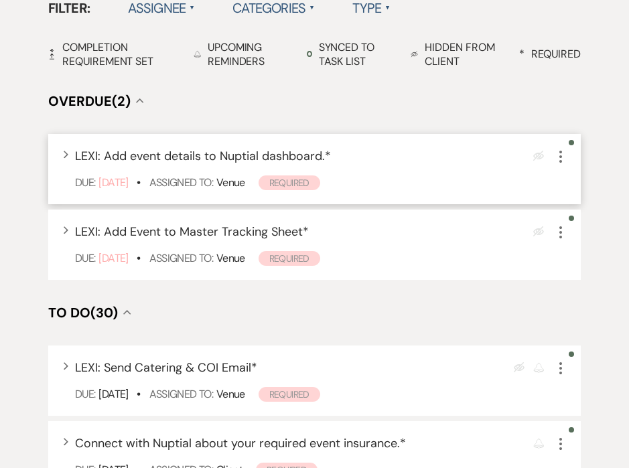
click at [561, 151] on icon "More" at bounding box center [561, 157] width 16 height 16
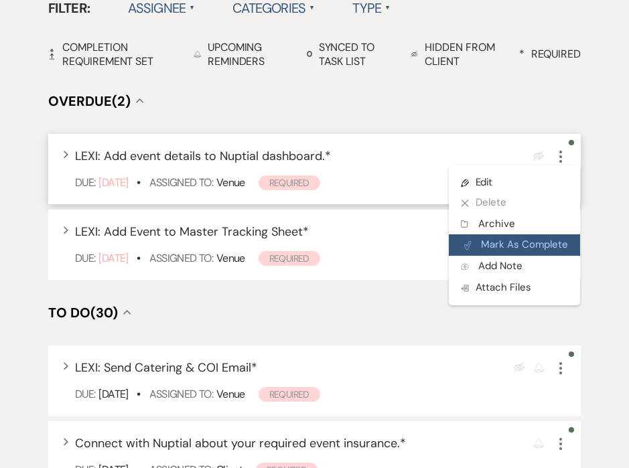
click at [555, 245] on button "Plan Portal Link Mark As Complete" at bounding box center [514, 244] width 131 height 21
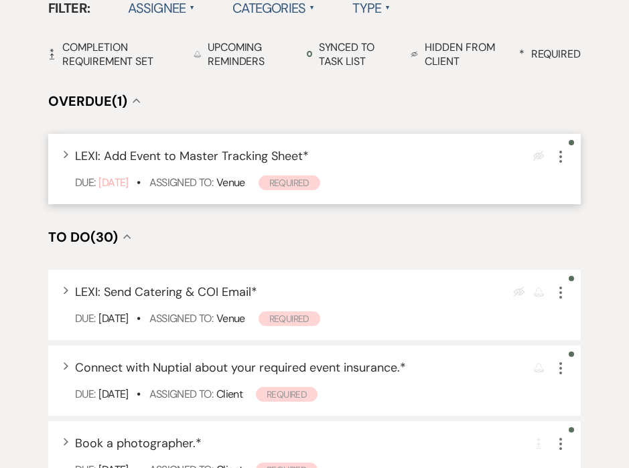
click at [563, 160] on icon "More" at bounding box center [561, 157] width 16 height 16
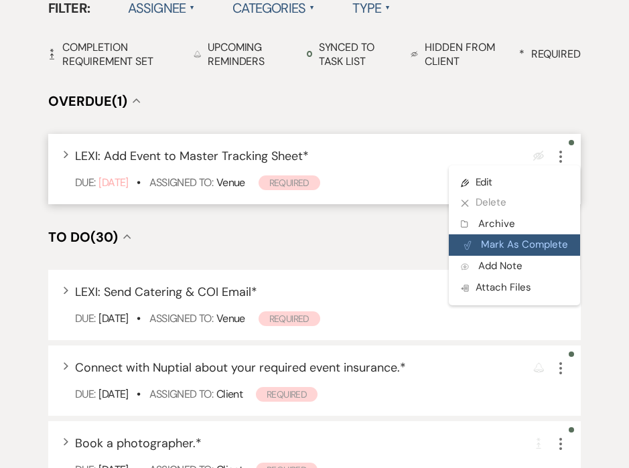
click at [554, 248] on button "Plan Portal Link Mark As Complete" at bounding box center [514, 244] width 131 height 21
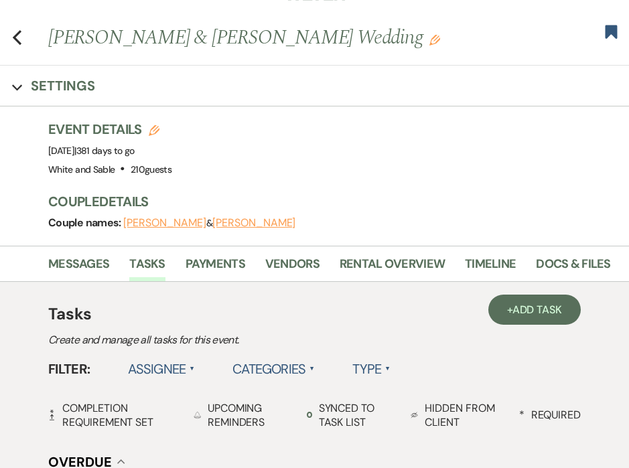
scroll to position [0, 0]
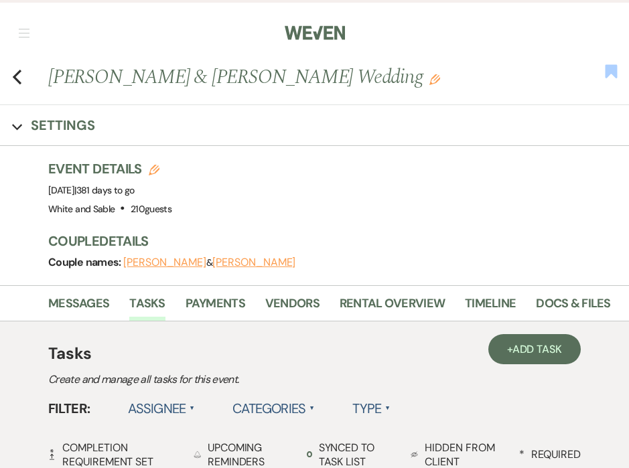
click at [612, 71] on use "button" at bounding box center [611, 70] width 12 height 13
click at [17, 72] on icon "Previous" at bounding box center [17, 77] width 10 height 16
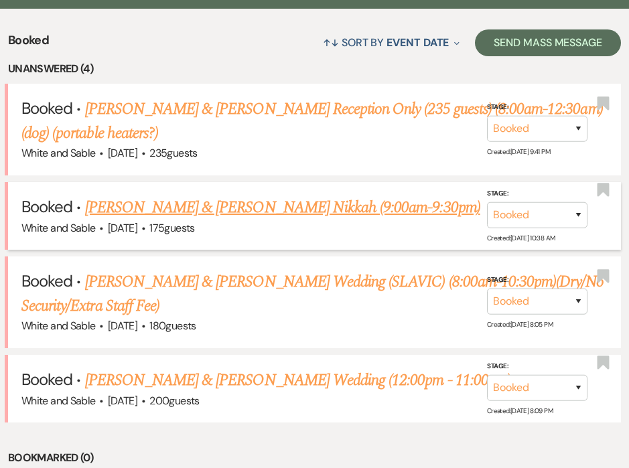
scroll to position [497, 0]
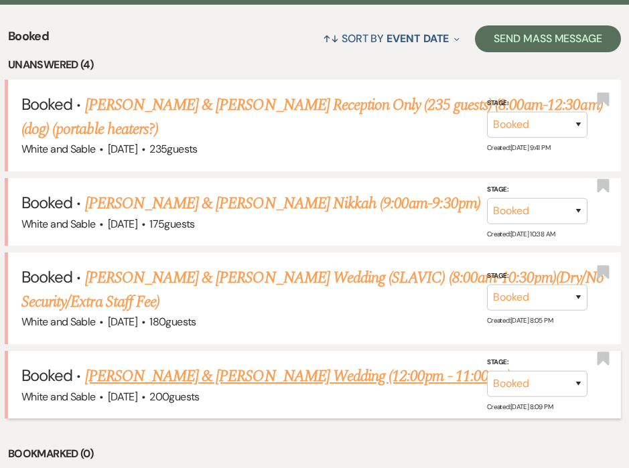
click at [234, 388] on div "White and Sable · Oct 1, 2026 · 200 guests" at bounding box center [314, 396] width 586 height 17
click at [225, 374] on link "Ellie Decker & Kevin Donohue’s Wedding (12:00pm - 11:00pm)" at bounding box center [297, 376] width 425 height 24
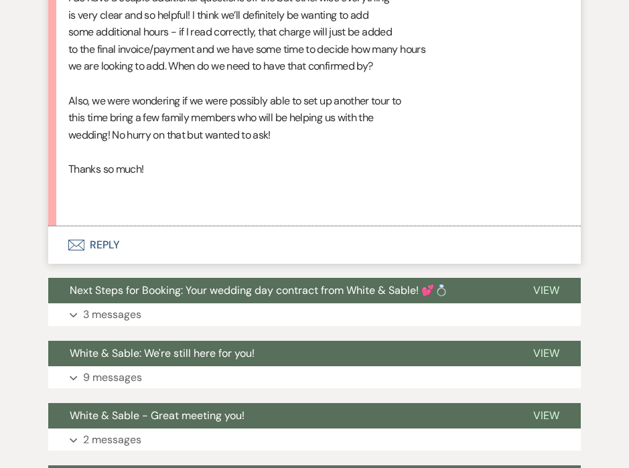
scroll to position [1289, 0]
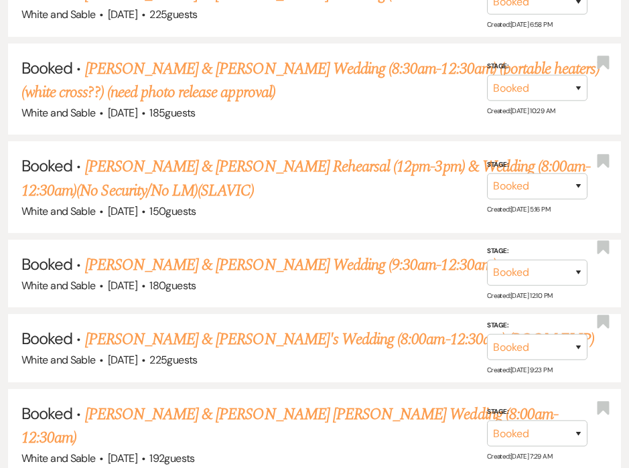
scroll to position [497, 0]
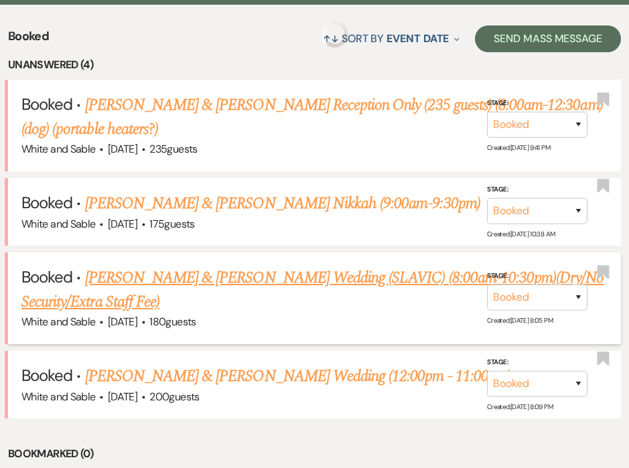
click at [133, 280] on link "Jennifer Isaykina & Pavel Strelchuk's Wedding (SLAVIC) (8:00am-10:30pm)(Dry/No …" at bounding box center [312, 290] width 582 height 48
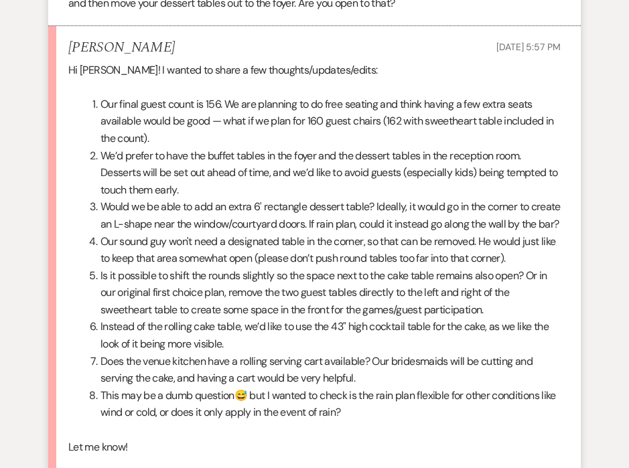
scroll to position [2875, 0]
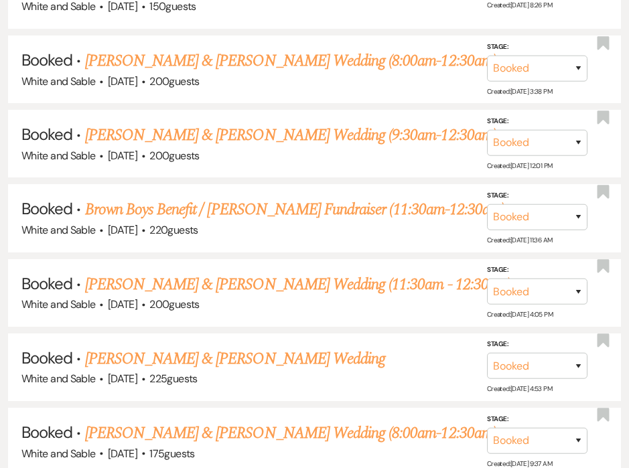
scroll to position [497, 0]
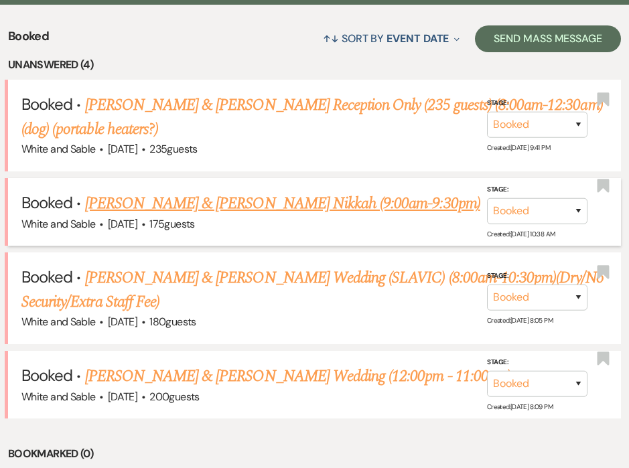
click at [132, 208] on link "Adna Jama & Mohamed Danan's Nikkah (9:00am-9:30pm)" at bounding box center [282, 204] width 395 height 24
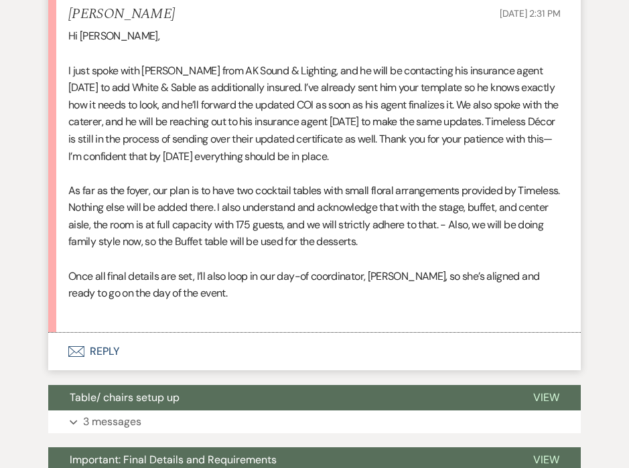
scroll to position [2968, 0]
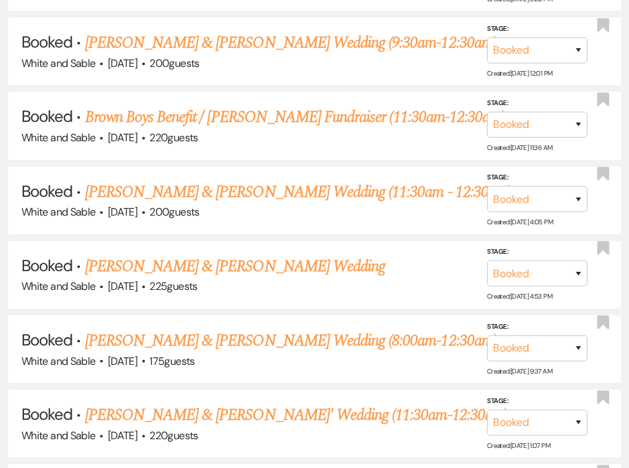
scroll to position [497, 0]
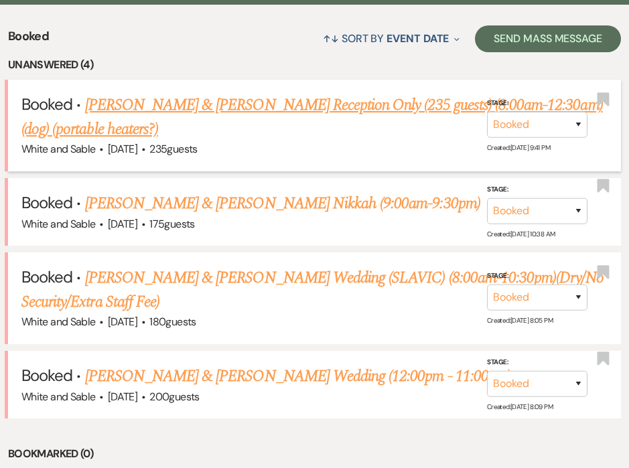
click at [106, 125] on link "Emma Iverson & Bryce Elkin's Reception Only (235 guests) (8:00am-12:30am) (dog)…" at bounding box center [311, 117] width 581 height 48
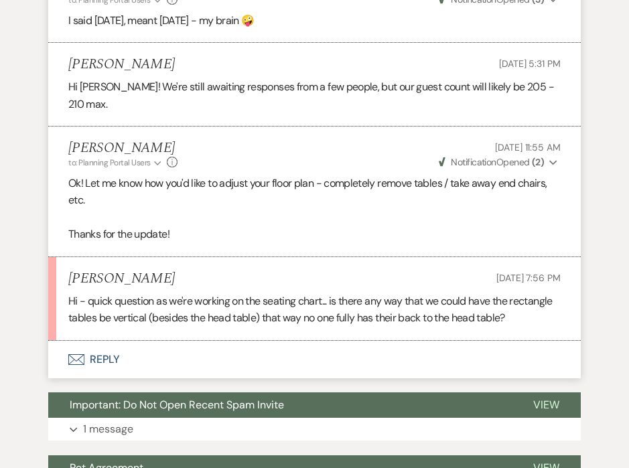
scroll to position [1518, 0]
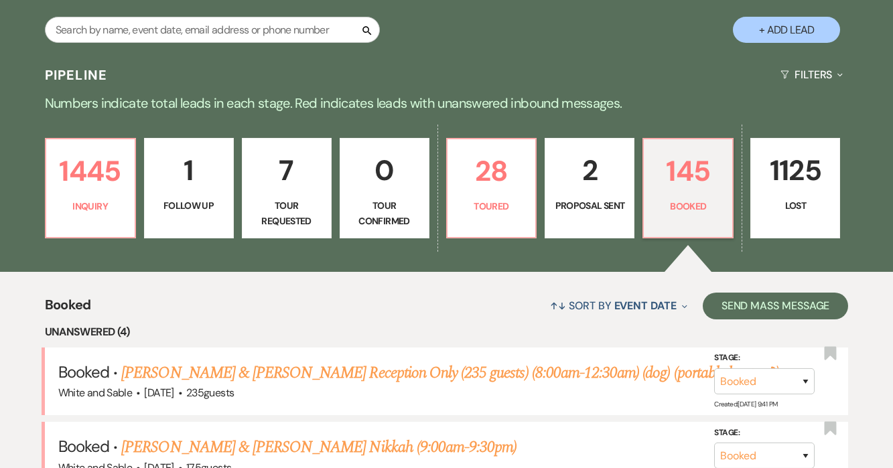
scroll to position [250, 0]
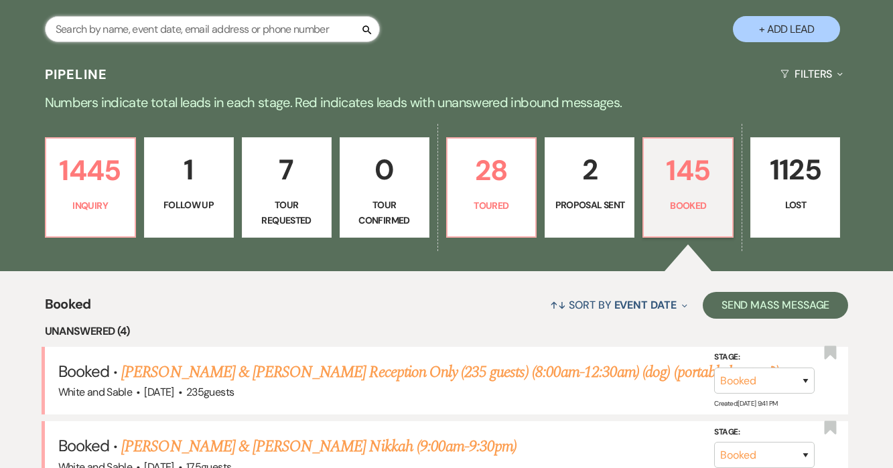
click at [201, 31] on input "text" at bounding box center [212, 29] width 335 height 26
type input "hannah"
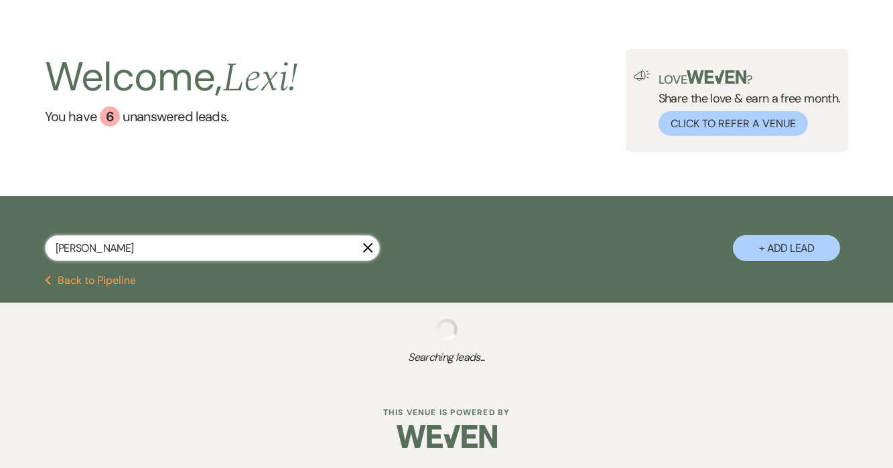
select select "8"
select select "6"
select select "8"
select select "4"
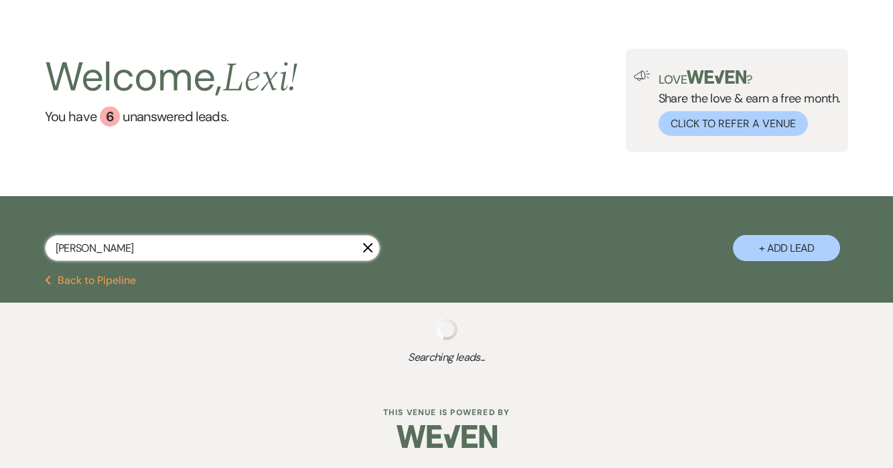
select select "8"
select select "5"
select select "8"
select select "5"
select select "8"
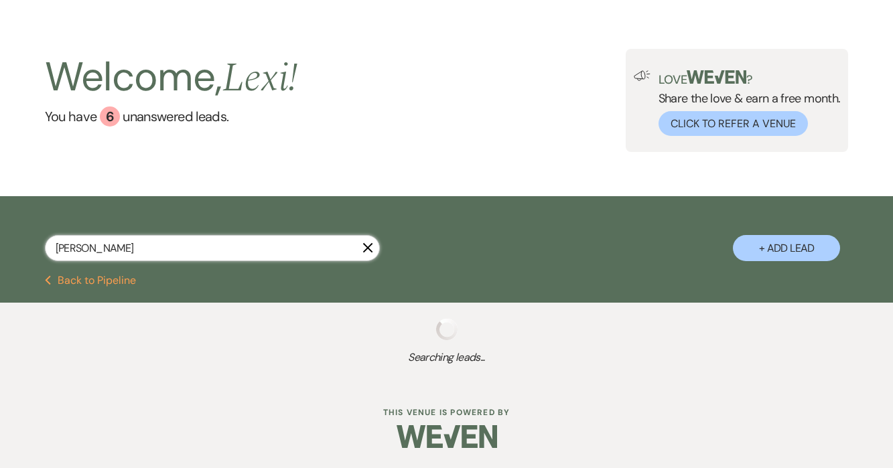
select select "2"
select select "8"
select select "1"
select select "8"
select select "5"
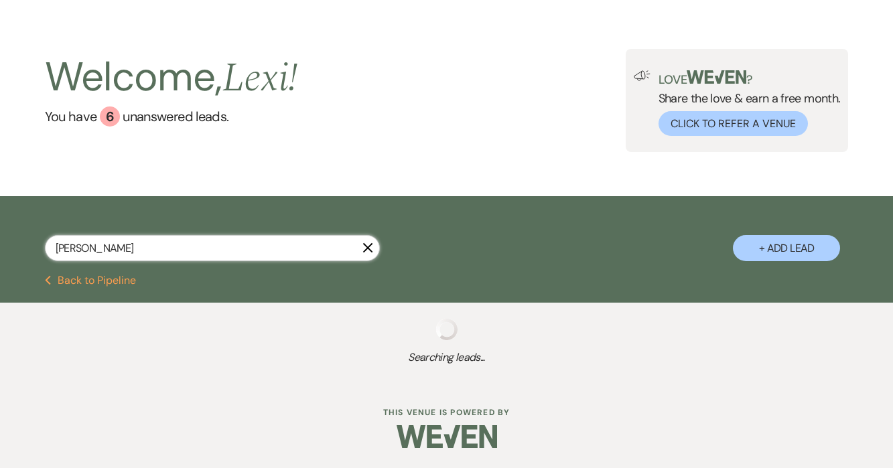
select select "8"
select select "5"
select select "8"
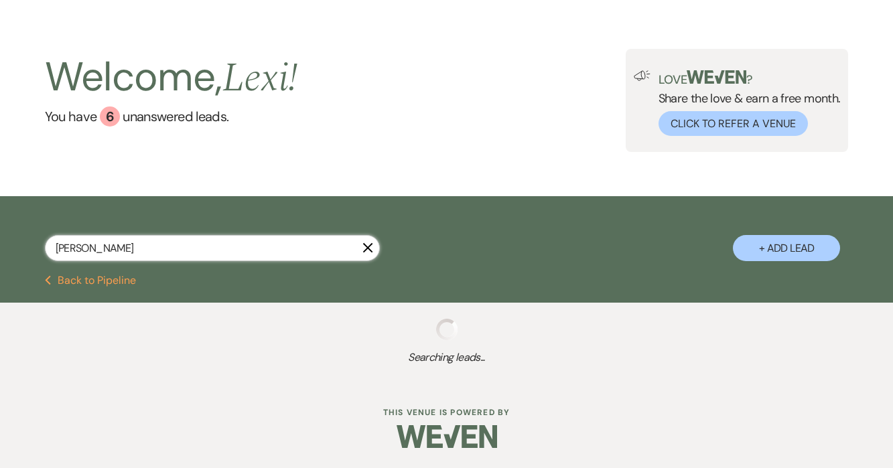
select select "5"
select select "8"
select select "6"
select select "8"
select select "5"
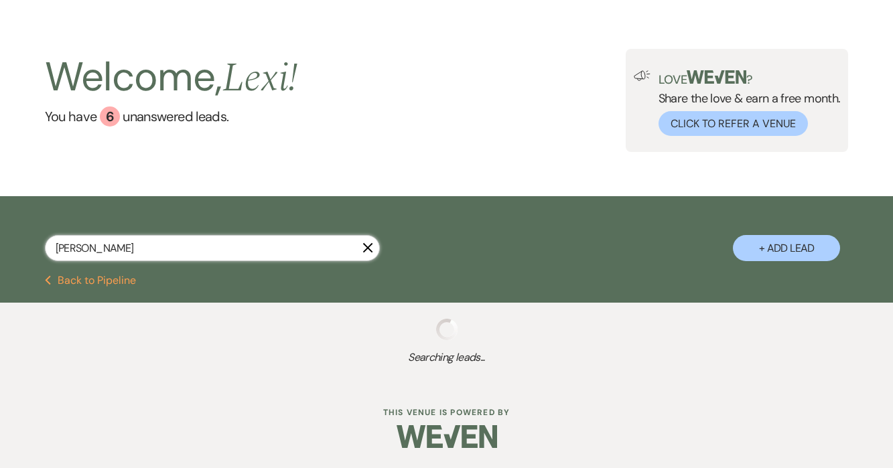
select select "8"
select select "2"
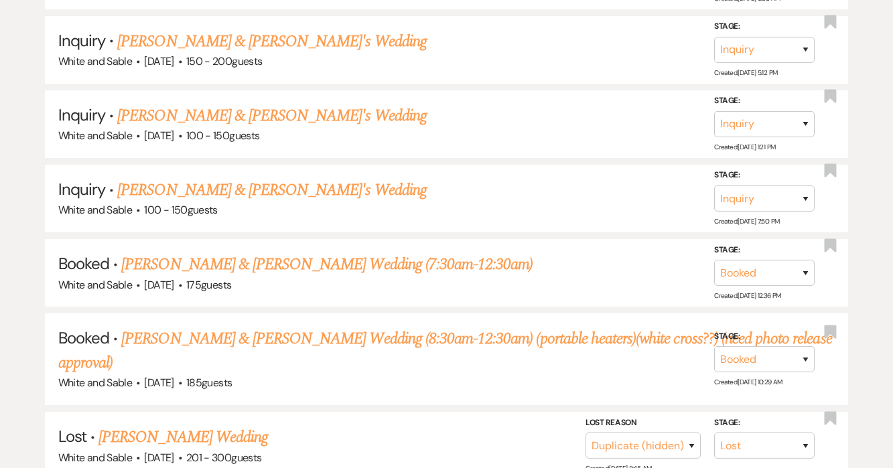
scroll to position [1236, 0]
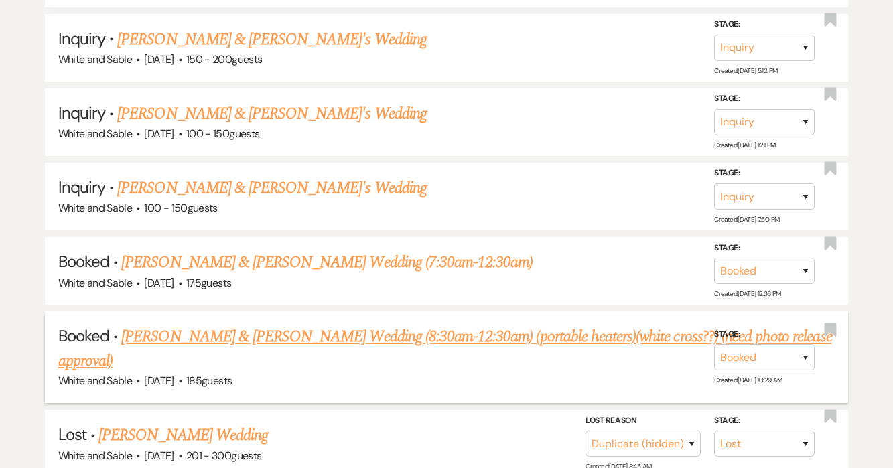
click at [219, 325] on link "Hannah Vessey & Kyle Dahlstrom's Wedding (8:30am-12:30am) (portable heaters)(wh…" at bounding box center [445, 349] width 774 height 48
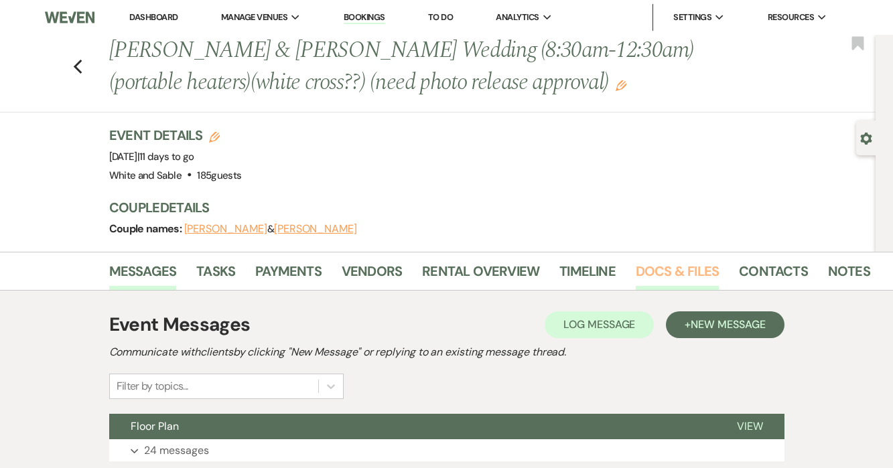
click at [628, 271] on link "Docs & Files" at bounding box center [677, 275] width 83 height 29
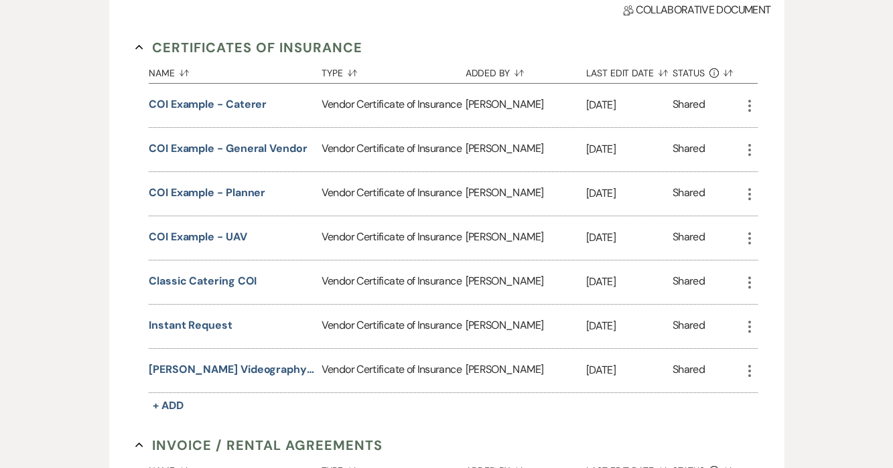
scroll to position [391, 0]
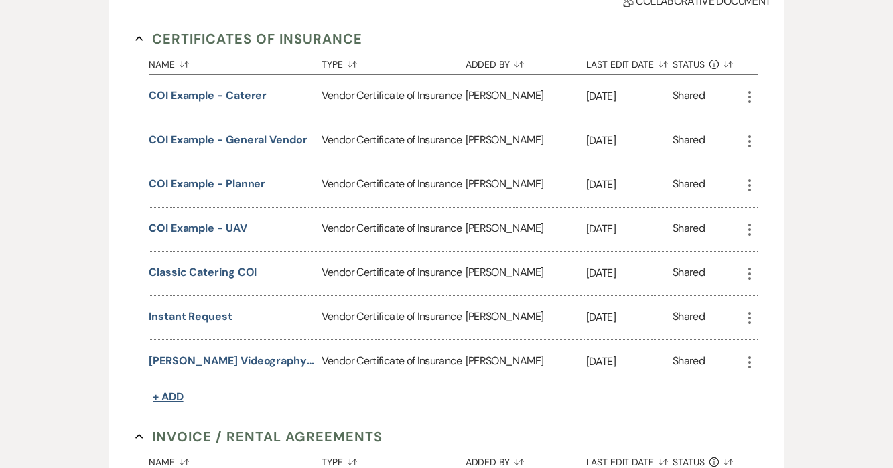
click at [167, 395] on span "+ Add" at bounding box center [168, 397] width 31 height 14
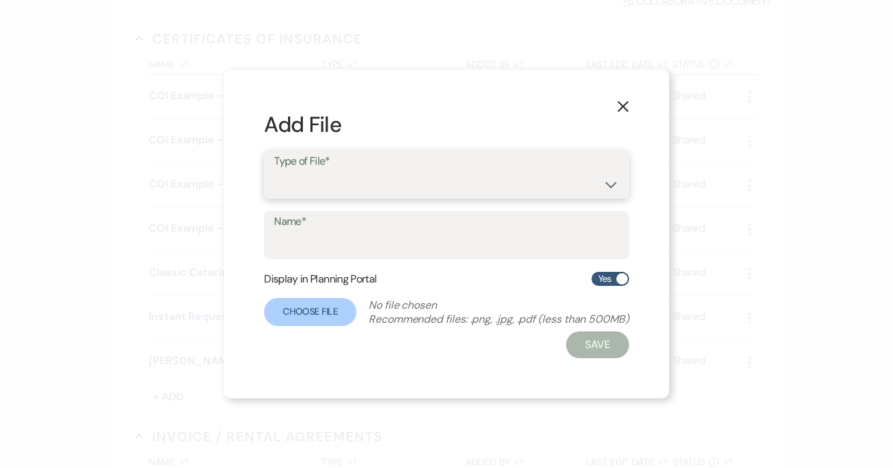
click at [342, 176] on select "Special Event Insurance Vendor Certificate of Insurance" at bounding box center [446, 184] width 345 height 26
select select "18"
click at [274, 171] on select "Special Event Insurance Vendor Certificate of Insurance" at bounding box center [446, 184] width 345 height 26
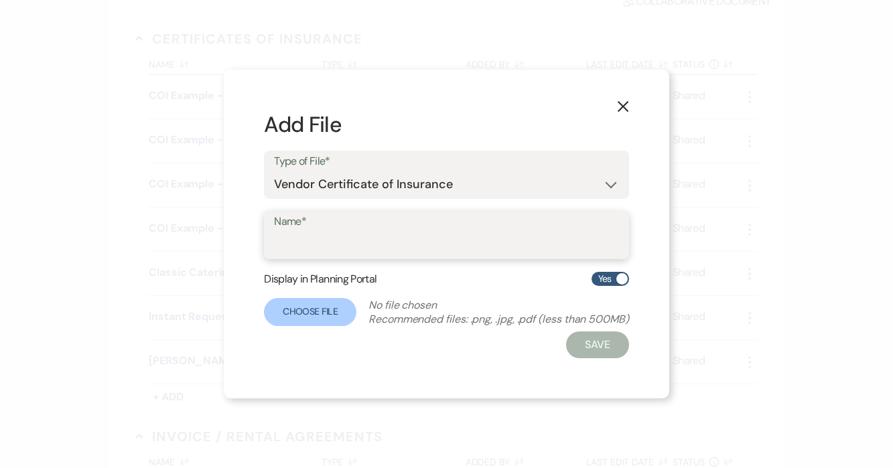
click at [328, 245] on input "Name*" at bounding box center [446, 245] width 345 height 26
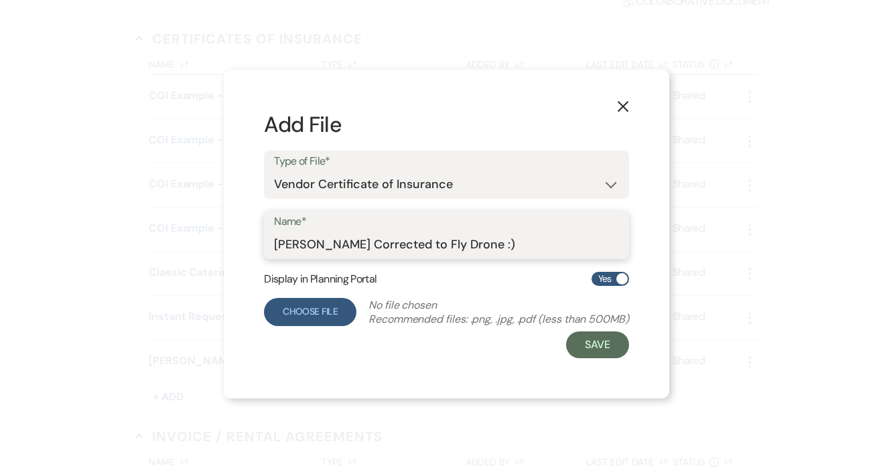
type input "Piper Allison Corrected to Fly Drone :)"
click at [285, 306] on label "Choose File" at bounding box center [310, 312] width 92 height 28
click at [0, 0] on input "Choose File" at bounding box center [0, 0] width 0 height 0
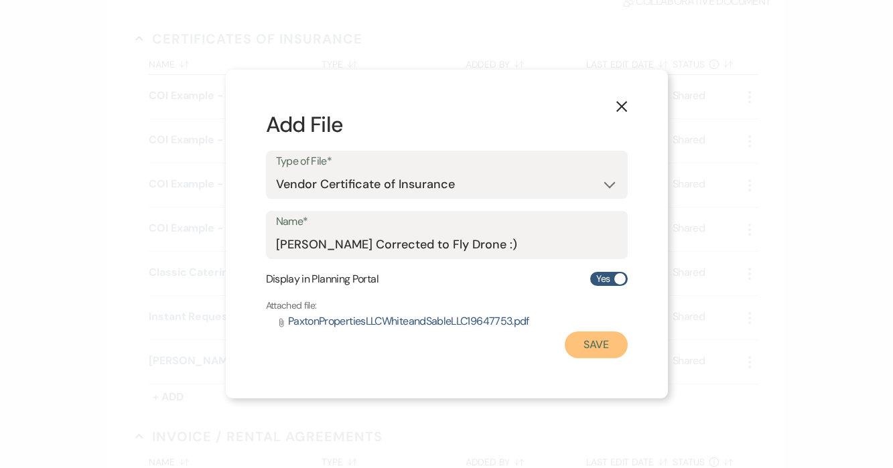
click at [591, 353] on button "Save" at bounding box center [596, 345] width 63 height 27
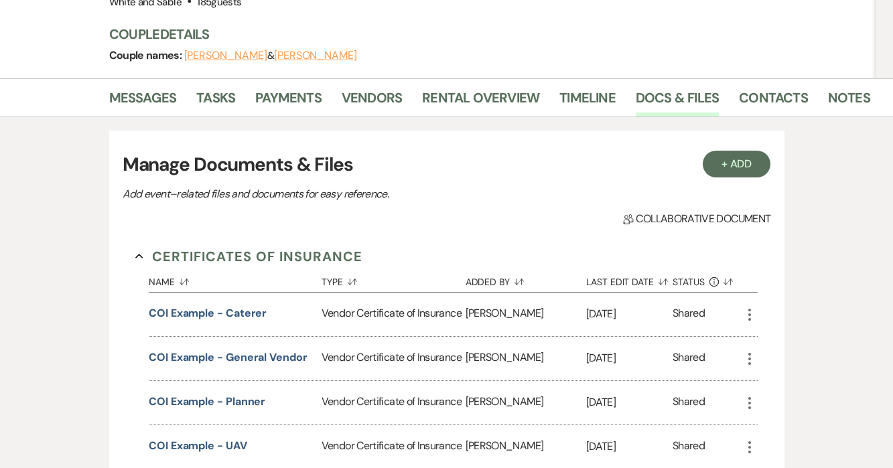
scroll to position [0, 0]
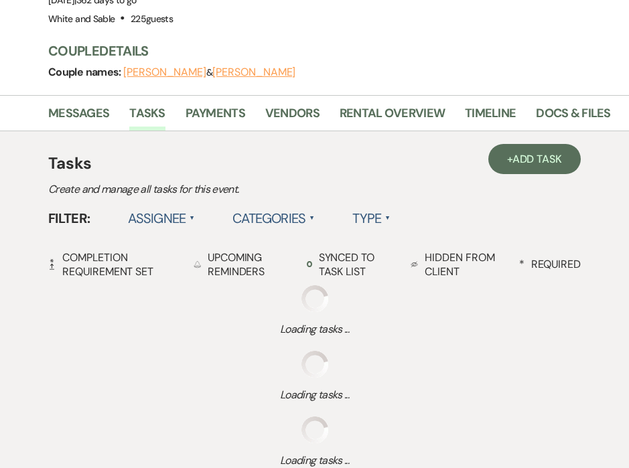
scroll to position [221, 0]
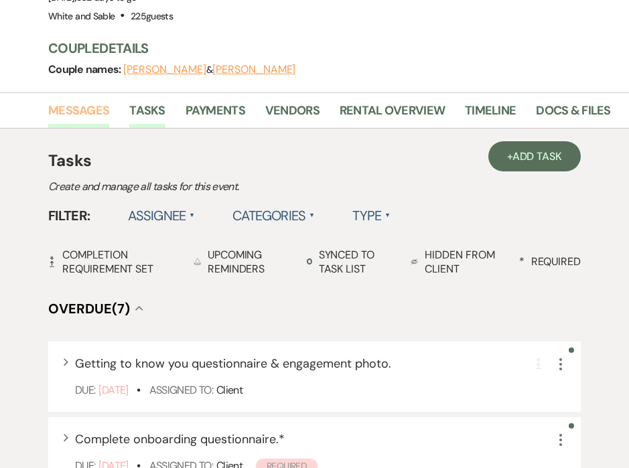
click at [76, 113] on link "Messages" at bounding box center [78, 114] width 61 height 27
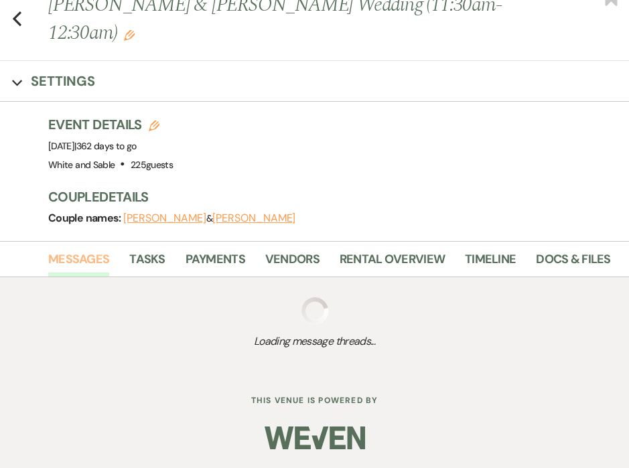
scroll to position [221, 0]
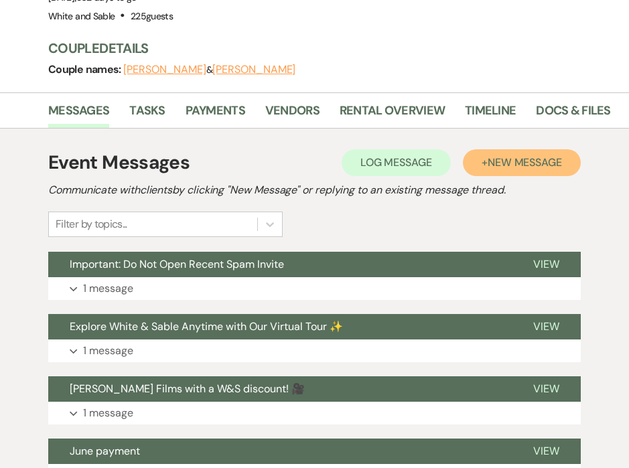
click at [532, 164] on span "New Message" at bounding box center [525, 162] width 74 height 14
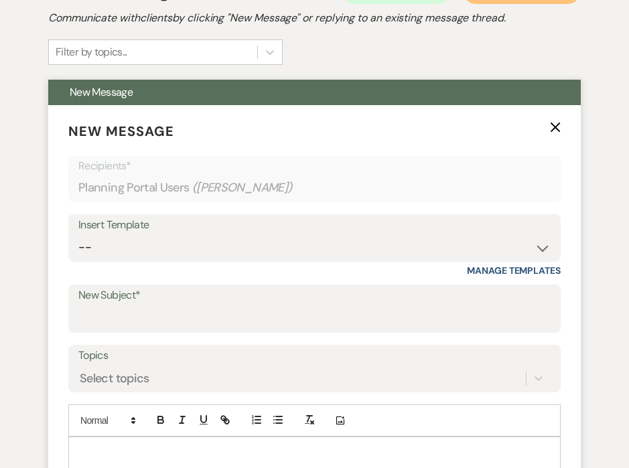
scroll to position [426, 0]
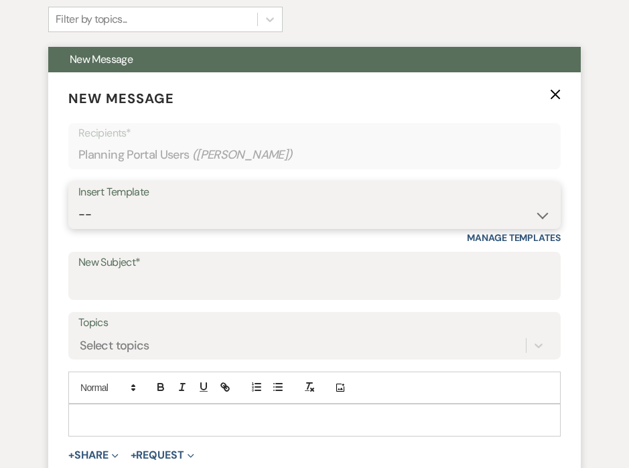
click at [133, 219] on select "-- Inquiry Response (Venue Guide) Schedule - Venue Tour Appt Confirmation Sched…" at bounding box center [314, 215] width 472 height 26
select select "4585"
click at [78, 202] on select "-- Inquiry Response (Venue Guide) Schedule - Venue Tour Appt Confirmation Sched…" at bounding box center [314, 215] width 472 height 26
type input "Important: Catering Guidelines & Vendor COI Requirements for Your Wedding at Wh…"
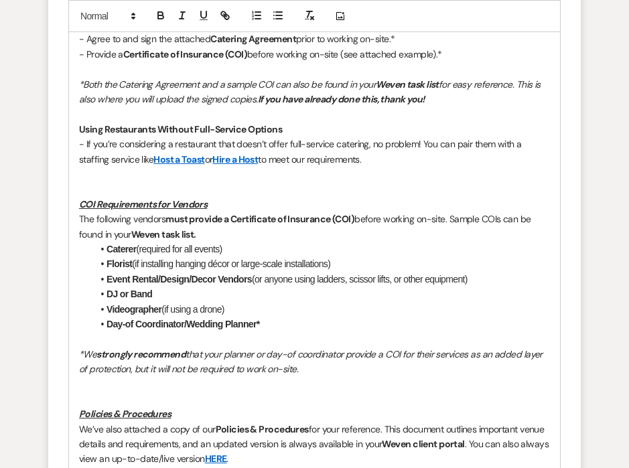
scroll to position [1048, 0]
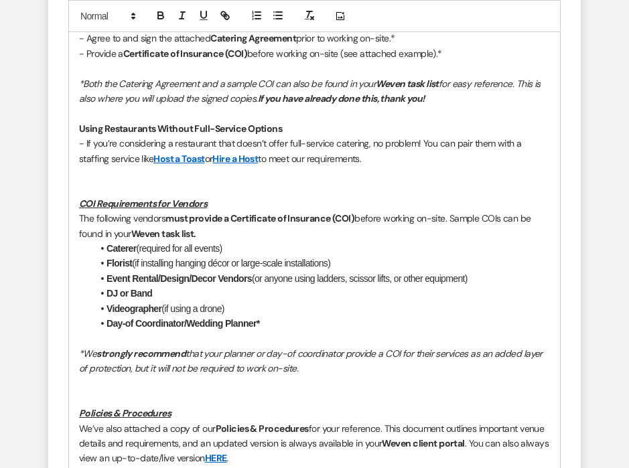
click at [121, 180] on p at bounding box center [314, 173] width 471 height 15
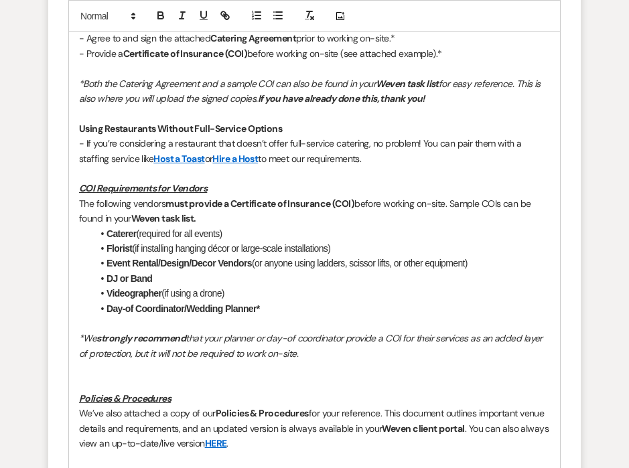
click at [96, 374] on p at bounding box center [314, 368] width 471 height 15
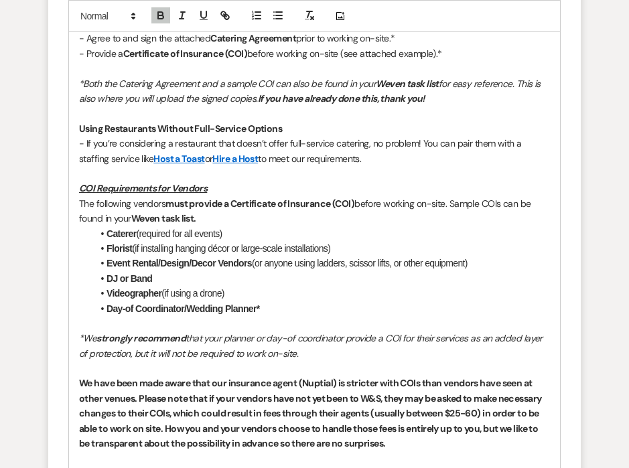
click at [104, 425] on strong "We have been made aware that our insurance agent (Nuptial) is stricter with COI…" at bounding box center [311, 413] width 464 height 72
click at [104, 423] on strong "We have been made aware that our insurance agent (Nuptial) is stricter with COI…" at bounding box center [311, 413] width 464 height 72
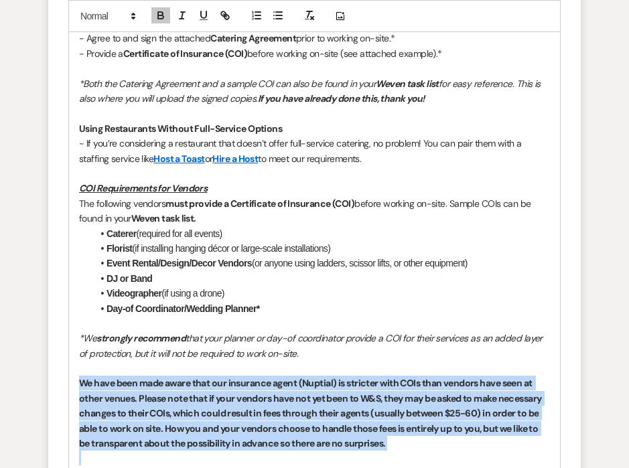
click at [104, 423] on strong "We have been made aware that our insurance agent (Nuptial) is stricter with COI…" at bounding box center [311, 413] width 464 height 72
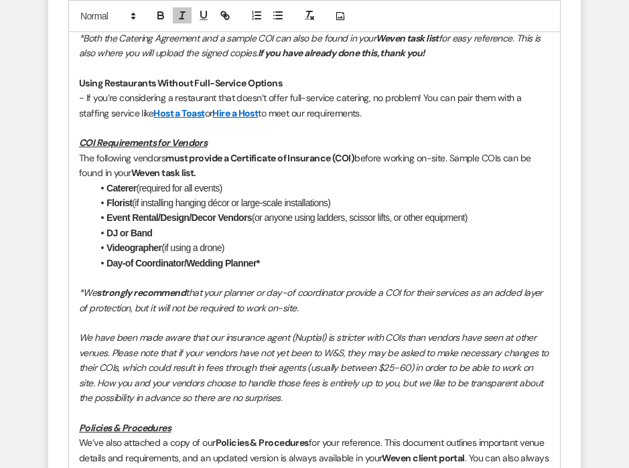
scroll to position [1088, 0]
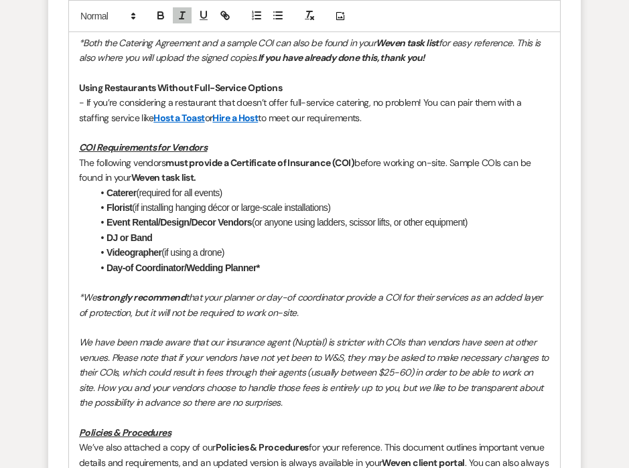
click at [332, 310] on p "*We strongly recommend that your planner or day-of coordinator provide a COI fo…" at bounding box center [314, 305] width 471 height 30
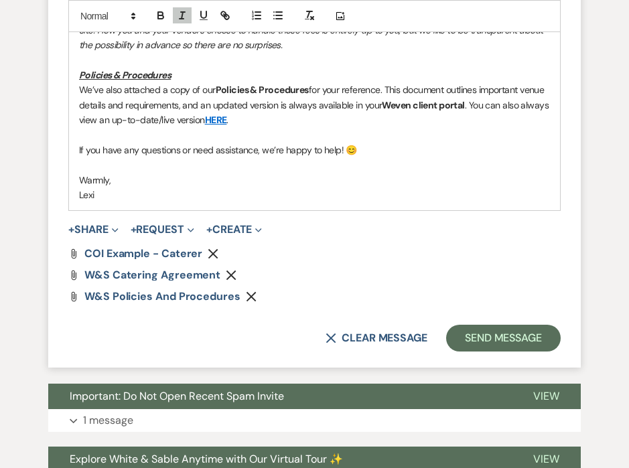
scroll to position [1472, 0]
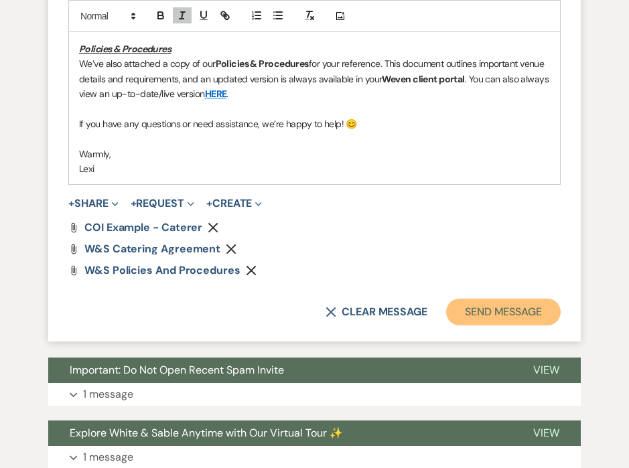
click at [500, 317] on button "Send Message" at bounding box center [503, 312] width 115 height 27
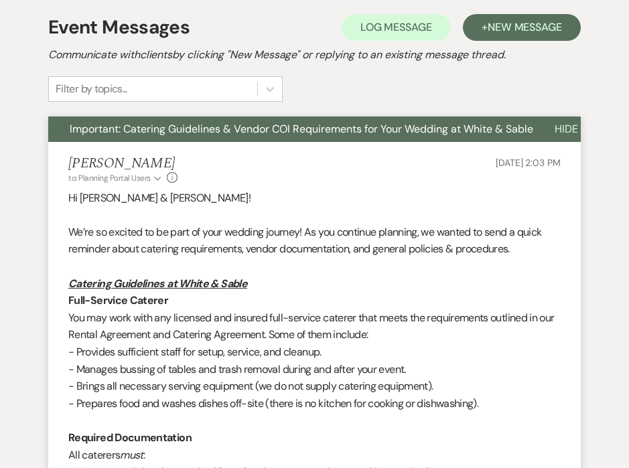
scroll to position [0, 0]
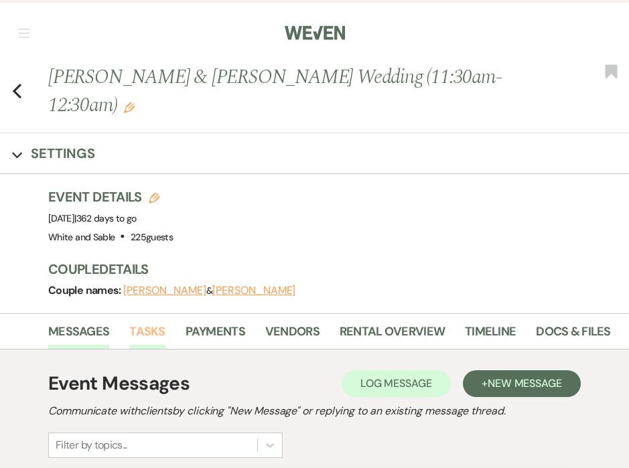
click at [145, 329] on link "Tasks" at bounding box center [146, 335] width 35 height 27
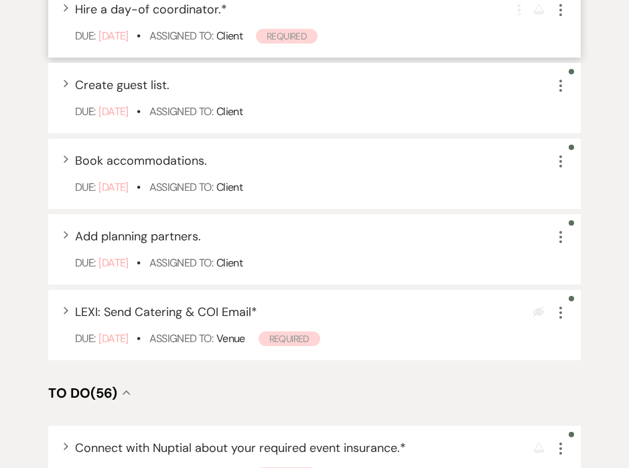
scroll to position [750, 0]
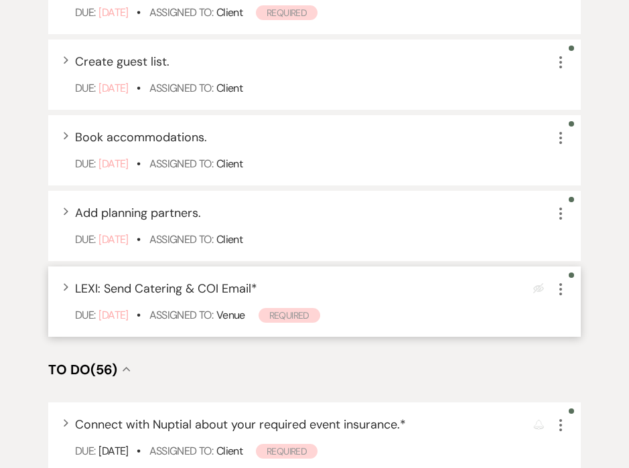
click at [560, 292] on icon "More" at bounding box center [561, 289] width 16 height 16
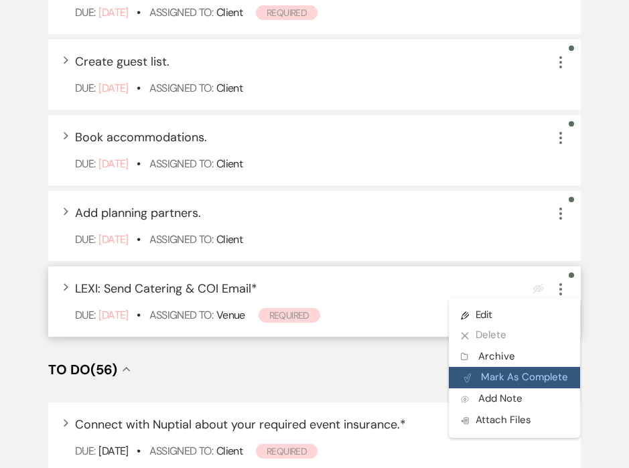
click at [541, 372] on button "Plan Portal Link Mark As Complete" at bounding box center [514, 377] width 131 height 21
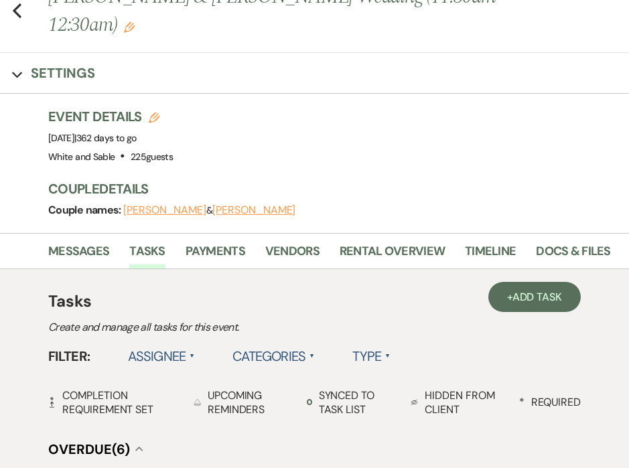
scroll to position [0, 0]
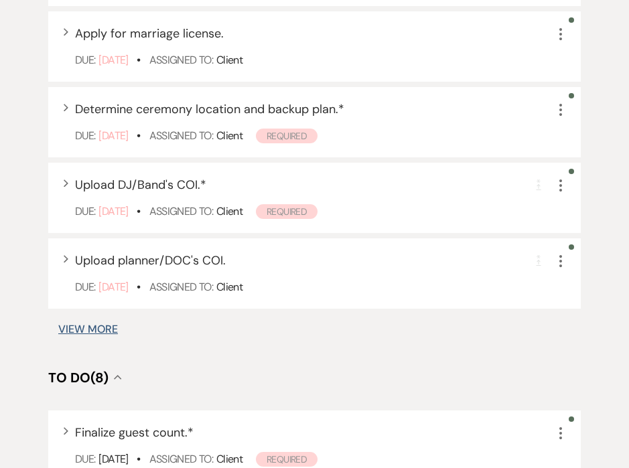
scroll to position [1061, 0]
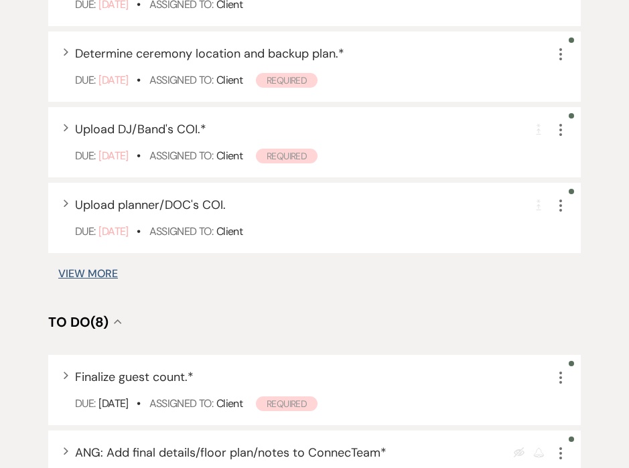
click at [94, 275] on button "View More" at bounding box center [88, 274] width 60 height 11
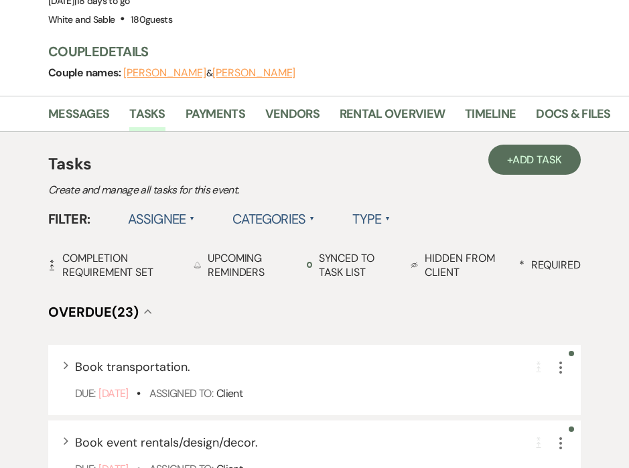
scroll to position [217, 0]
click at [174, 224] on label "Assignee ▲" at bounding box center [162, 220] width 68 height 24
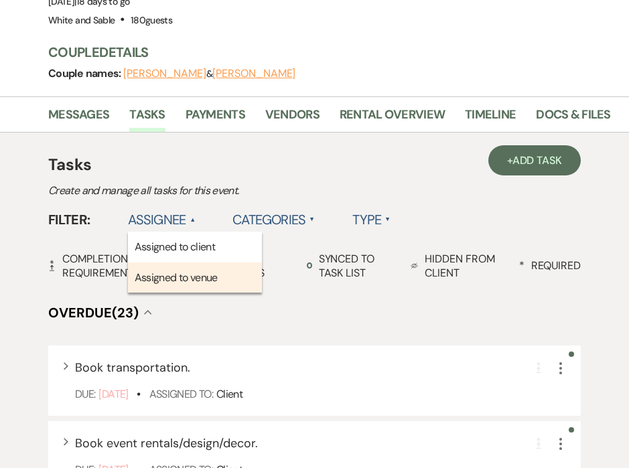
click at [174, 273] on li "Assigned to venue" at bounding box center [195, 278] width 134 height 31
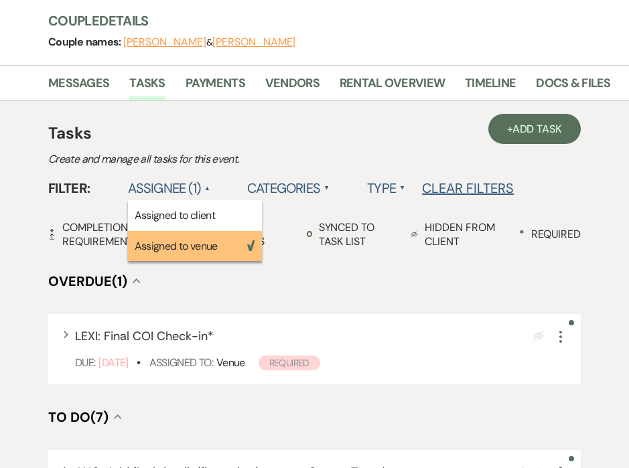
scroll to position [250, 0]
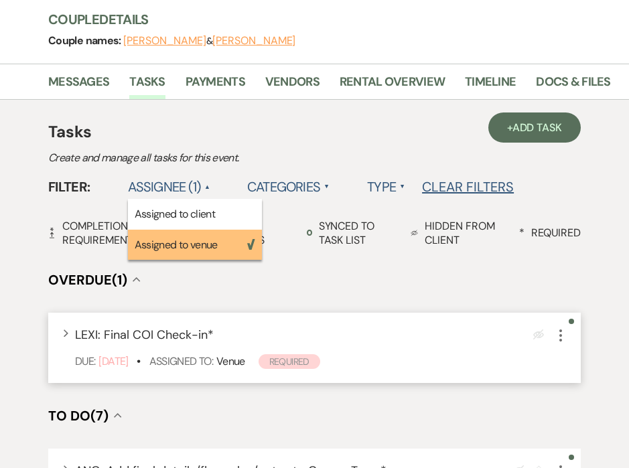
click at [556, 343] on icon "More" at bounding box center [561, 336] width 16 height 16
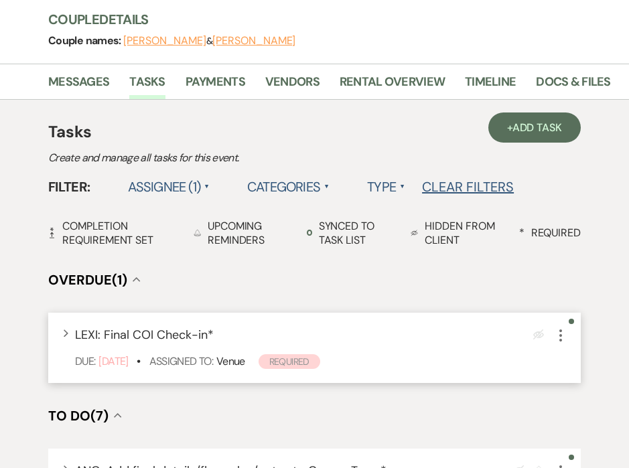
click at [565, 340] on icon "More" at bounding box center [561, 336] width 16 height 16
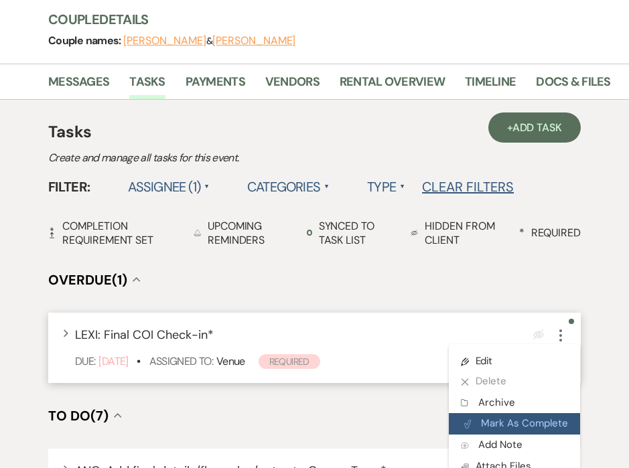
click at [538, 431] on button "Plan Portal Link Mark As Complete" at bounding box center [514, 423] width 131 height 21
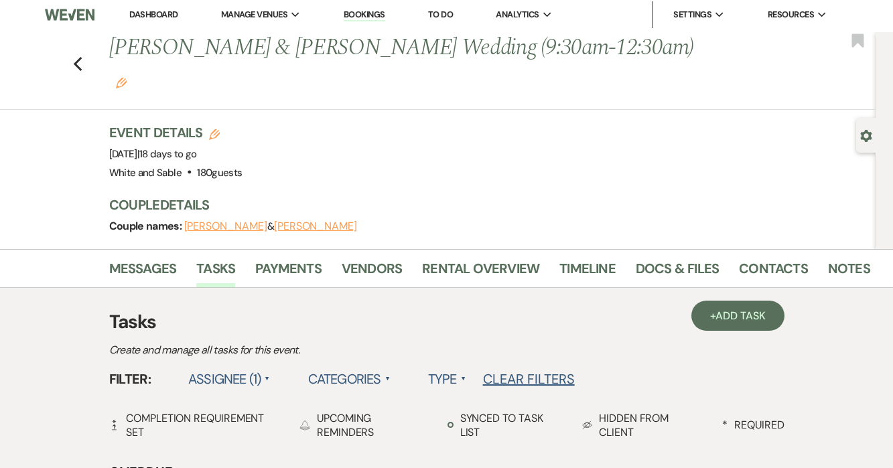
scroll to position [0, 0]
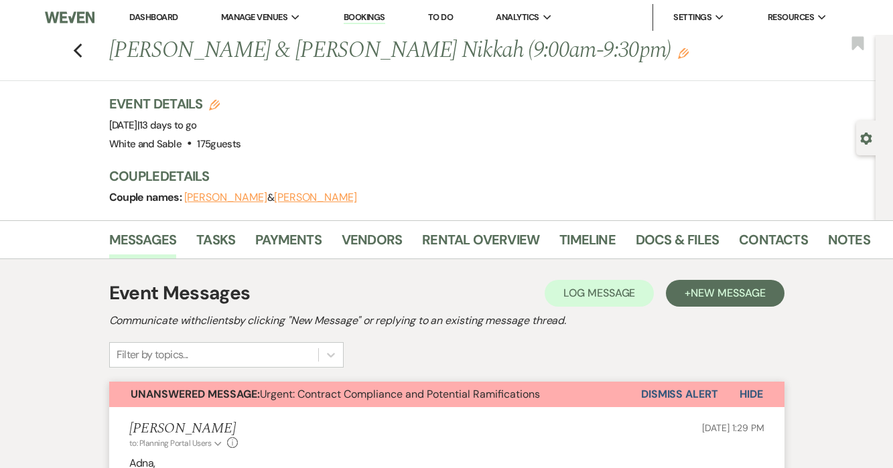
scroll to position [51, 0]
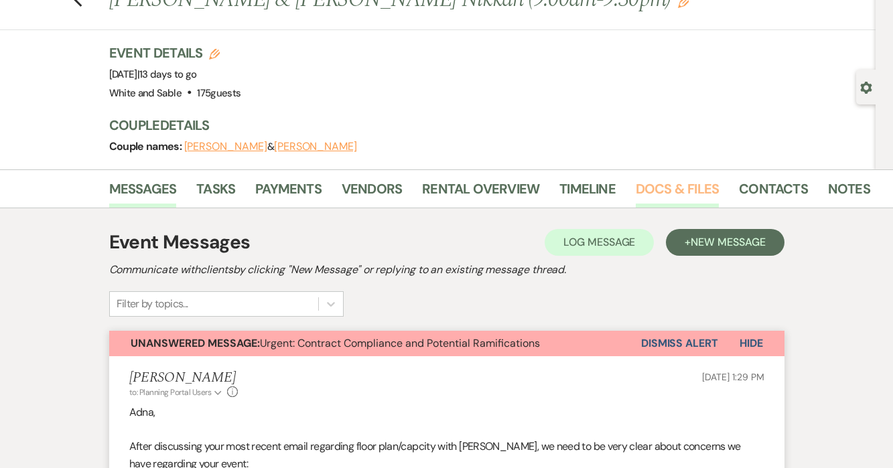
click at [670, 185] on link "Docs & Files" at bounding box center [677, 192] width 83 height 29
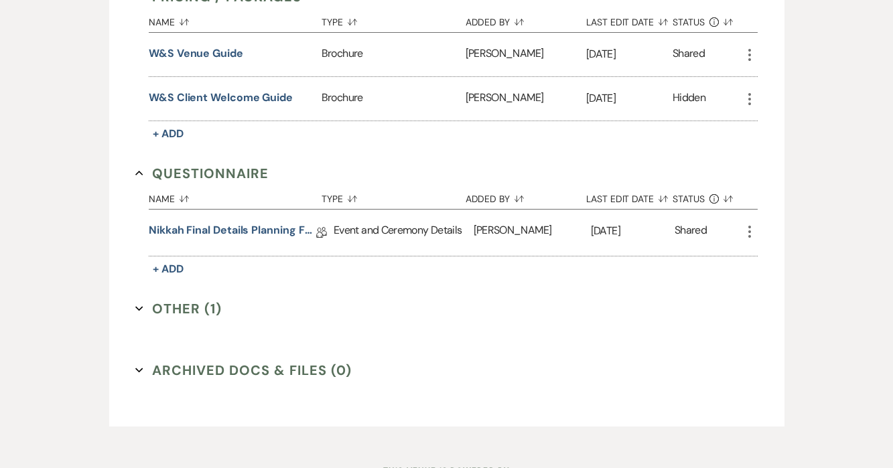
scroll to position [1725, 0]
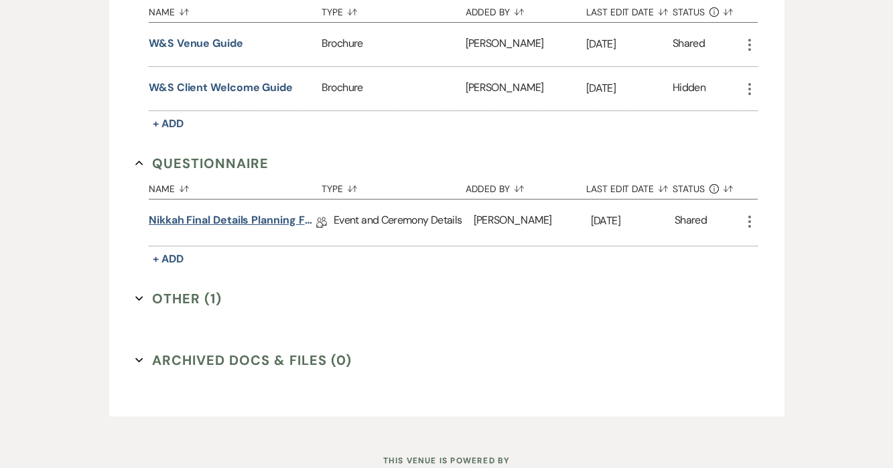
click at [225, 212] on link "Nikkah Final Details Planning Form - Adna & [PERSON_NAME]" at bounding box center [232, 222] width 167 height 21
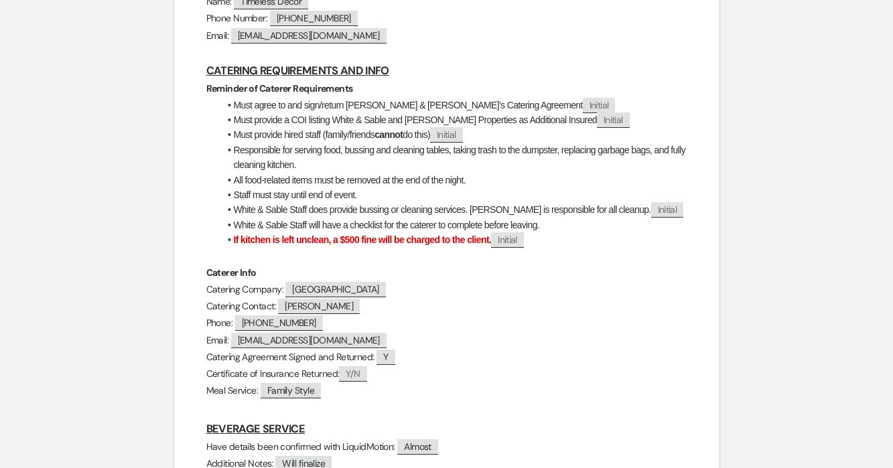
scroll to position [1087, 0]
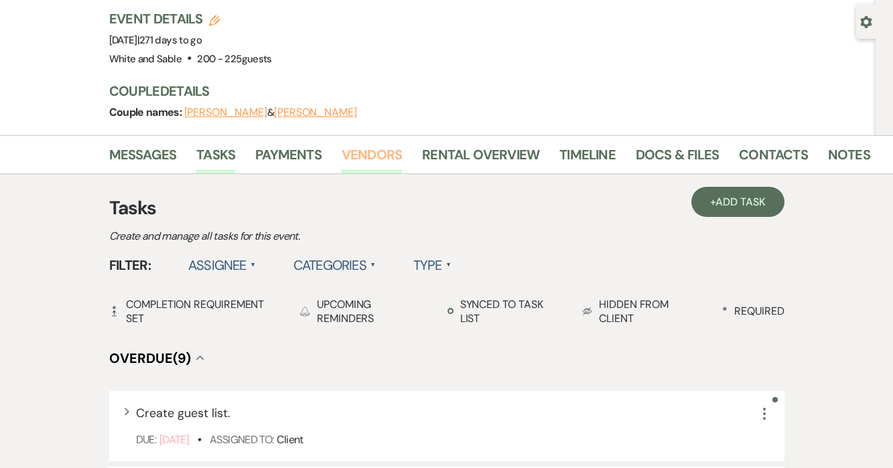
scroll to position [79, 0]
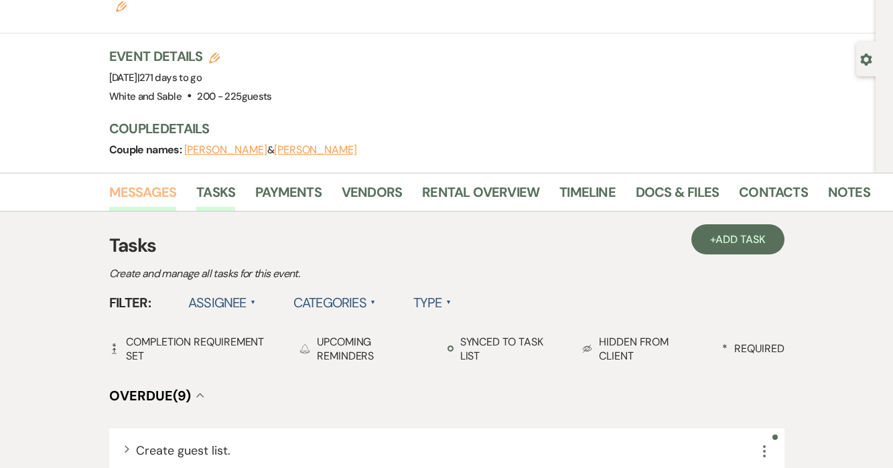
click at [154, 182] on link "Messages" at bounding box center [143, 196] width 68 height 29
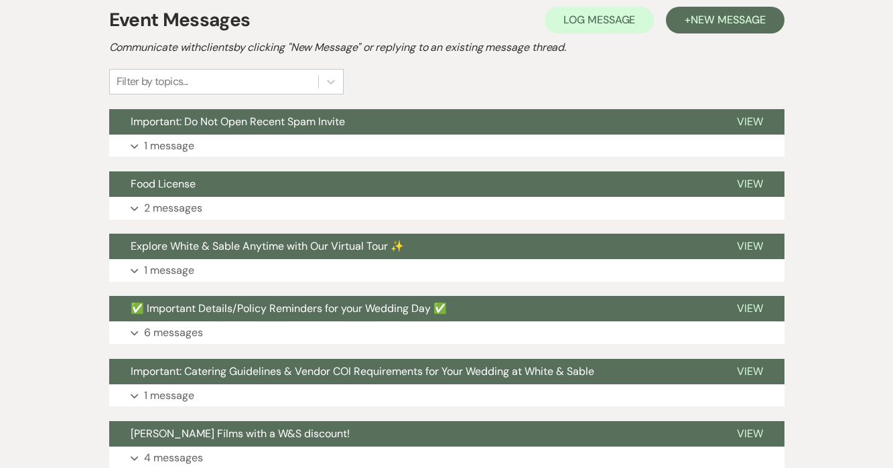
scroll to position [306, 0]
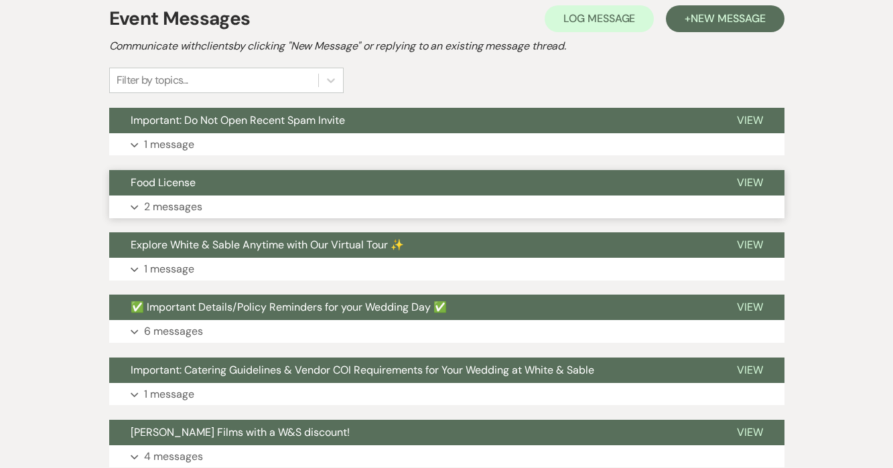
click at [177, 198] on p "2 messages" at bounding box center [173, 206] width 58 height 17
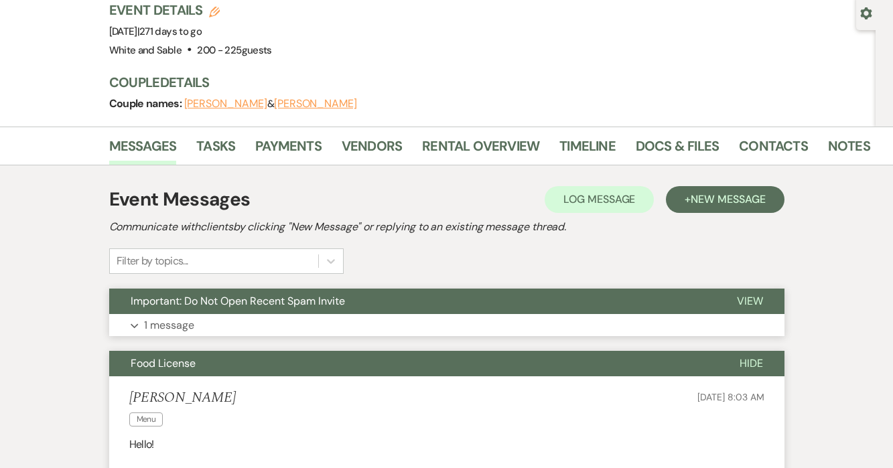
scroll to position [94, 0]
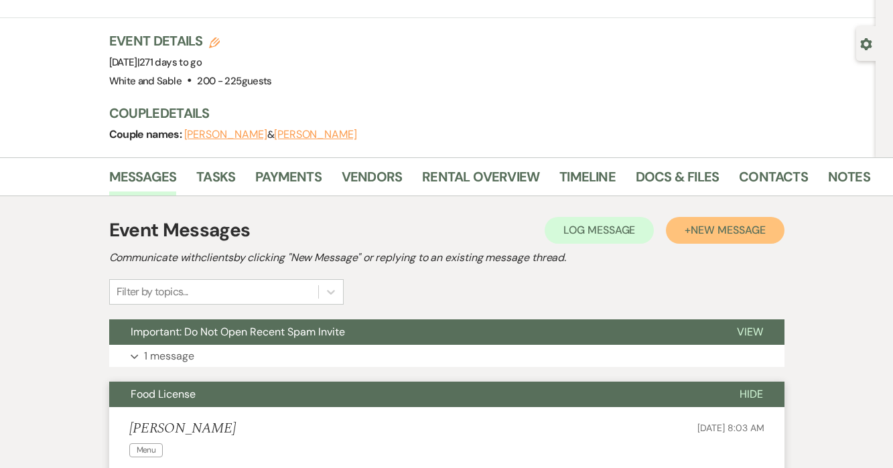
click at [721, 217] on button "+ New Message" at bounding box center [725, 230] width 118 height 27
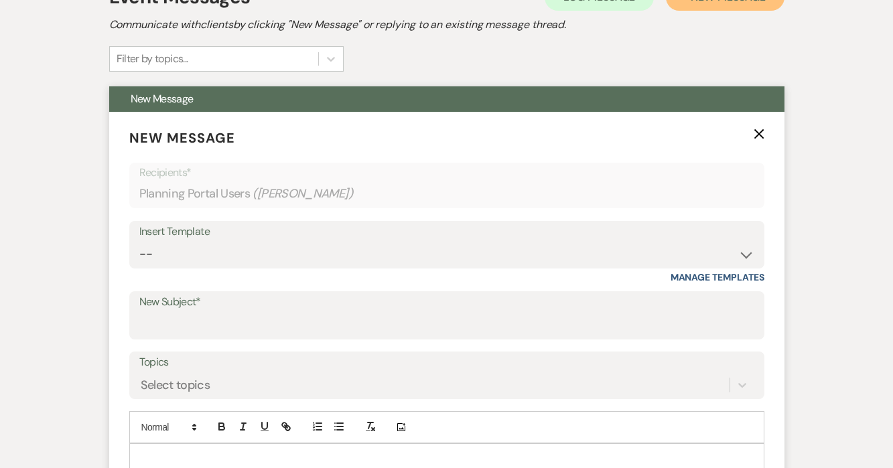
scroll to position [338, 0]
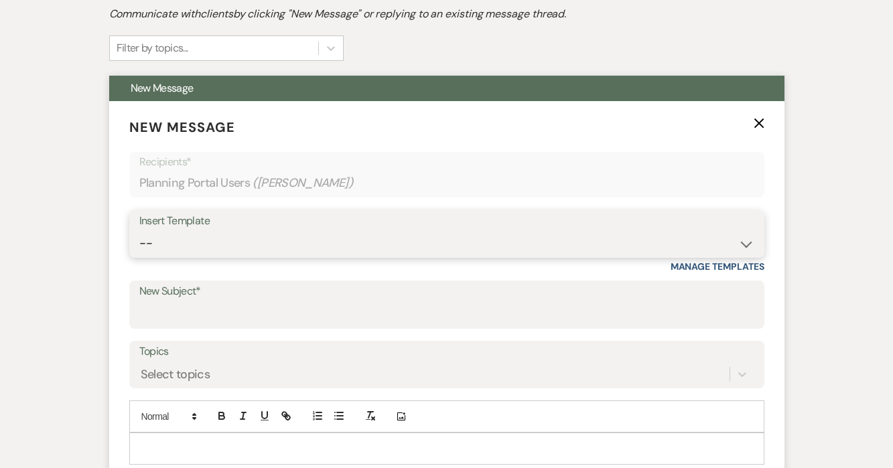
click at [214, 230] on select "-- Inquiry Response (Venue Guide) Schedule - Venue Tour Appt Confirmation Sched…" at bounding box center [446, 243] width 615 height 26
select select "4586"
click at [139, 230] on select "-- Inquiry Response (Venue Guide) Schedule - Venue Tour Appt Confirmation Sched…" at bounding box center [446, 243] width 615 height 26
type input "Inventory Information (tables and chairs)"
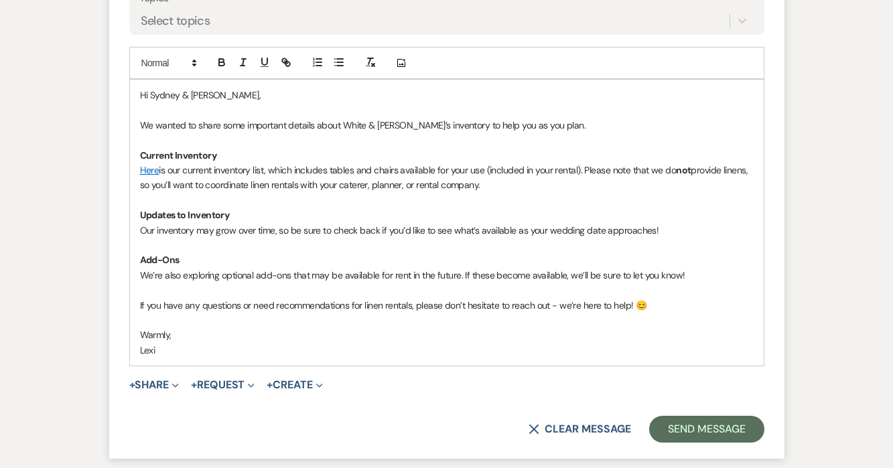
scroll to position [760, 0]
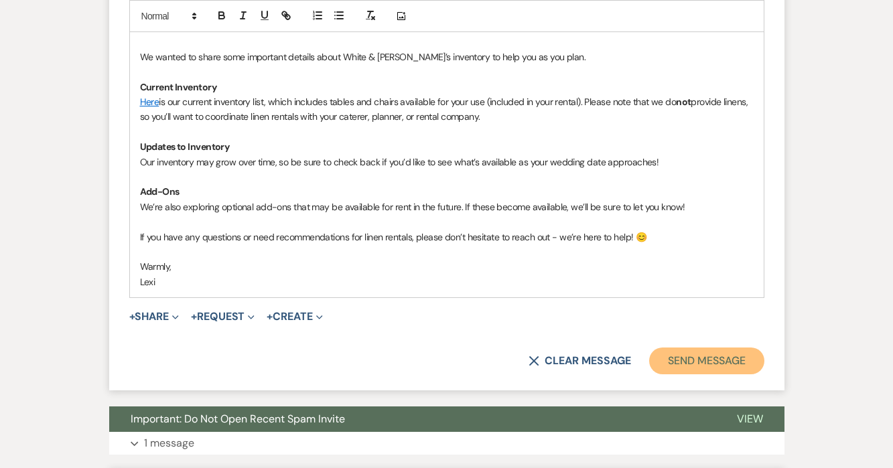
click at [693, 348] on button "Send Message" at bounding box center [706, 361] width 115 height 27
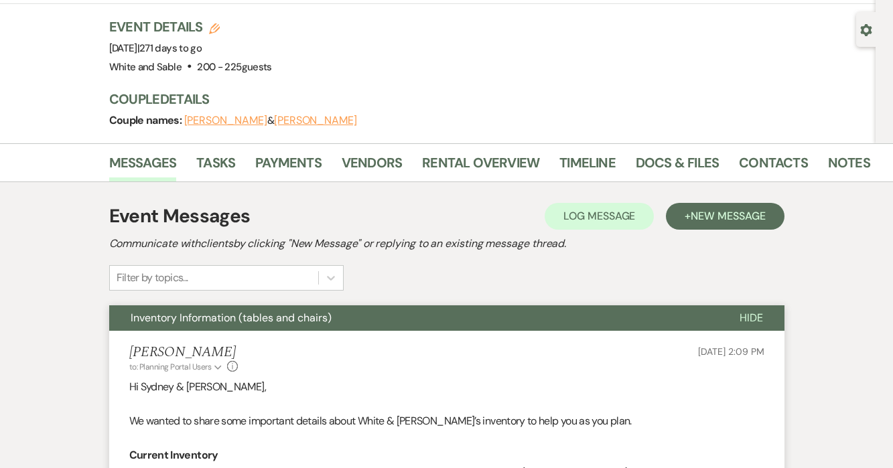
scroll to position [85, 0]
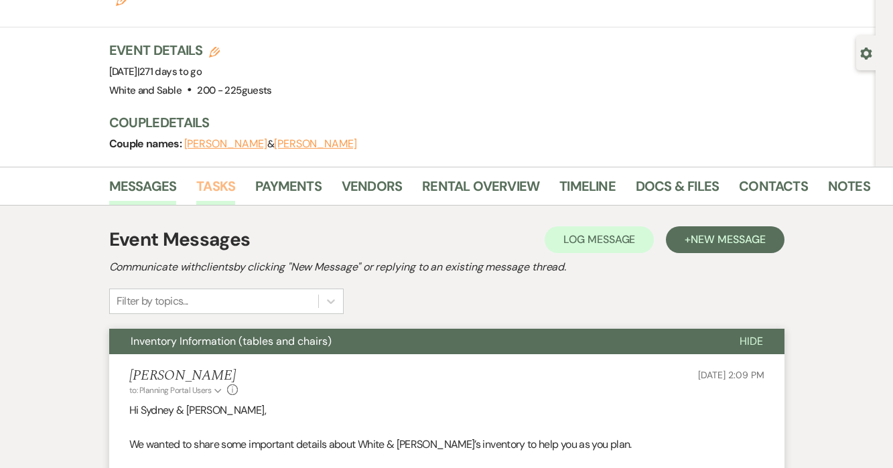
click at [214, 175] on link "Tasks" at bounding box center [215, 189] width 39 height 29
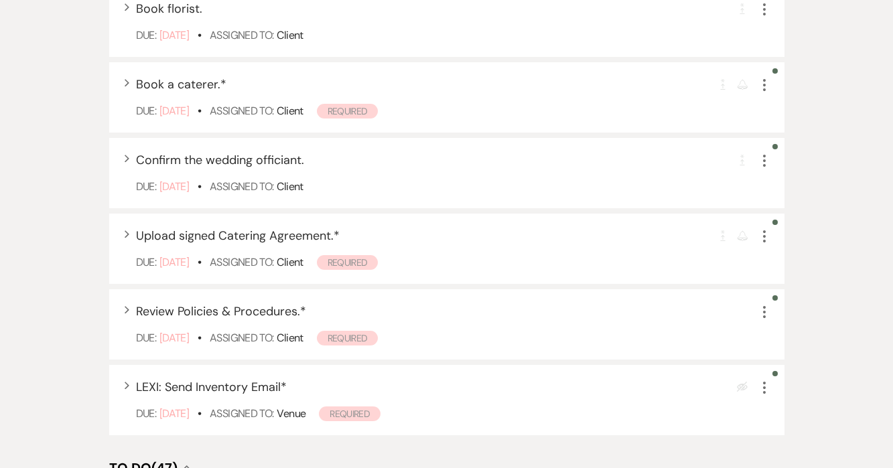
scroll to position [782, 0]
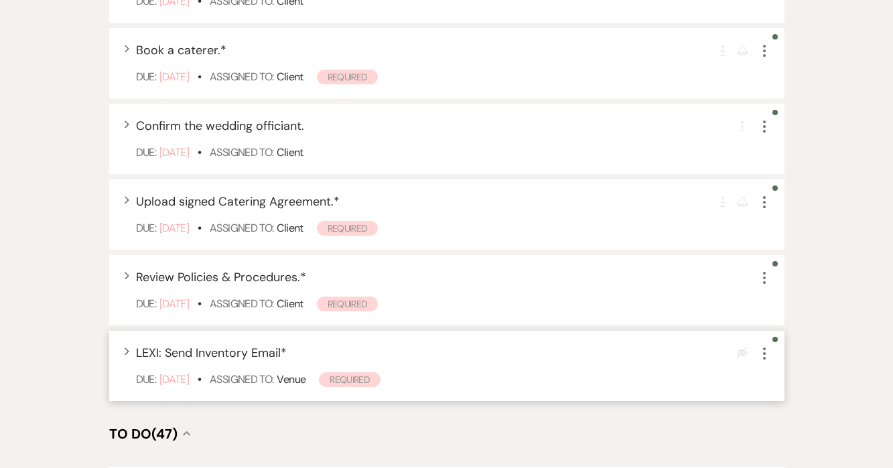
click at [761, 346] on icon "More" at bounding box center [764, 354] width 16 height 16
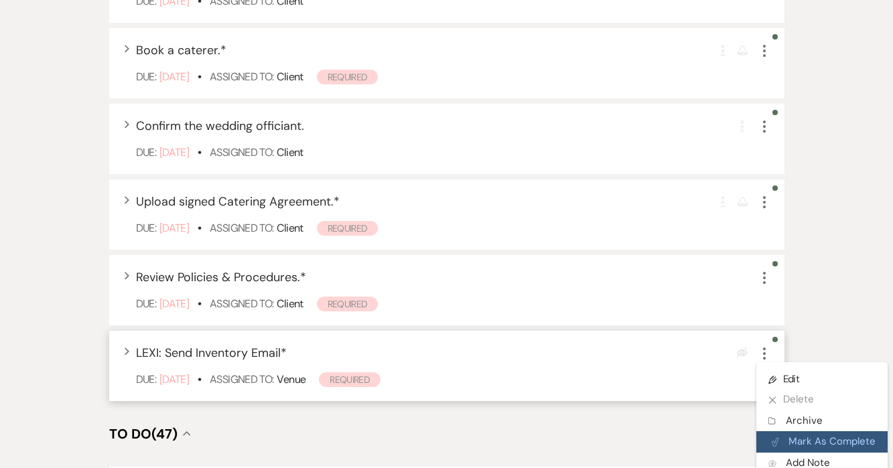
click at [776, 431] on button "Plan Portal Link Mark As Complete" at bounding box center [821, 441] width 131 height 21
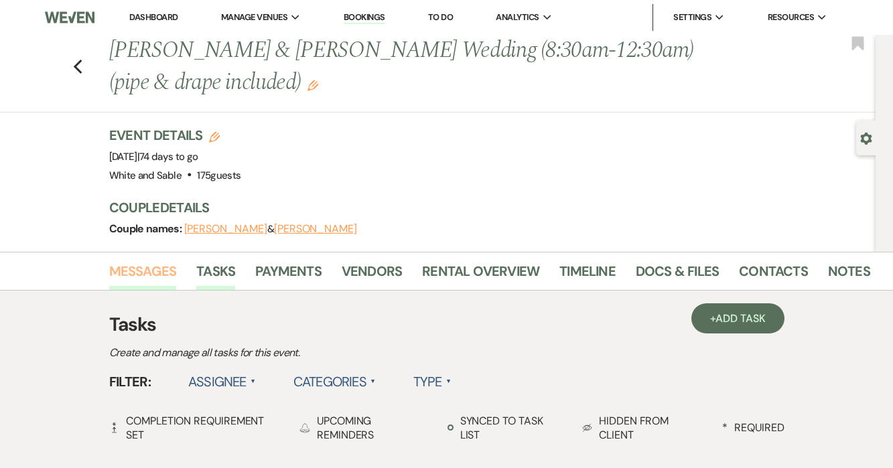
click at [144, 278] on link "Messages" at bounding box center [143, 275] width 68 height 29
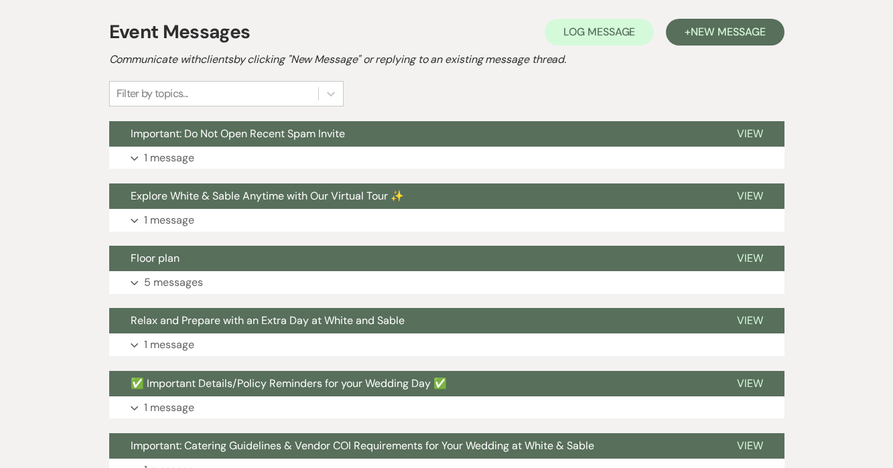
scroll to position [307, 0]
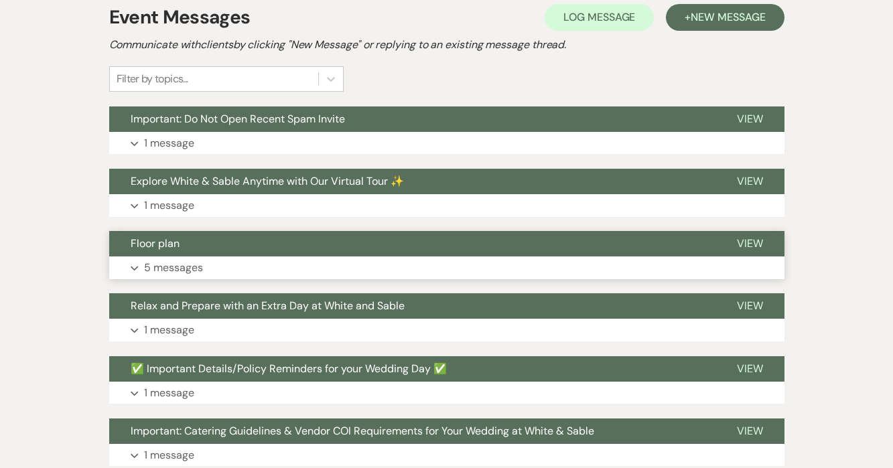
click at [163, 257] on button "Floor plan" at bounding box center [412, 243] width 606 height 25
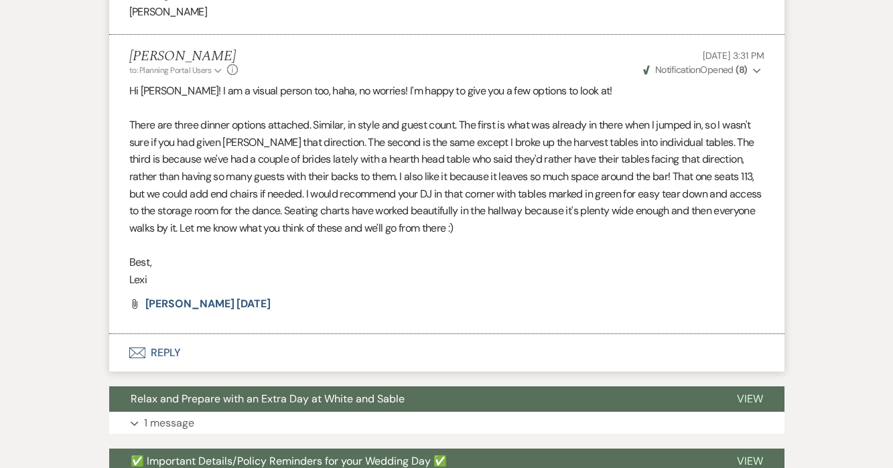
scroll to position [1697, 0]
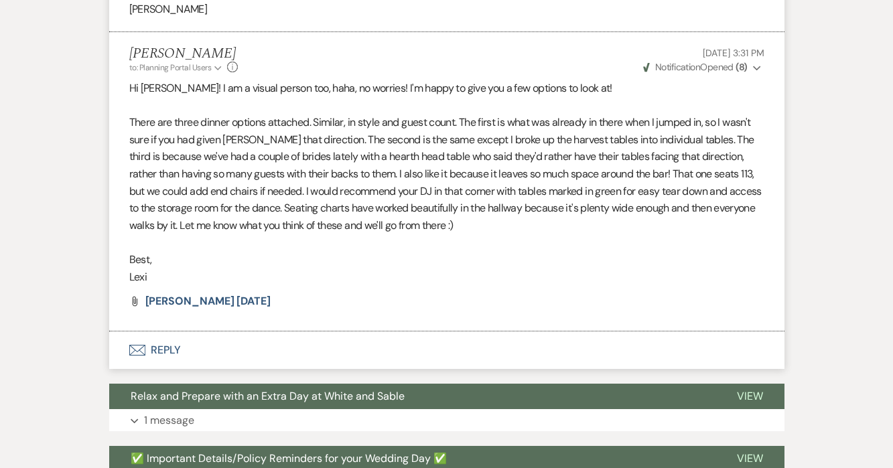
click at [170, 355] on button "Envelope Reply" at bounding box center [446, 351] width 675 height 38
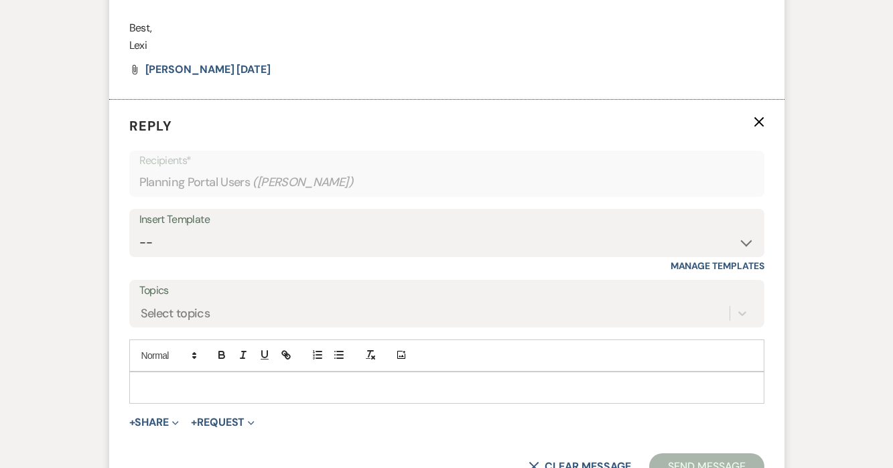
scroll to position [1932, 0]
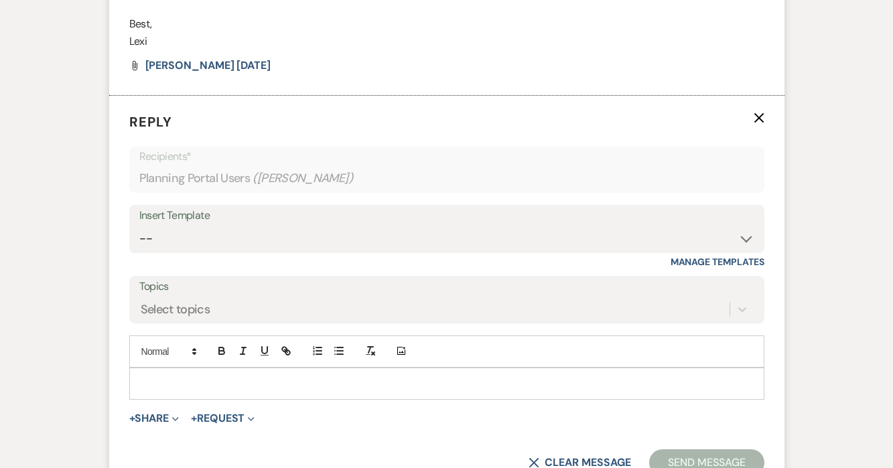
click at [170, 381] on p at bounding box center [447, 383] width 614 height 15
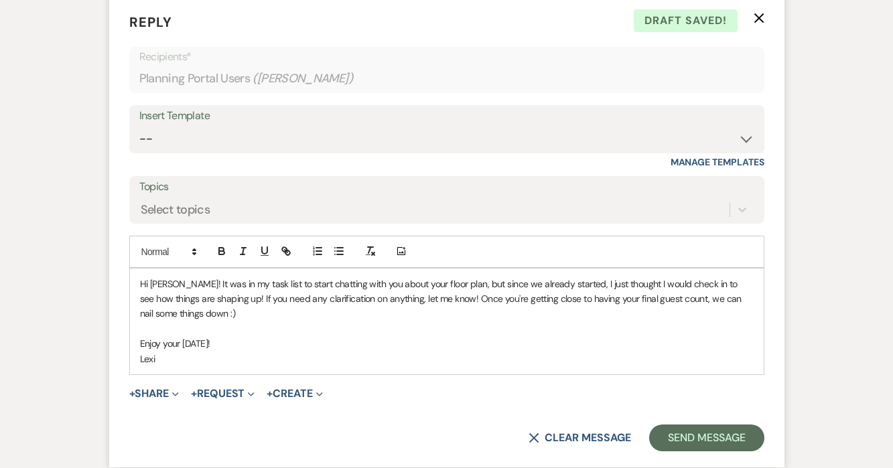
scroll to position [2034, 0]
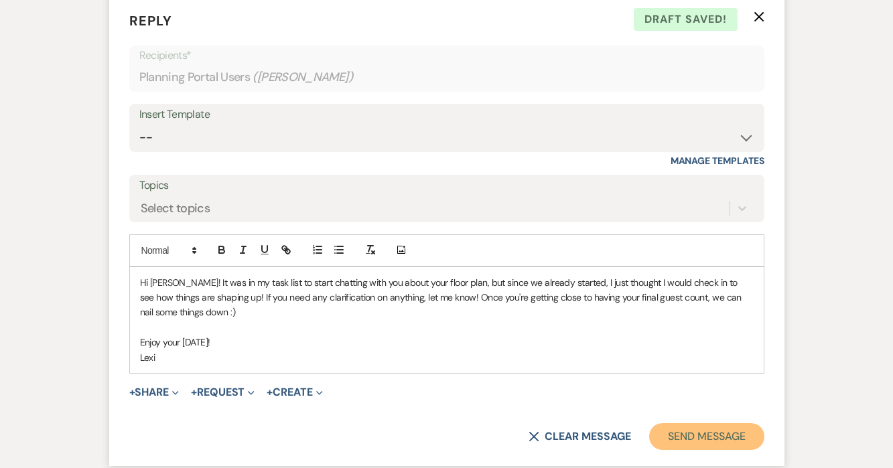
click at [660, 435] on button "Send Message" at bounding box center [706, 436] width 115 height 27
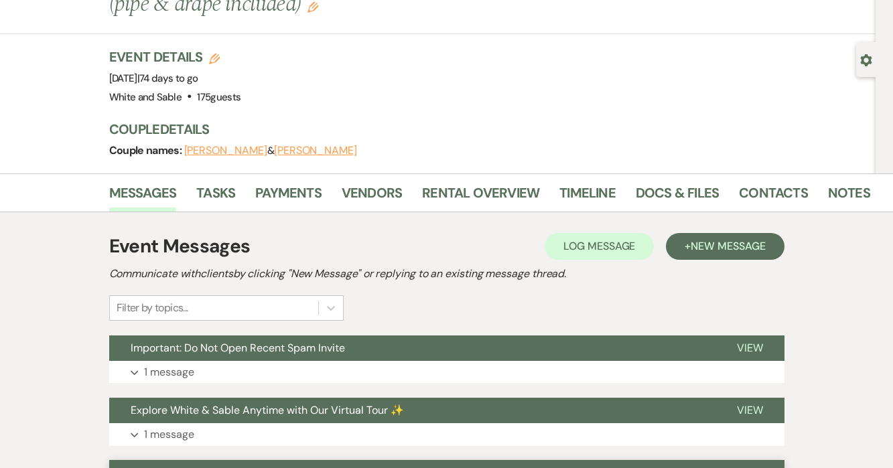
scroll to position [58, 0]
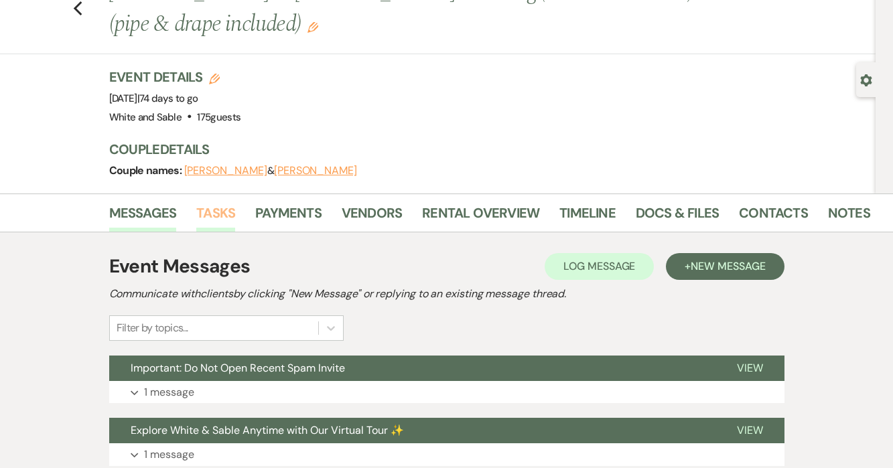
click at [212, 208] on link "Tasks" at bounding box center [215, 216] width 39 height 29
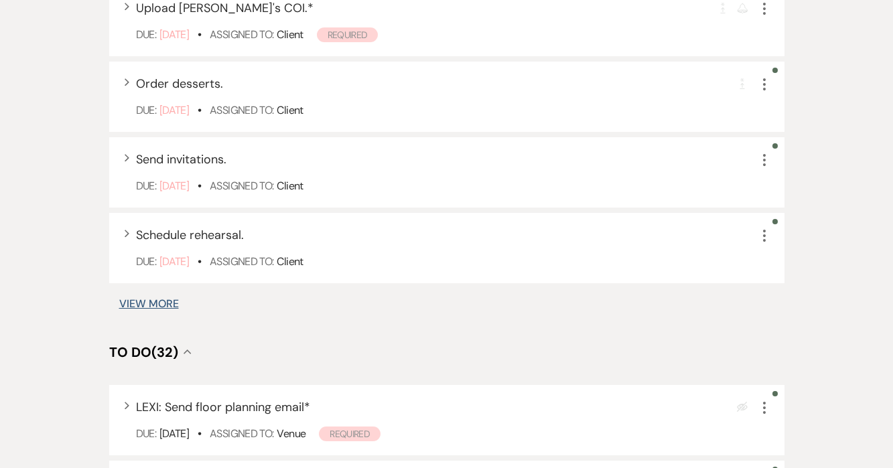
scroll to position [982, 0]
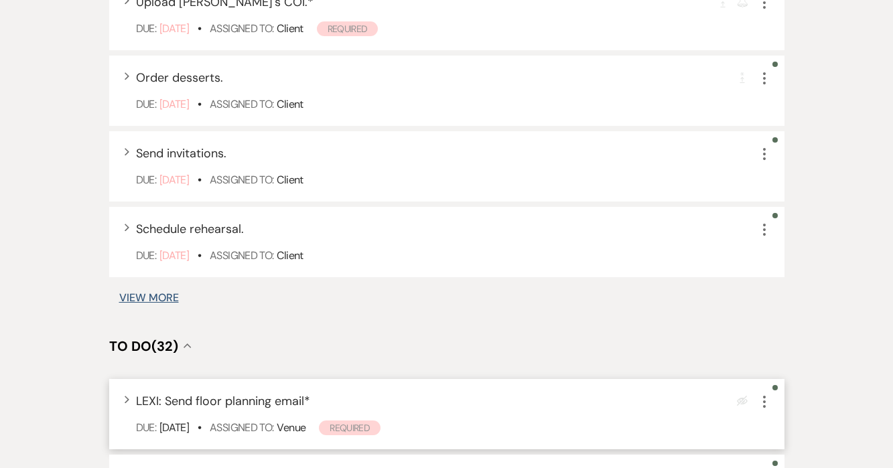
click at [770, 398] on icon "More" at bounding box center [764, 402] width 16 height 16
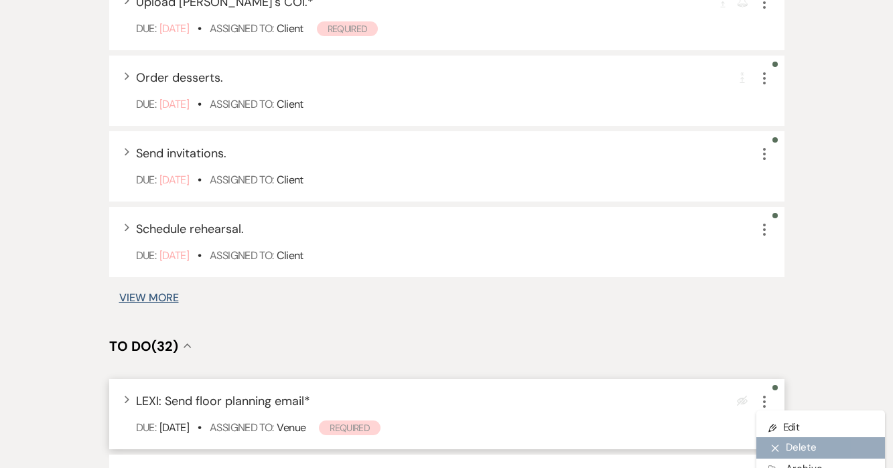
scroll to position [1033, 0]
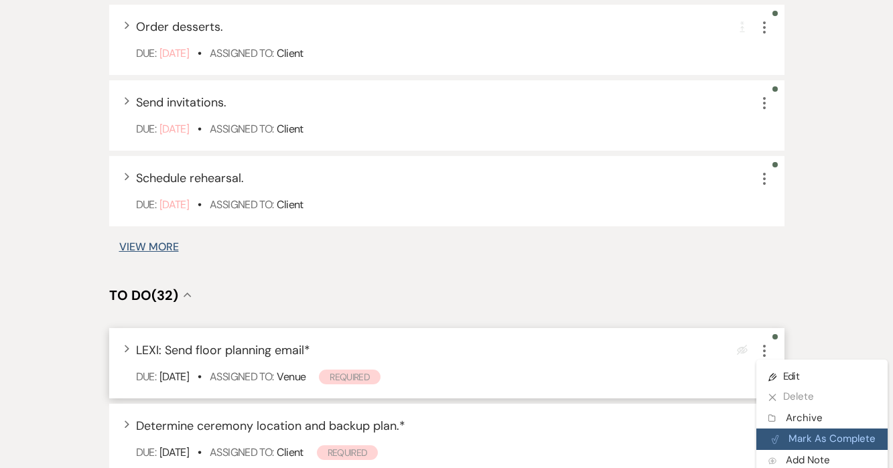
click at [789, 438] on button "Plan Portal Link Mark As Complete" at bounding box center [821, 439] width 131 height 21
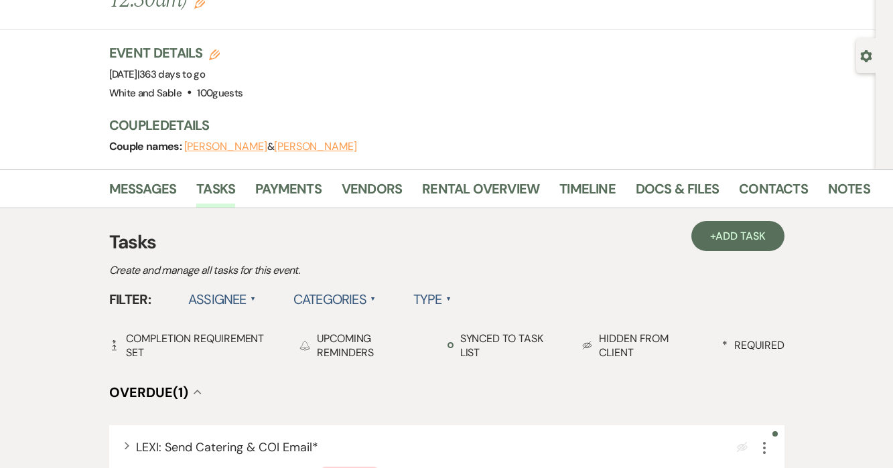
scroll to position [46, 0]
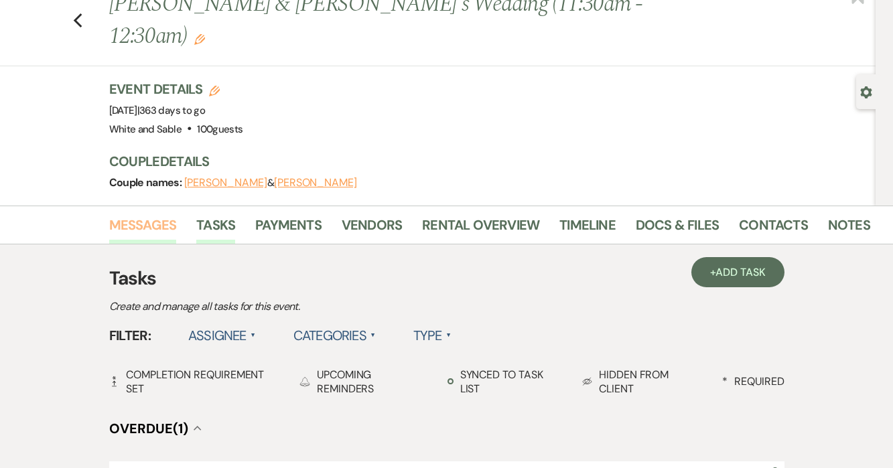
click at [149, 214] on link "Messages" at bounding box center [143, 228] width 68 height 29
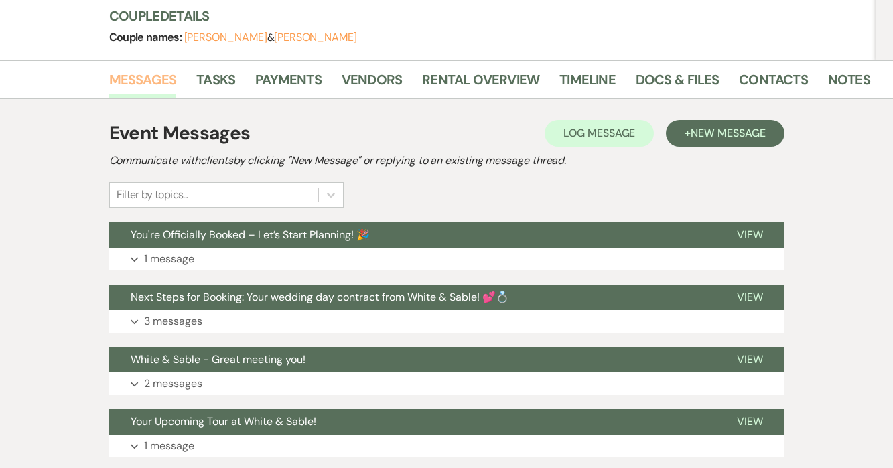
scroll to position [191, 0]
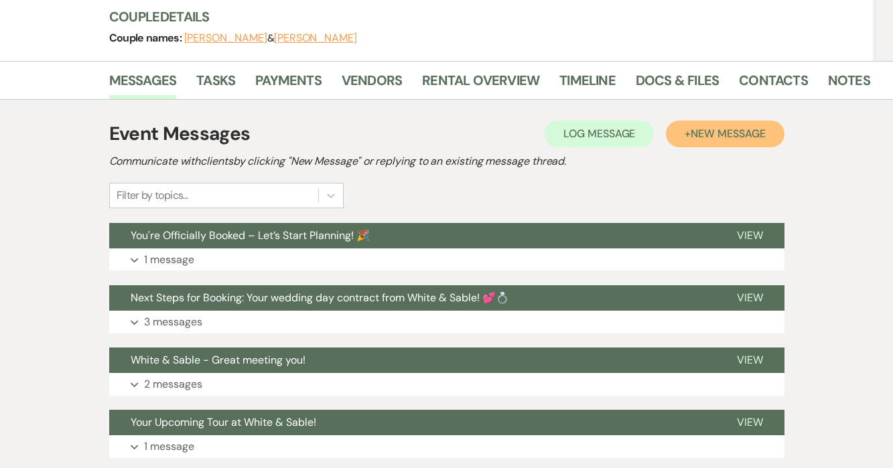
click at [687, 121] on button "+ New Message" at bounding box center [725, 134] width 118 height 27
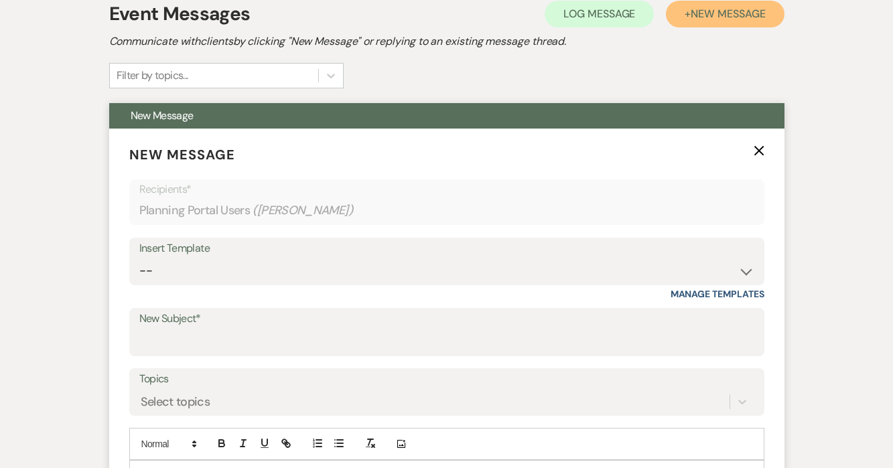
scroll to position [338, 0]
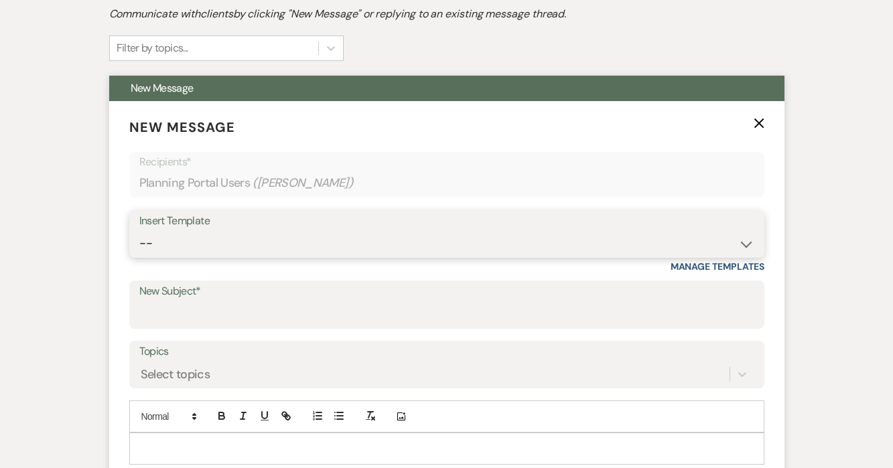
click at [208, 230] on select "-- Inquiry Response (Venue Guide) Schedule - Venue Tour Appt Confirmation Sched…" at bounding box center [446, 243] width 615 height 26
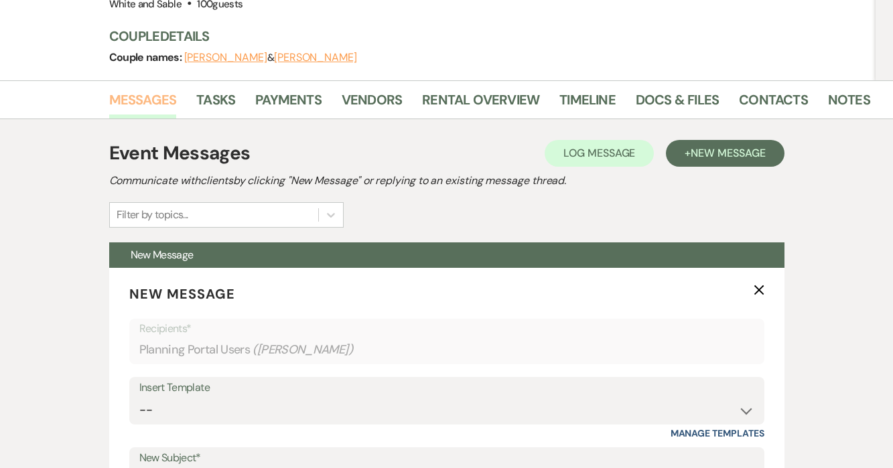
click at [146, 89] on link "Messages" at bounding box center [143, 103] width 68 height 29
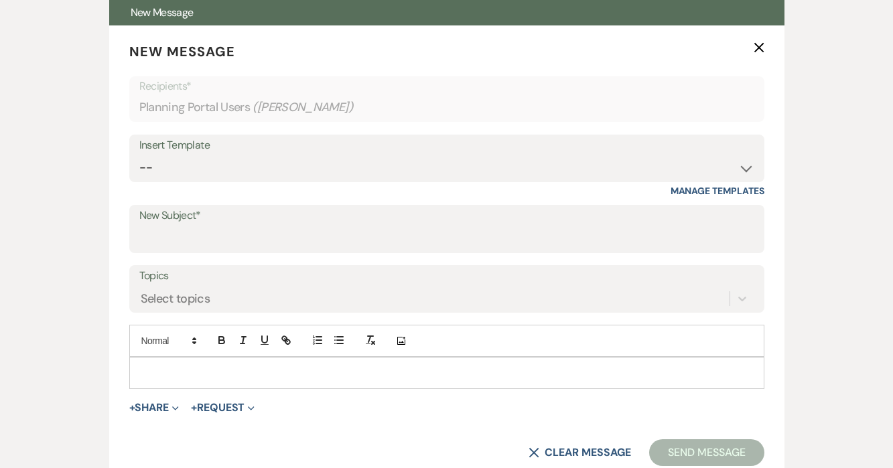
scroll to position [409, 0]
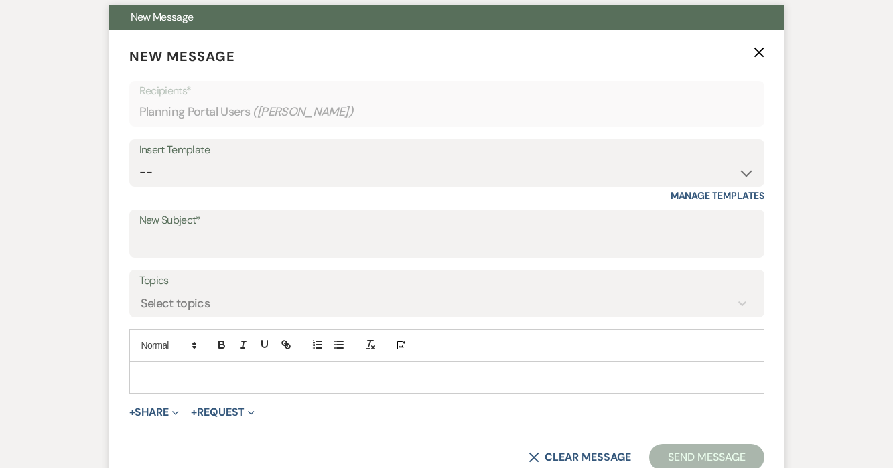
click at [182, 141] on div "Insert Template" at bounding box center [446, 150] width 615 height 19
click at [182, 159] on select "-- Inquiry Response (Venue Guide) Schedule - Venue Tour Appt Confirmation Sched…" at bounding box center [446, 172] width 615 height 26
select select "4585"
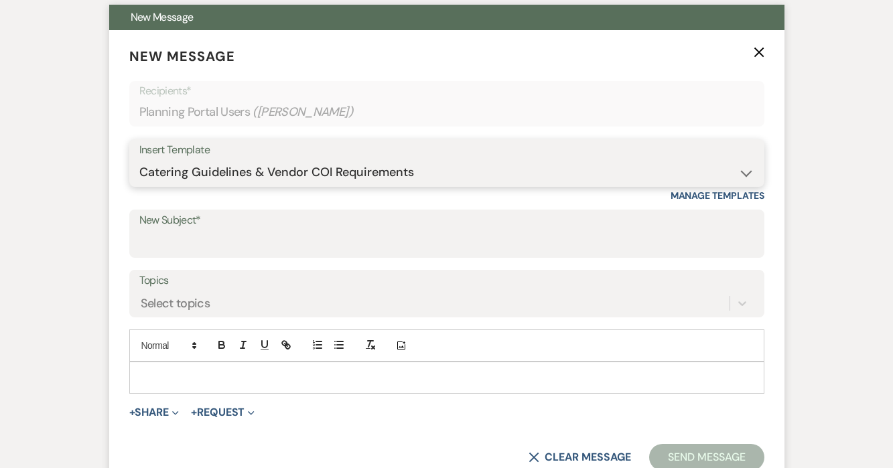
click at [139, 159] on select "-- Inquiry Response (Venue Guide) Schedule - Venue Tour Appt Confirmation Sched…" at bounding box center [446, 172] width 615 height 26
type input "Important: Catering Guidelines & Vendor COI Requirements for Your Wedding at Wh…"
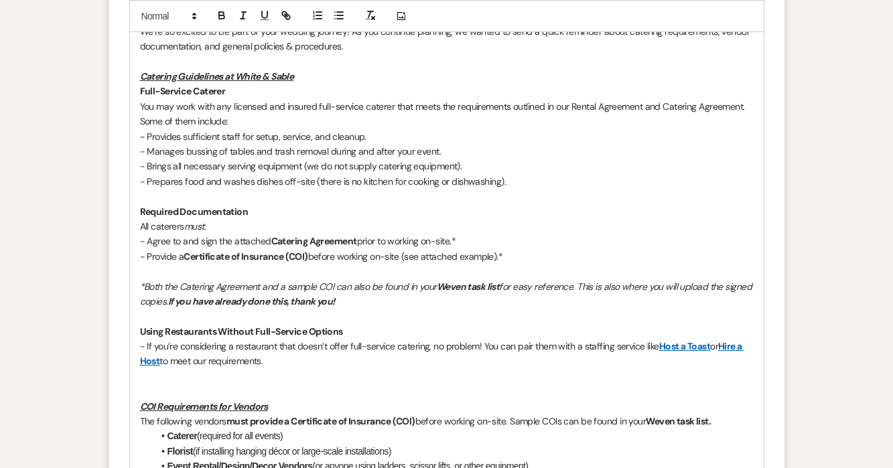
scroll to position [823, 0]
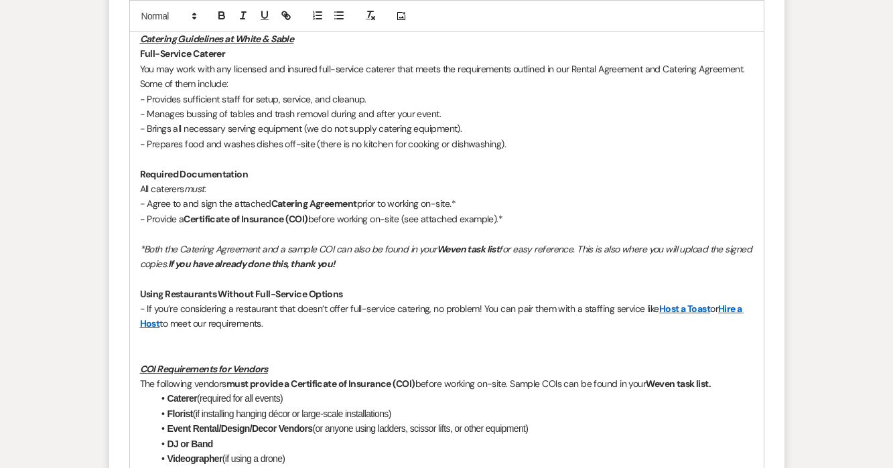
click at [173, 332] on p at bounding box center [447, 339] width 614 height 15
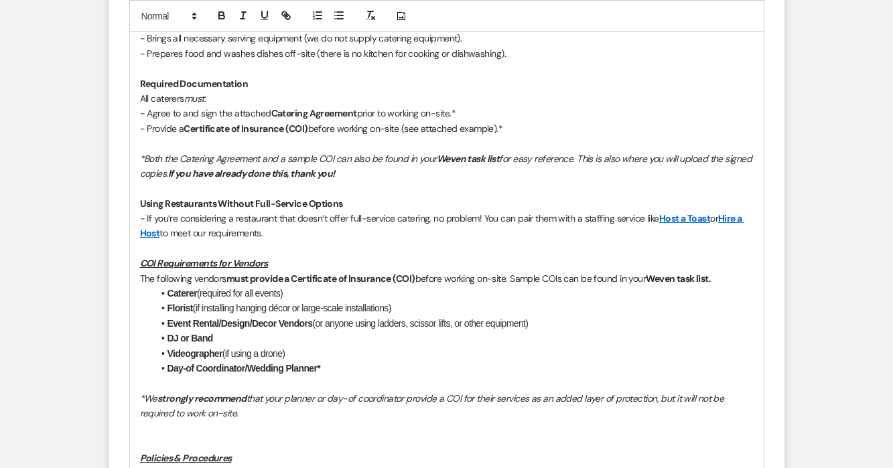
scroll to position [923, 0]
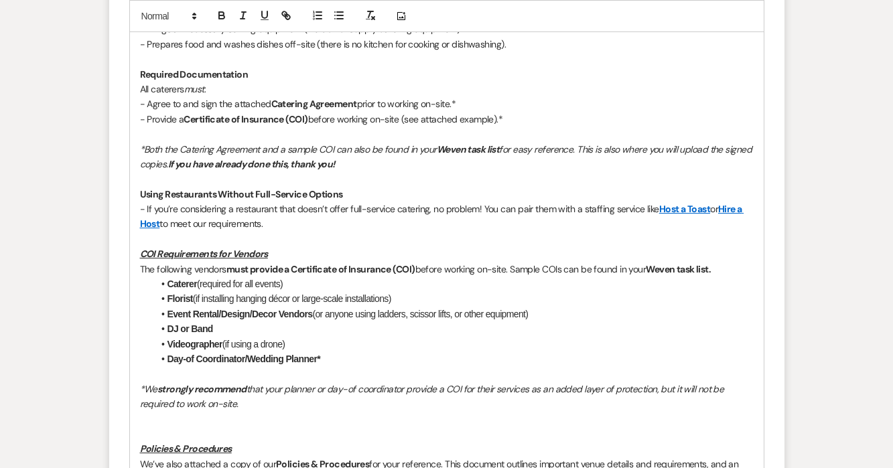
click at [160, 412] on p at bounding box center [447, 419] width 614 height 15
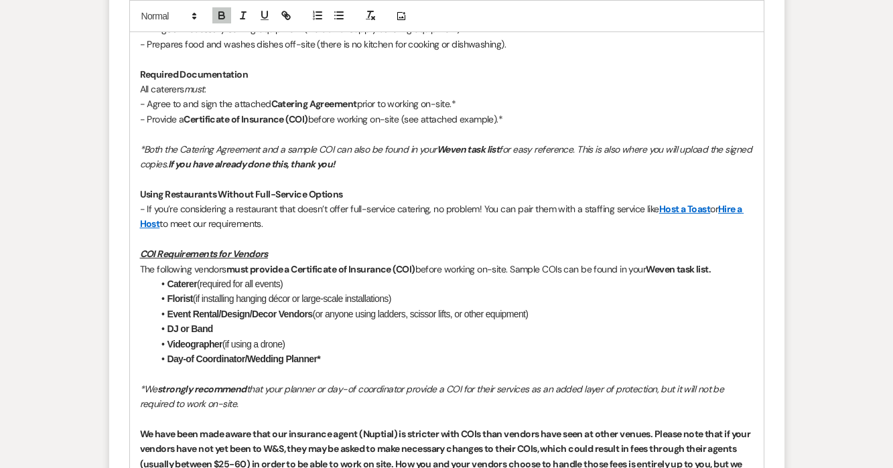
click at [200, 428] on strong "We have been made aware that our insurance agent (Nuptial) is stricter with COI…" at bounding box center [446, 456] width 612 height 57
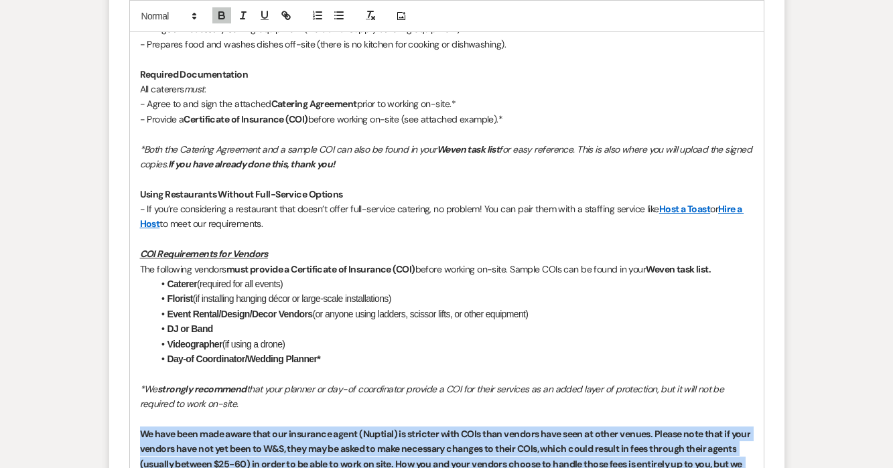
click at [200, 428] on strong "We have been made aware that our insurance agent (Nuptial) is stricter with COI…" at bounding box center [446, 456] width 612 height 57
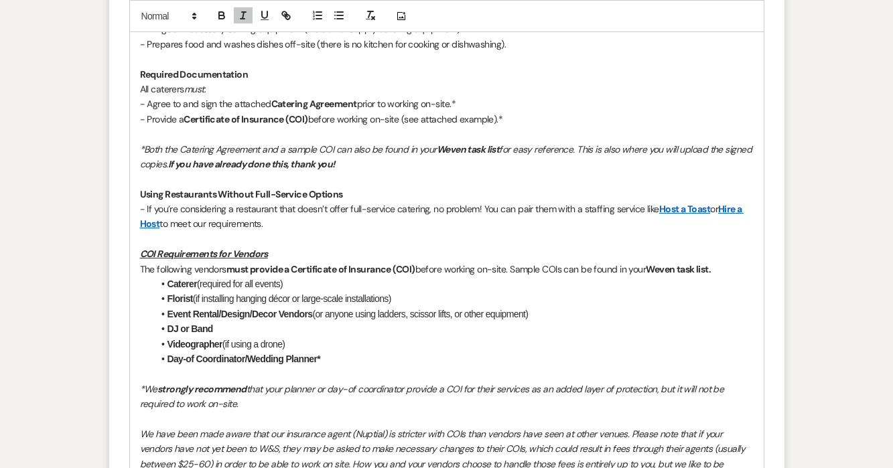
scroll to position [1010, 0]
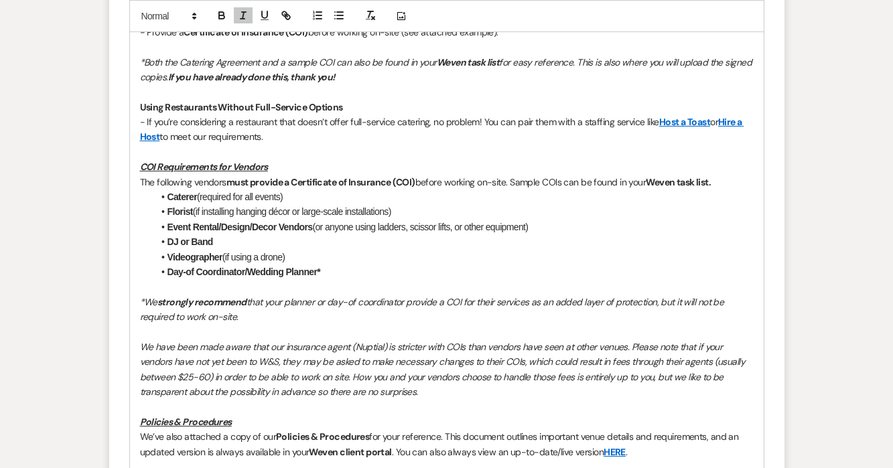
click at [222, 416] on u "Policies & Procedures" at bounding box center [186, 422] width 92 height 12
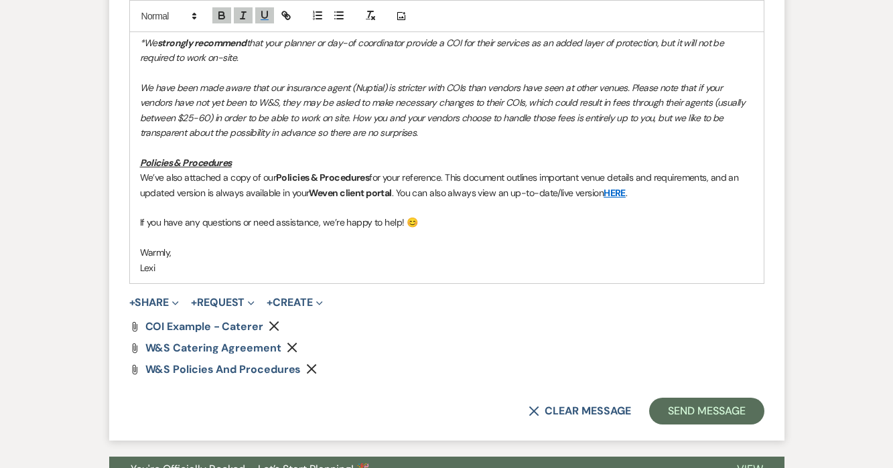
scroll to position [1272, 0]
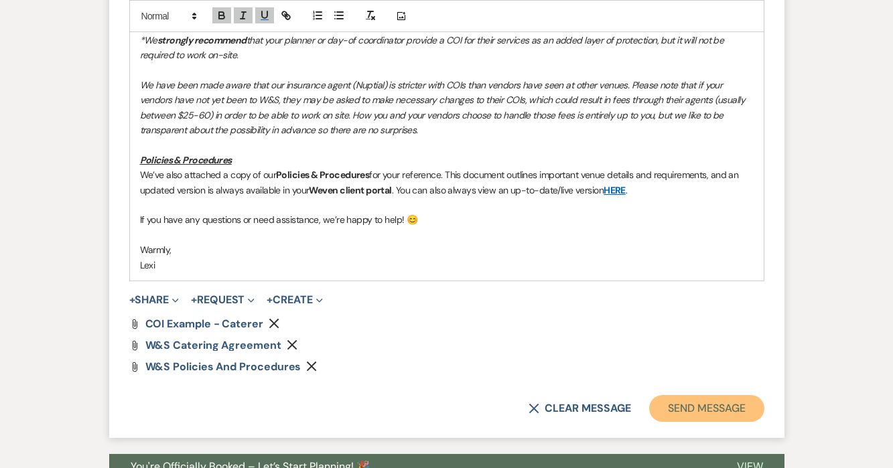
click at [704, 395] on button "Send Message" at bounding box center [706, 408] width 115 height 27
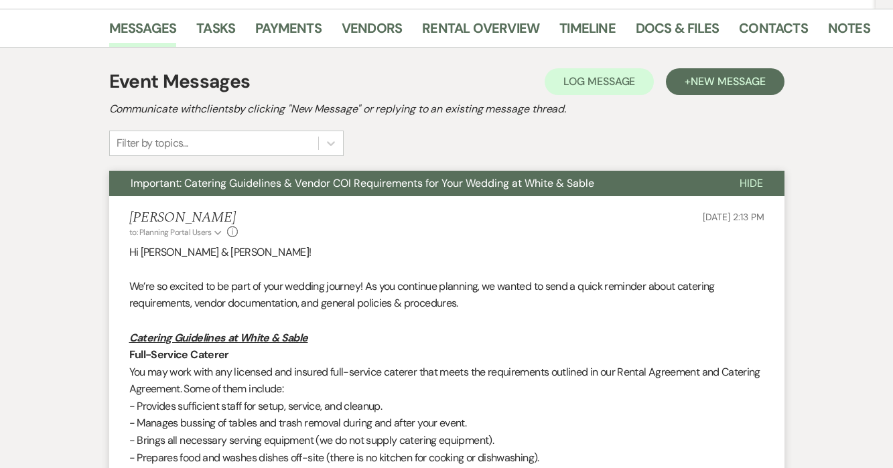
scroll to position [141, 0]
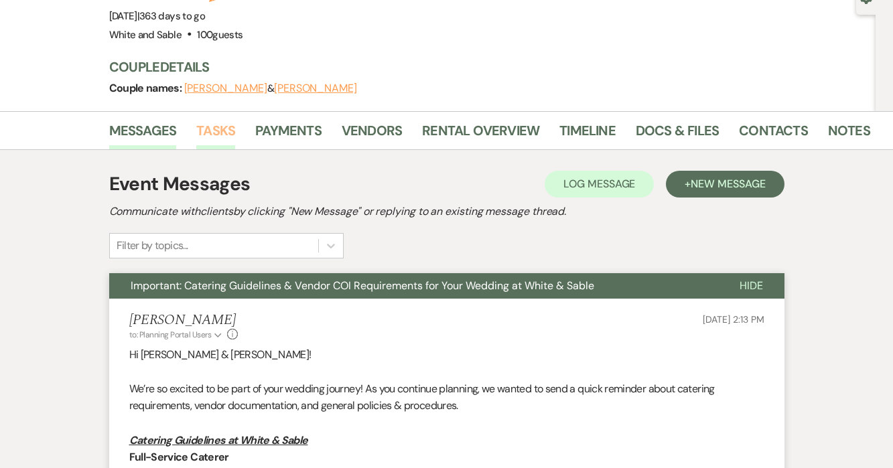
click at [201, 120] on link "Tasks" at bounding box center [215, 134] width 39 height 29
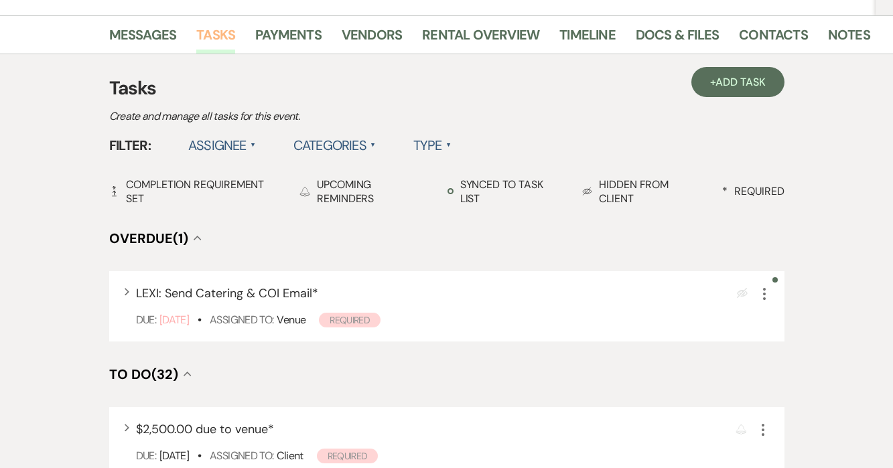
scroll to position [238, 0]
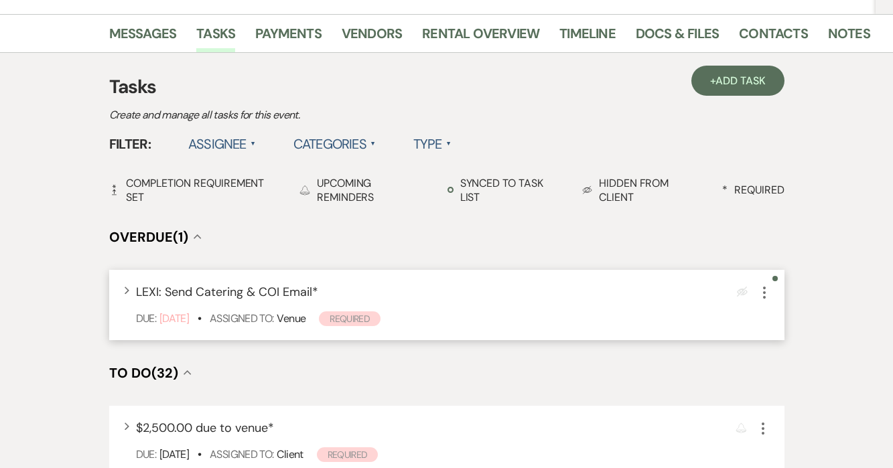
click at [767, 285] on icon "More" at bounding box center [764, 293] width 16 height 16
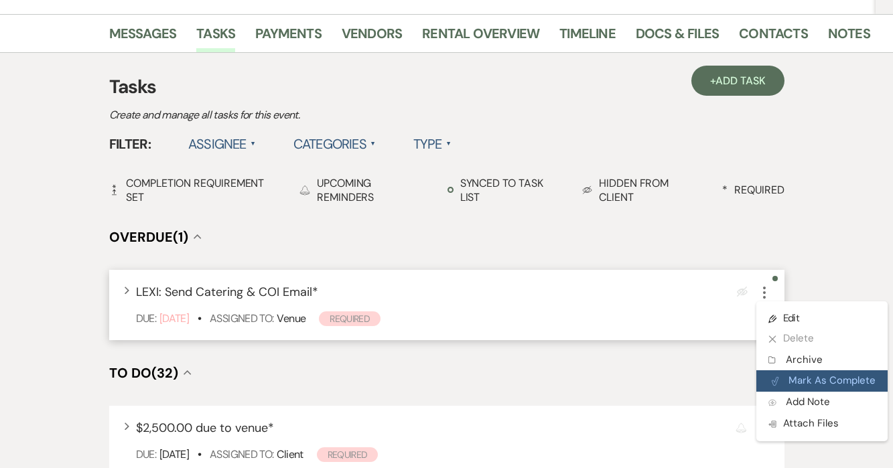
click at [784, 370] on button "Plan Portal Link Mark As Complete" at bounding box center [821, 380] width 131 height 21
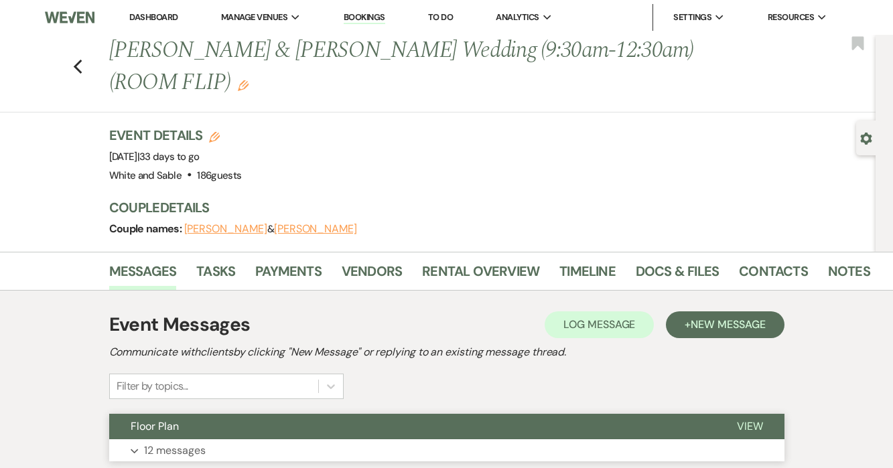
click at [184, 442] on p "12 messages" at bounding box center [175, 450] width 62 height 17
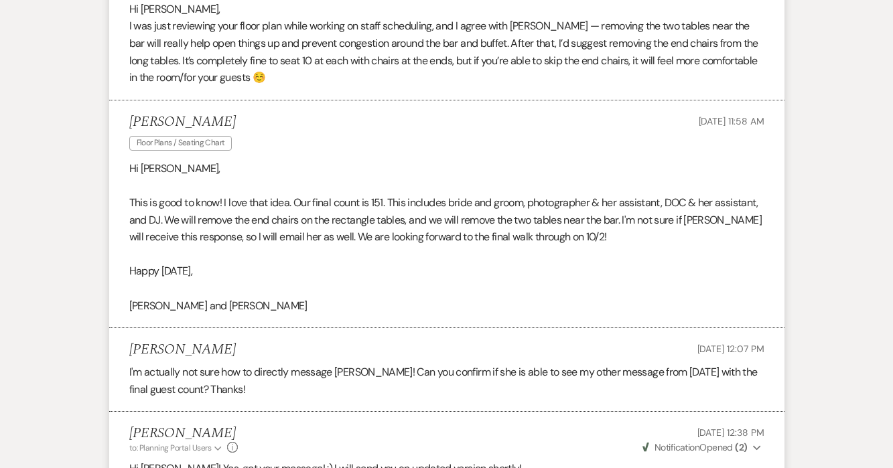
scroll to position [2748, 0]
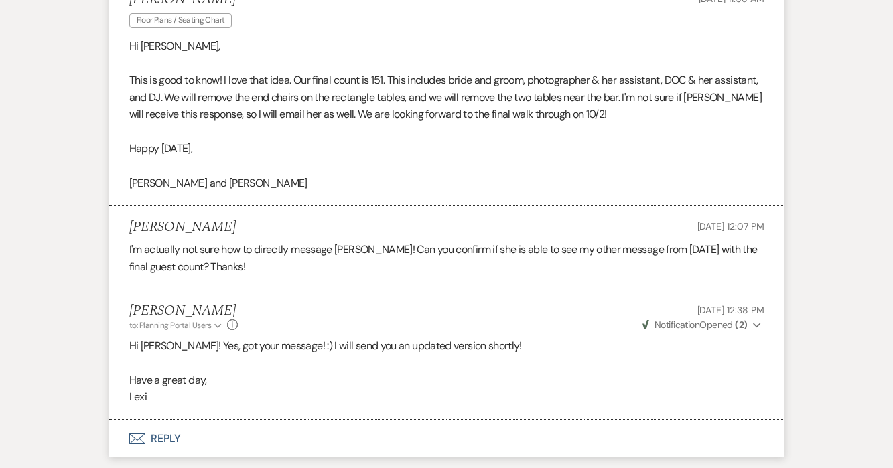
click at [165, 420] on button "Envelope Reply" at bounding box center [446, 439] width 675 height 38
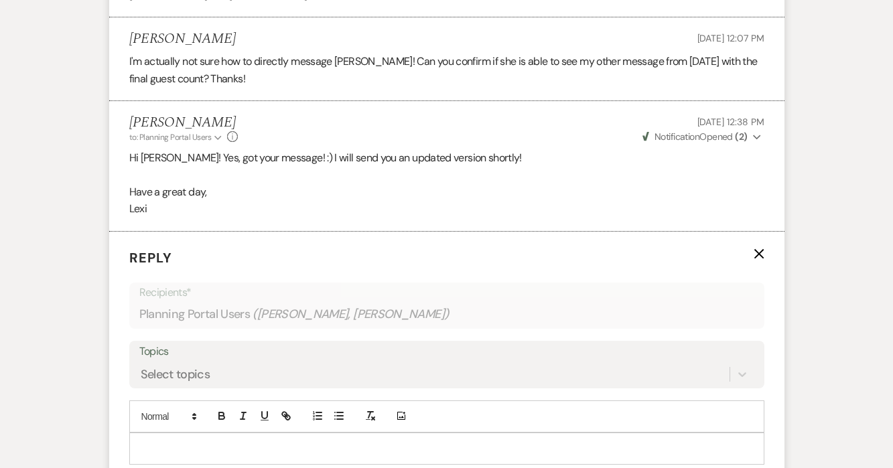
scroll to position [2936, 0]
click at [200, 441] on p at bounding box center [447, 448] width 614 height 15
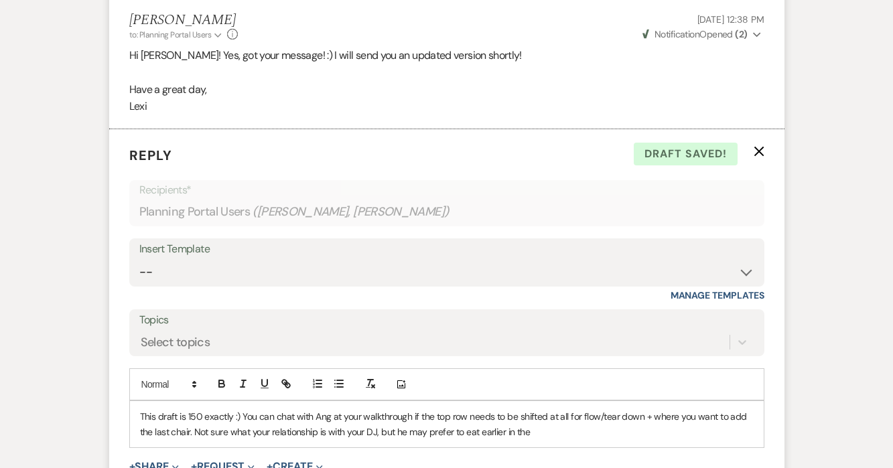
scroll to position [3036, 0]
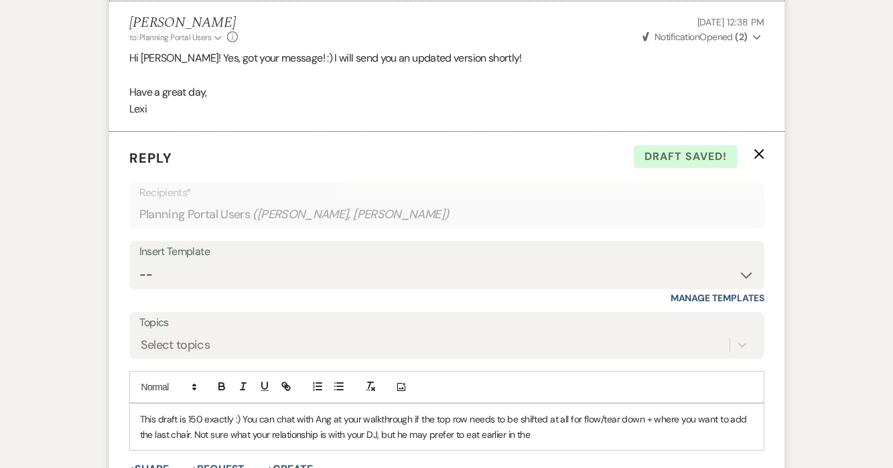
drag, startPoint x: 541, startPoint y: 416, endPoint x: 325, endPoint y: 425, distance: 215.9
click at [328, 425] on form "Reply X Draft saved! Recipients* Planning Portal Users ( [PERSON_NAME], [PERSON…" at bounding box center [446, 337] width 675 height 411
click at [348, 412] on p "This draft is 150 exactly :) You can chat with Ang at your walkthrough if the t…" at bounding box center [447, 427] width 614 height 30
drag, startPoint x: 552, startPoint y: 407, endPoint x: 367, endPoint y: 406, distance: 184.9
click at [367, 412] on p "This draft is 150 exactly :) You can chat with Ang at your walkthrough if the t…" at bounding box center [447, 427] width 614 height 30
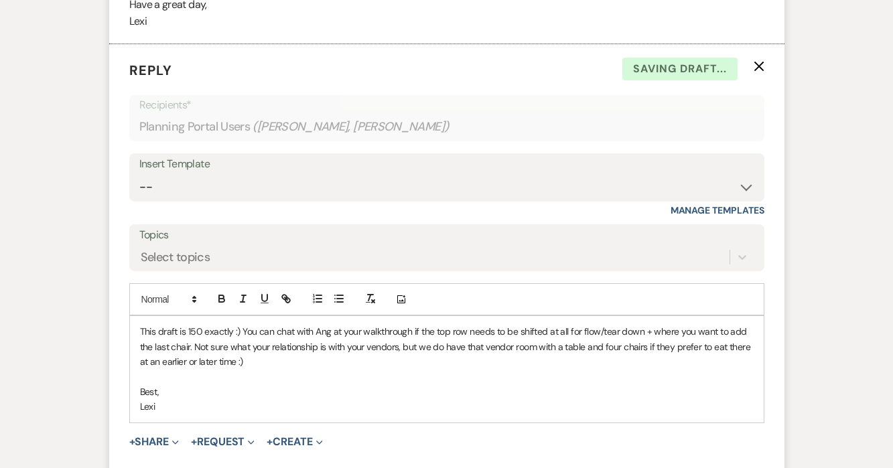
scroll to position [3124, 0]
click at [159, 436] on button "+ Share Expand" at bounding box center [154, 441] width 50 height 11
click at [177, 461] on span "Doc Upload Documents" at bounding box center [183, 468] width 76 height 14
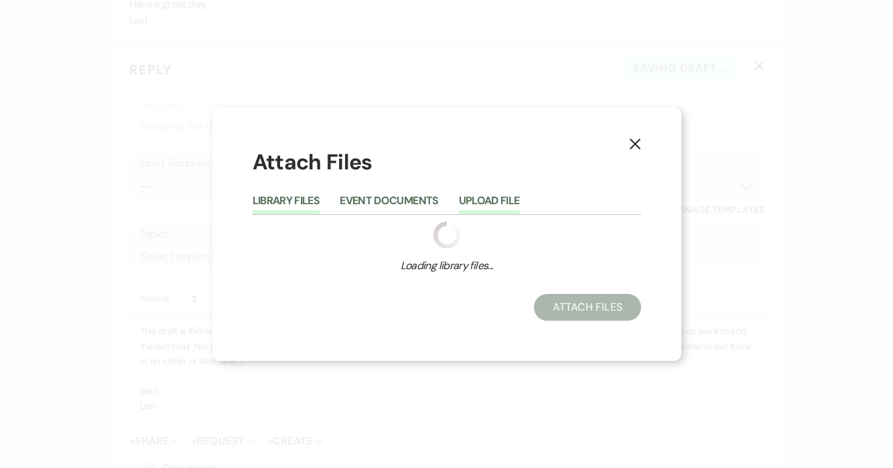
click at [475, 195] on div "Library Files Event Documents Upload File Loading library files... Type of File…" at bounding box center [447, 234] width 388 height 94
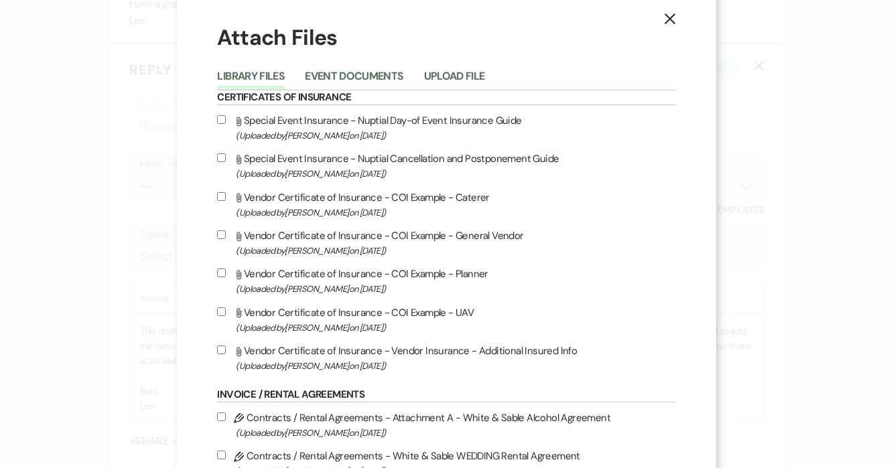
scroll to position [21, 0]
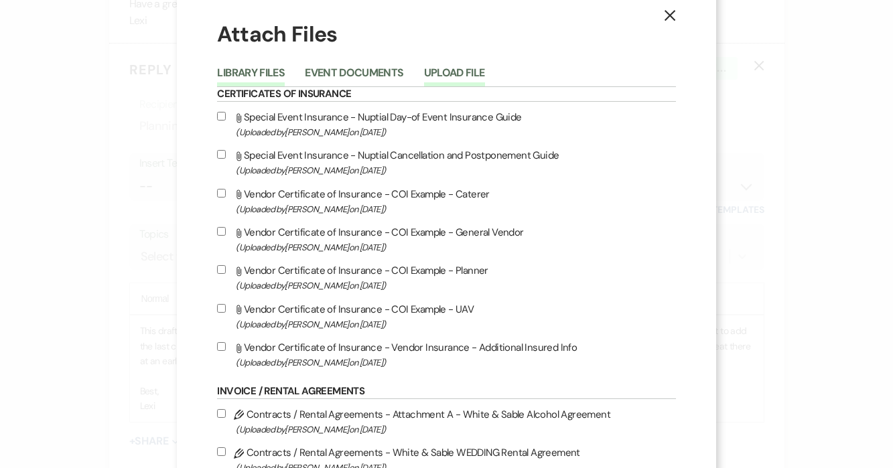
click at [449, 74] on button "Upload File" at bounding box center [454, 77] width 61 height 19
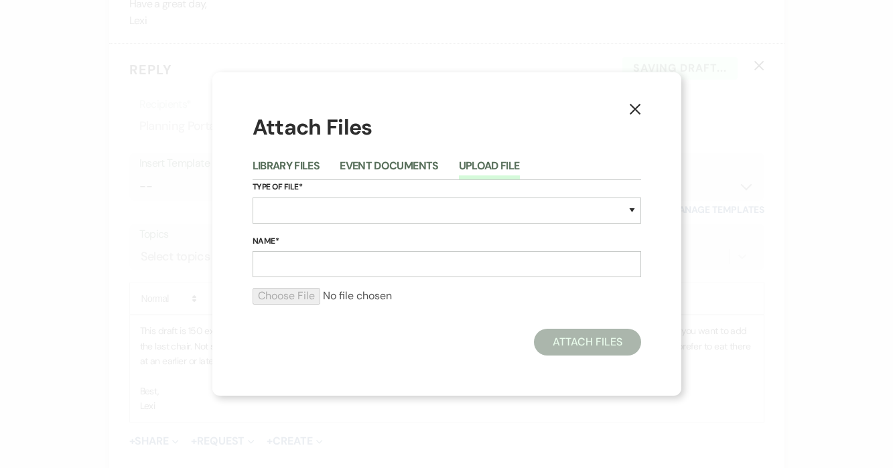
click at [314, 229] on div "Type of File* Special Event Insurance Vendor Certificate of Insurance Contracts…" at bounding box center [447, 207] width 388 height 54
click at [313, 212] on select "Special Event Insurance Vendor Certificate of Insurance Contracts / Rental Agre…" at bounding box center [447, 211] width 388 height 26
select select "24"
click at [253, 198] on select "Special Event Insurance Vendor Certificate of Insurance Contracts / Rental Agre…" at bounding box center [447, 211] width 388 height 26
click at [298, 267] on input "Name*" at bounding box center [447, 264] width 388 height 26
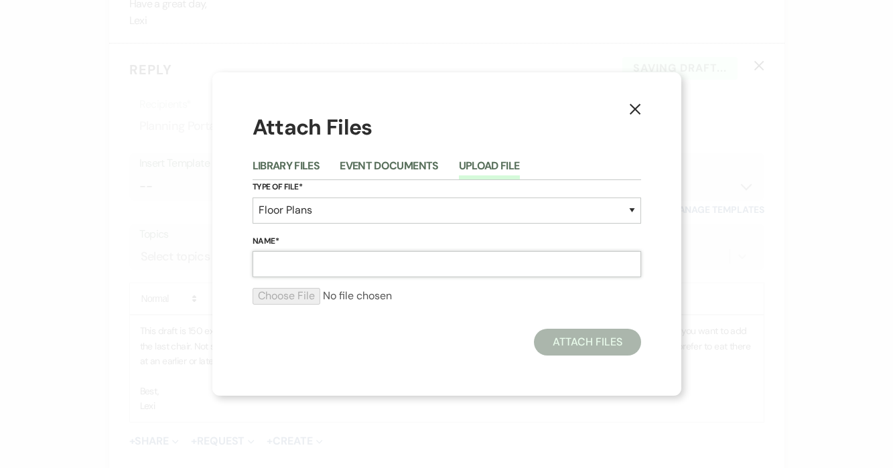
type input "C"
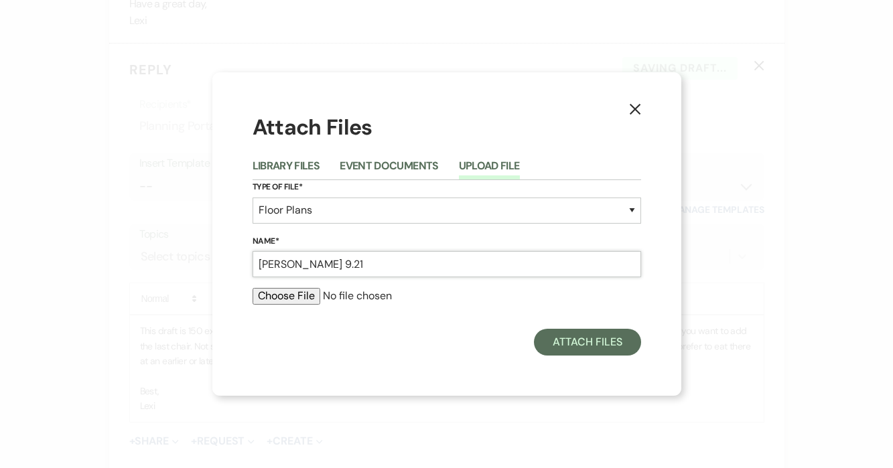
type input "[PERSON_NAME] 9.21"
click at [296, 299] on input "file" at bounding box center [447, 296] width 388 height 16
type input "C:\fakepath\[PERSON_NAME] C [DATE].pdf"
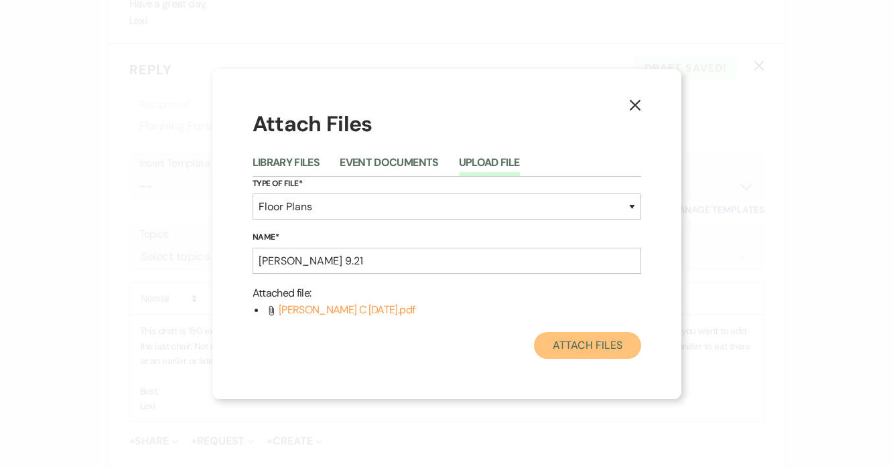
click at [594, 350] on button "Attach Files" at bounding box center [587, 345] width 106 height 27
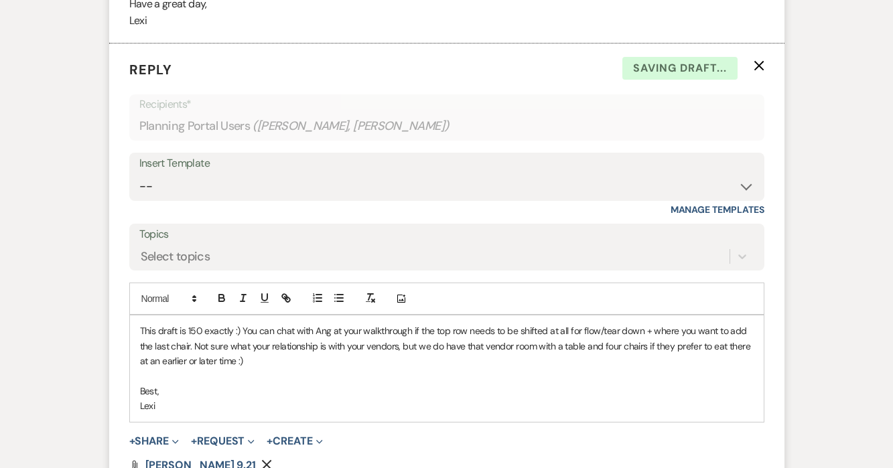
click at [564, 369] on p at bounding box center [447, 376] width 614 height 15
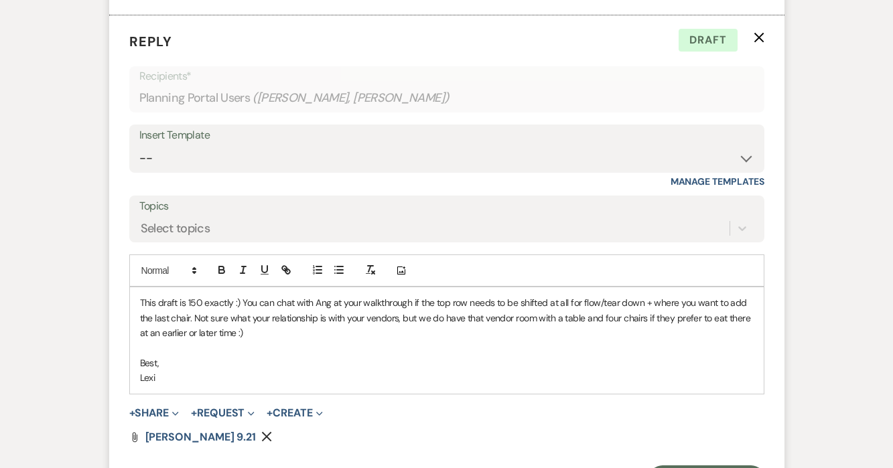
scroll to position [3153, 0]
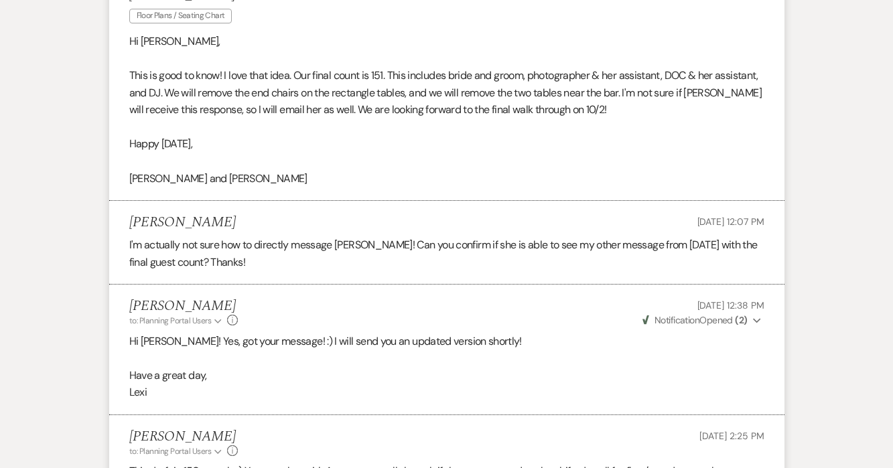
scroll to position [2689, 0]
